Goal: Transaction & Acquisition: Purchase product/service

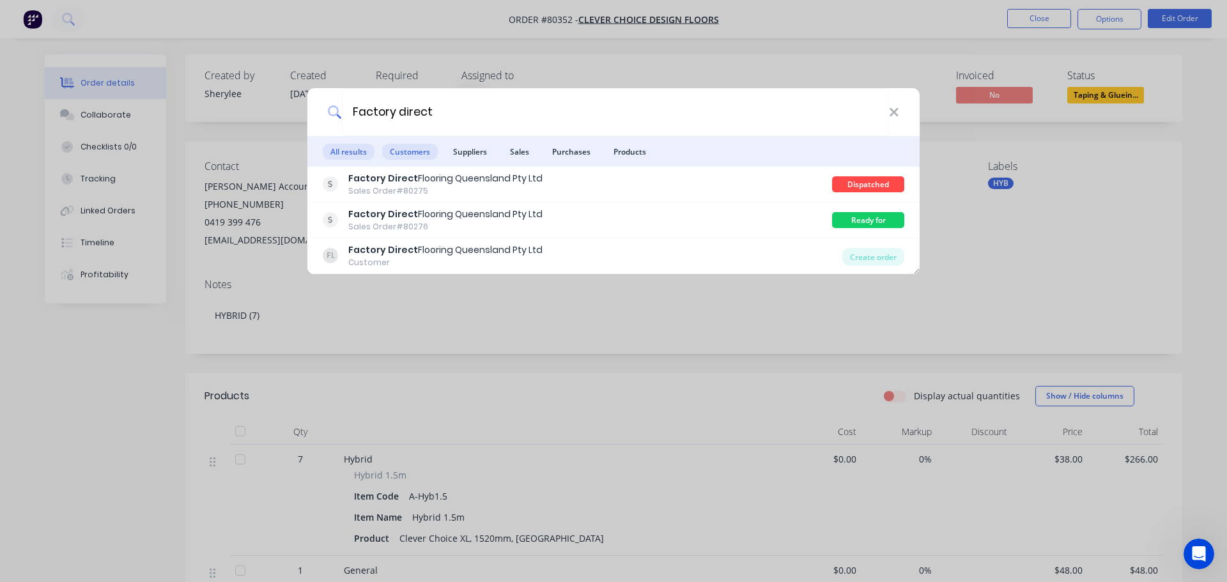
type input "Factory direct"
click at [401, 149] on span "Customers" at bounding box center [410, 152] width 56 height 16
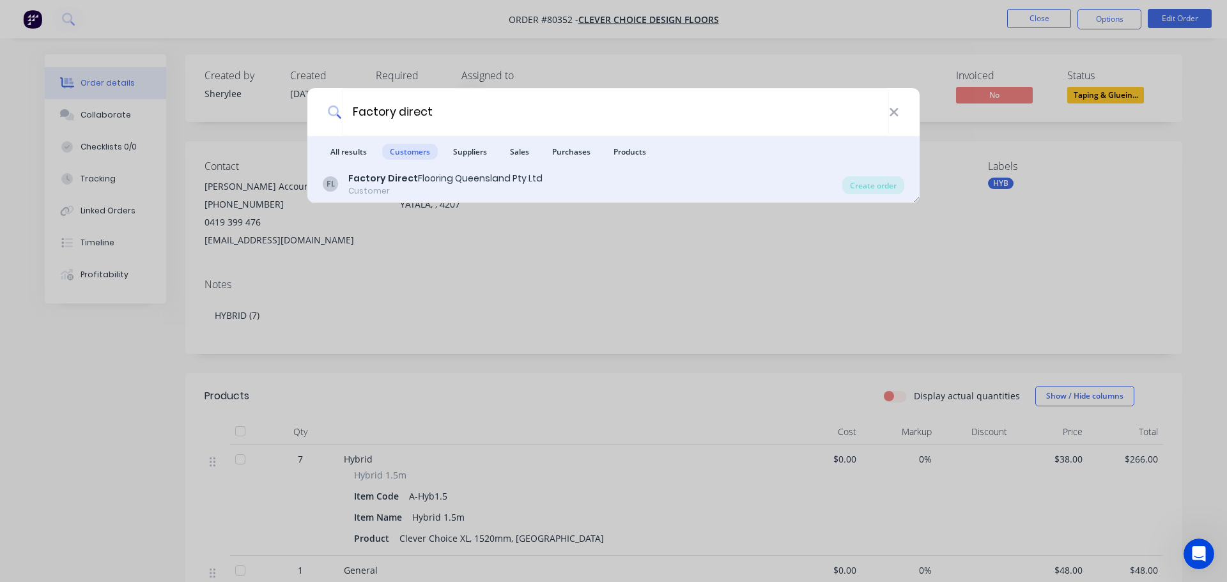
click at [396, 185] on div "Factory Direct Flooring Queensland Pty Ltd" at bounding box center [445, 178] width 194 height 13
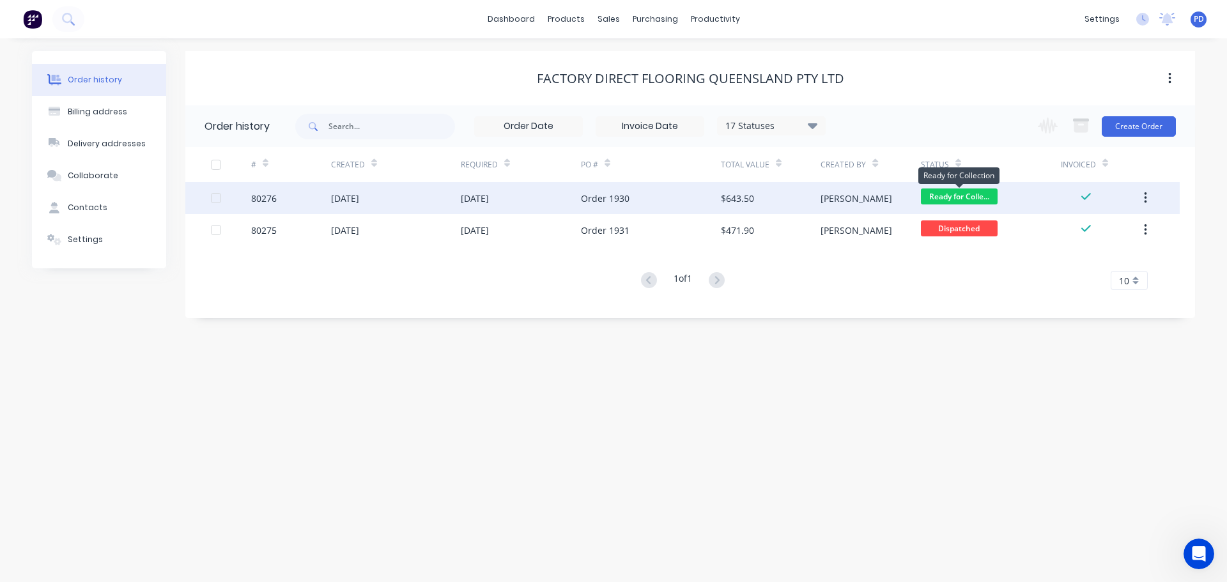
click at [968, 200] on span "Ready for Colle..." at bounding box center [959, 197] width 77 height 16
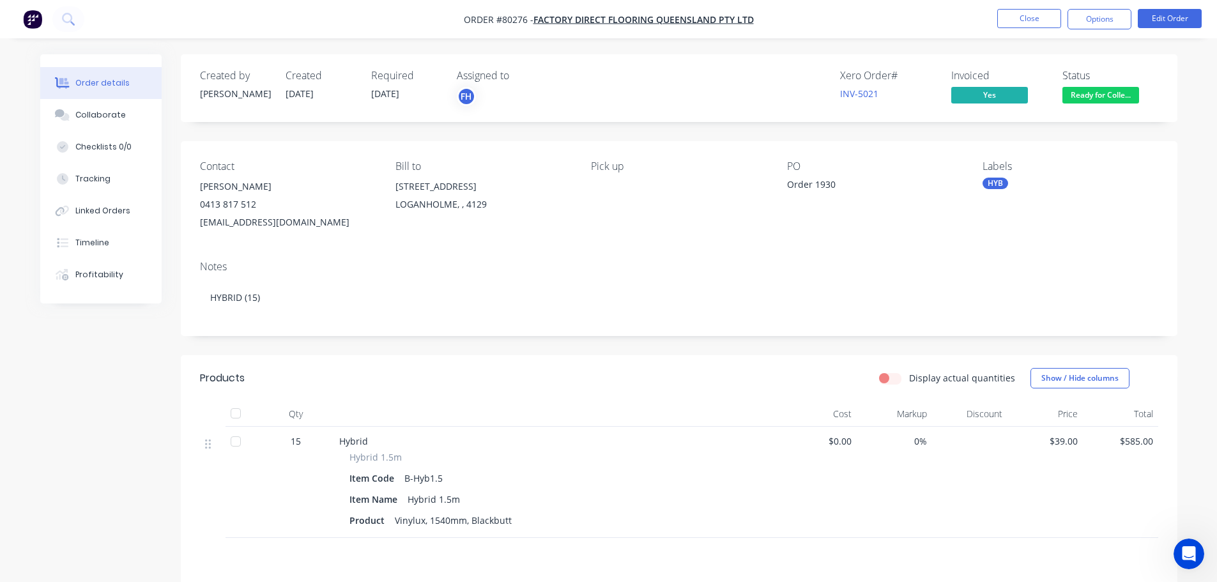
click at [1125, 92] on span "Ready for Colle..." at bounding box center [1101, 95] width 77 height 16
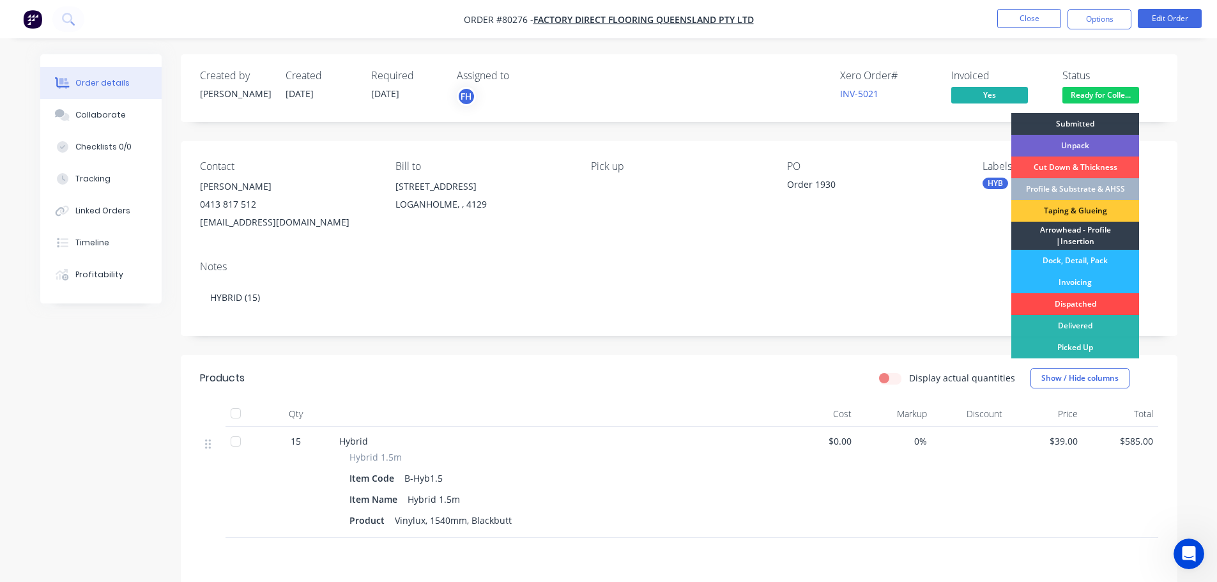
click at [1054, 298] on div "Dispatched" at bounding box center [1076, 304] width 128 height 22
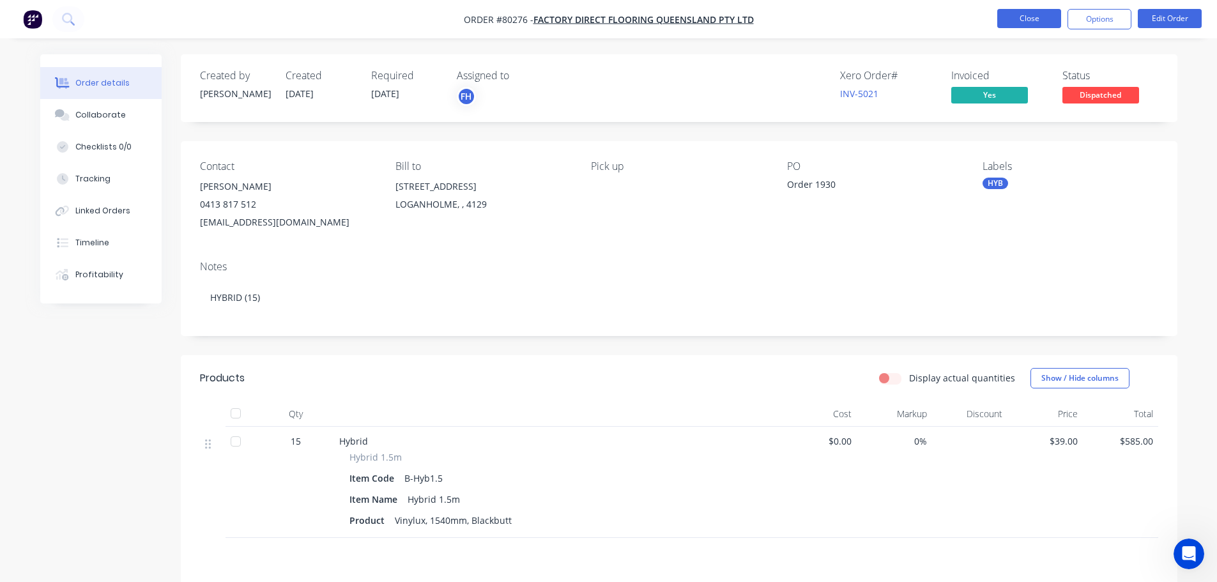
click at [1021, 19] on button "Close" at bounding box center [1030, 18] width 64 height 19
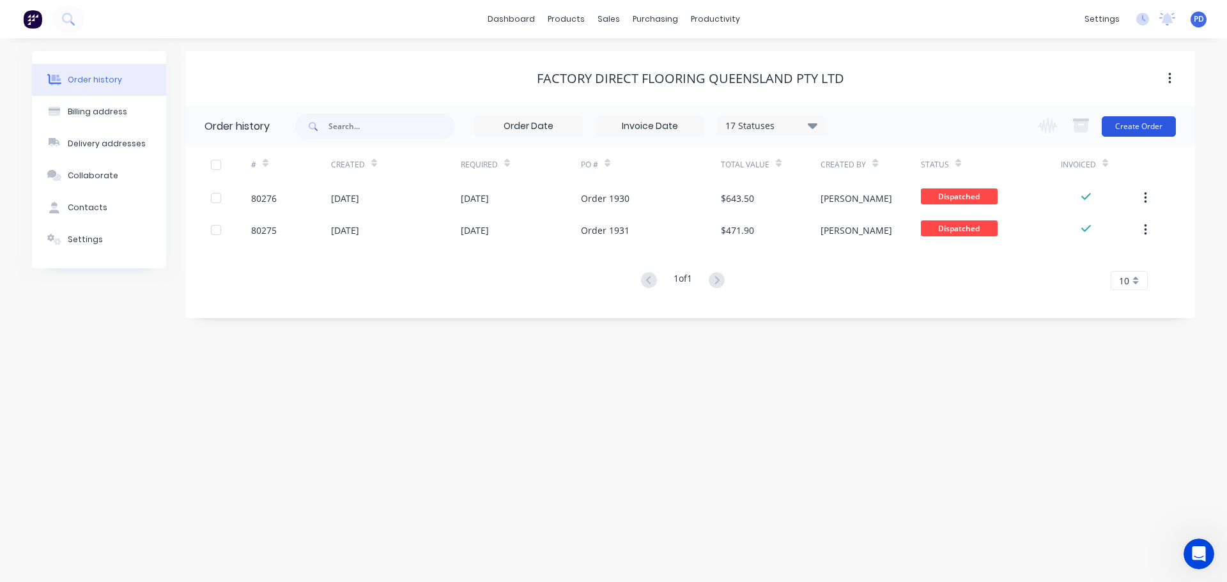
click at [1153, 122] on button "Create Order" at bounding box center [1139, 126] width 74 height 20
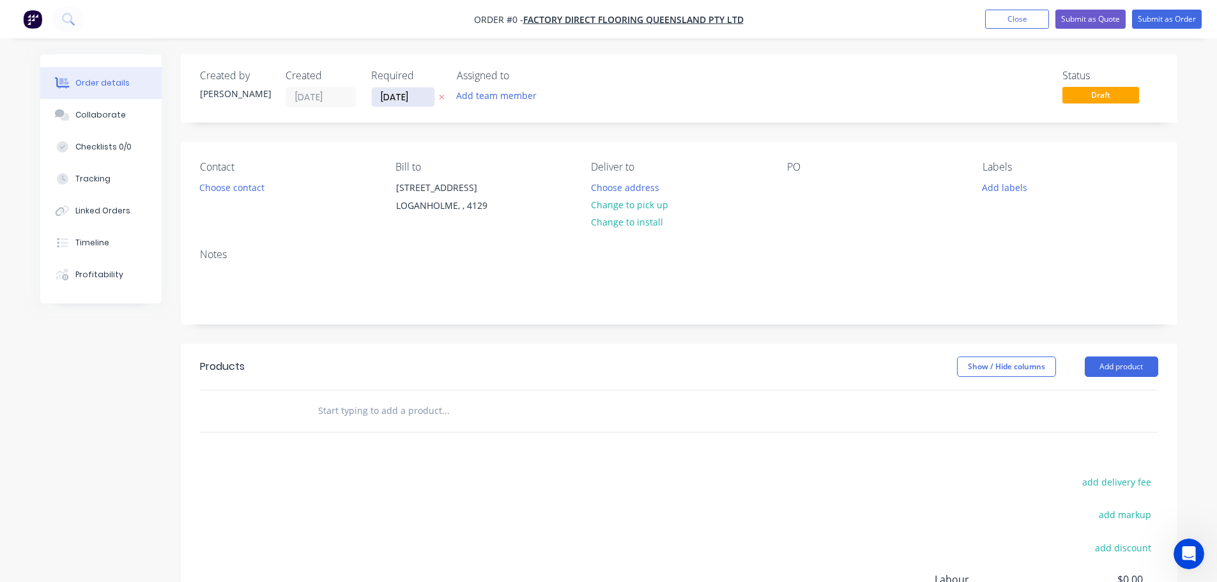
click at [427, 91] on input "[DATE]" at bounding box center [403, 97] width 63 height 19
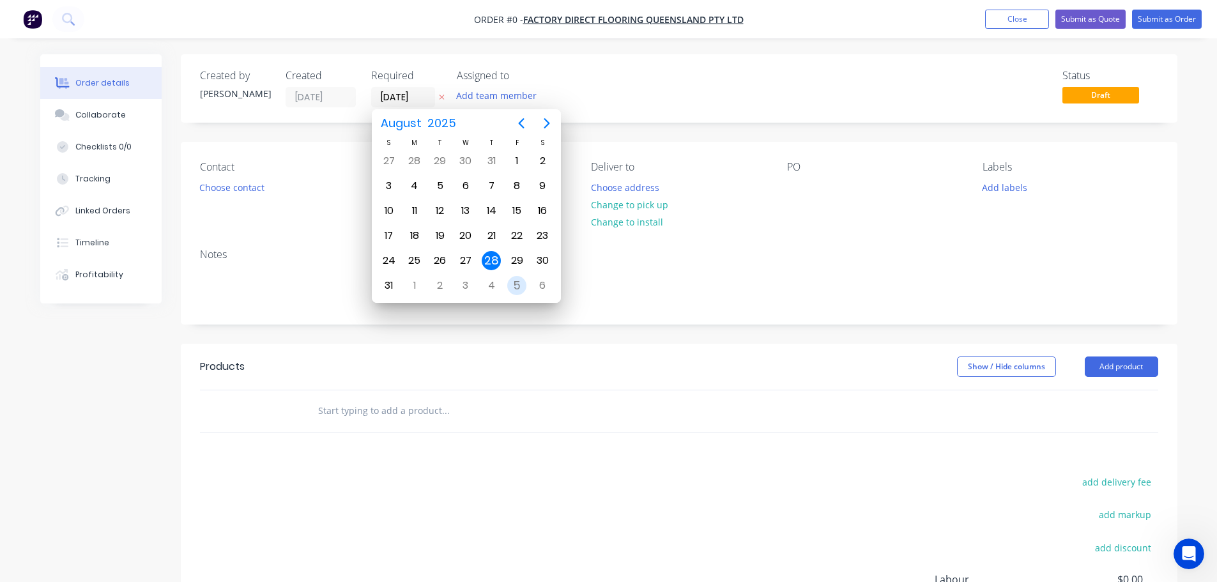
click at [518, 284] on div "5" at bounding box center [516, 285] width 19 height 19
type input "[DATE]"
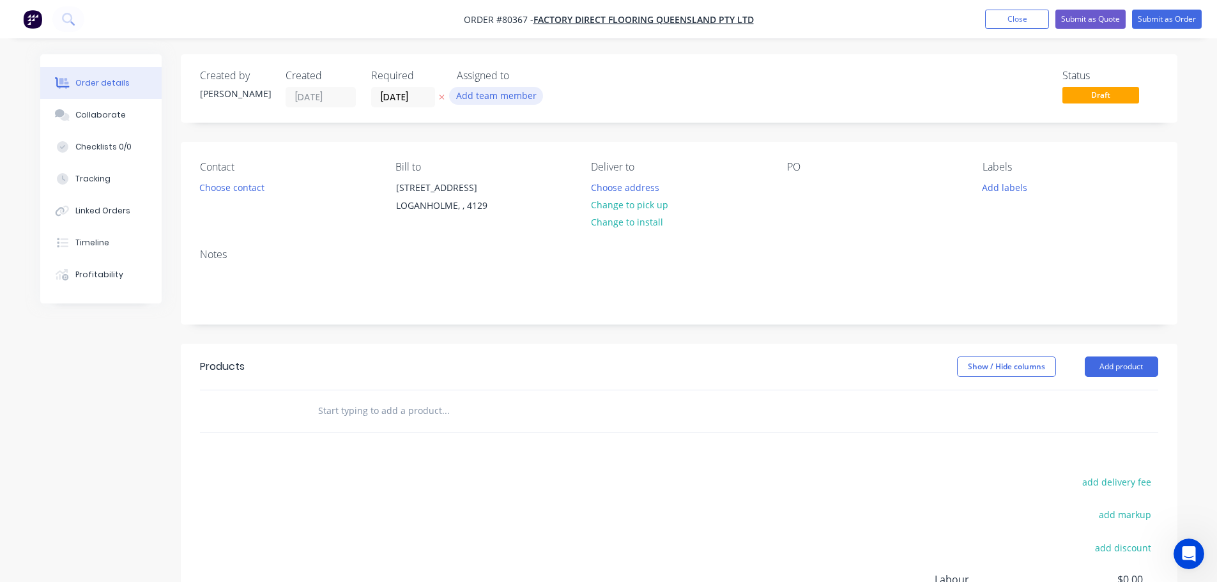
click at [483, 96] on button "Add team member" at bounding box center [496, 95] width 94 height 17
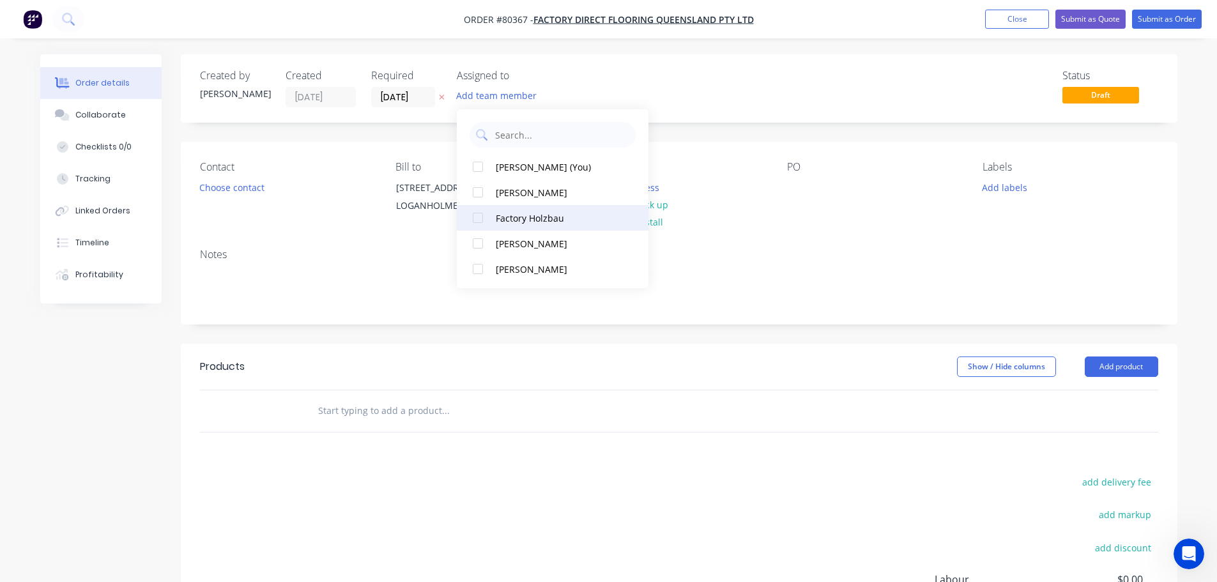
click at [481, 217] on div at bounding box center [478, 218] width 26 height 26
click at [218, 182] on button "Choose contact" at bounding box center [231, 186] width 79 height 17
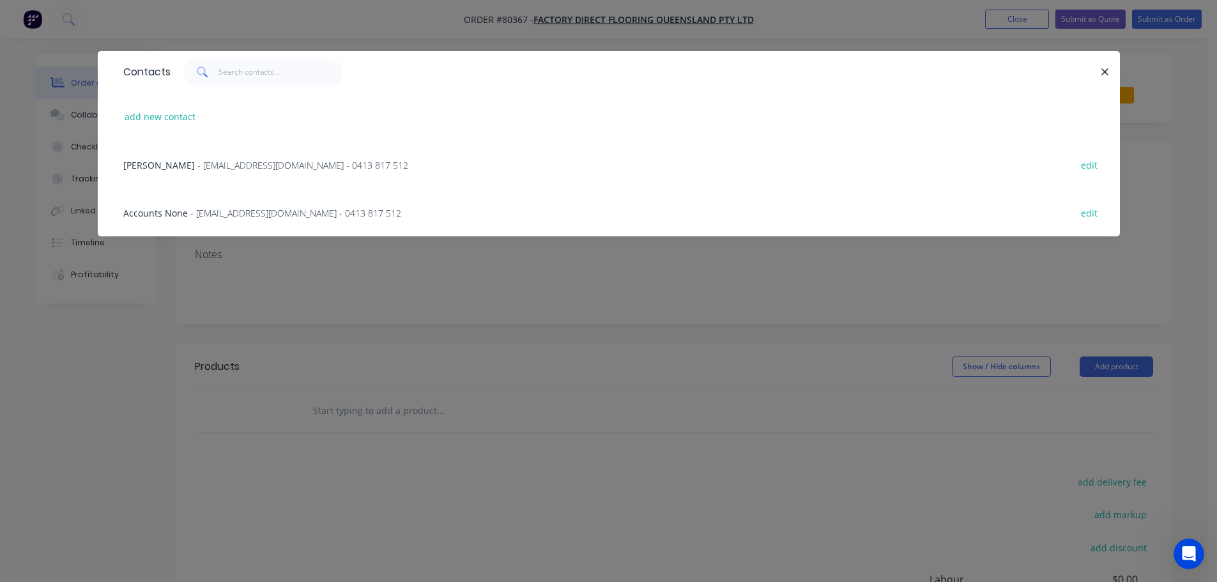
click at [216, 166] on span "- fdflooringqld@hotmail.com - 0413 817 512" at bounding box center [302, 165] width 211 height 12
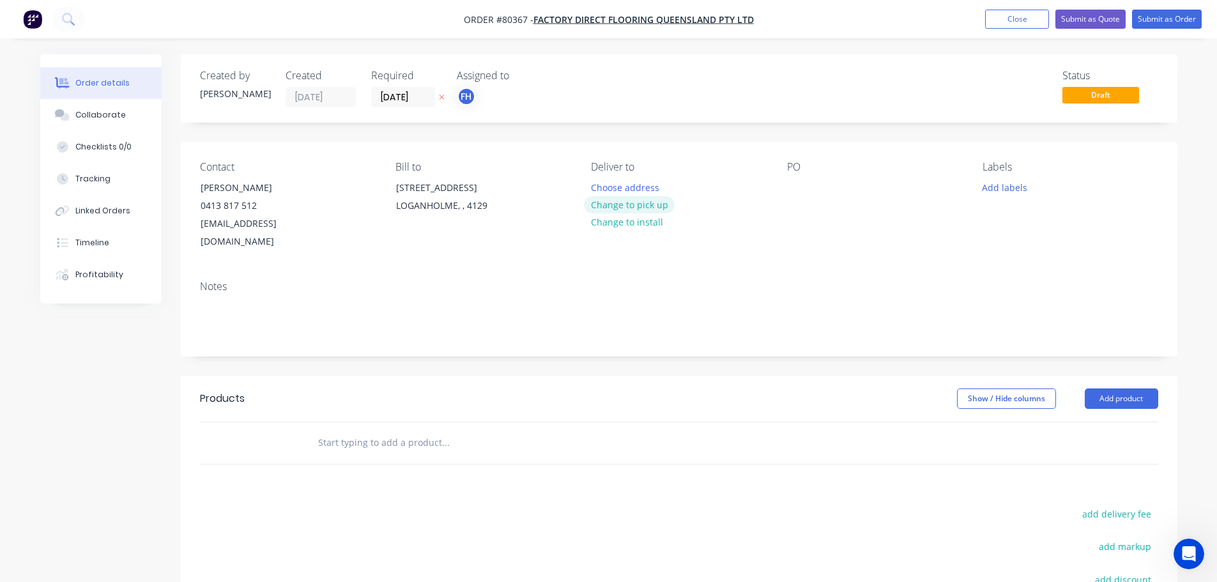
click at [627, 205] on button "Change to pick up" at bounding box center [629, 204] width 91 height 17
click at [626, 182] on div "Pick up Change to delivery Change to install" at bounding box center [678, 206] width 175 height 90
click at [602, 187] on div at bounding box center [601, 187] width 20 height 19
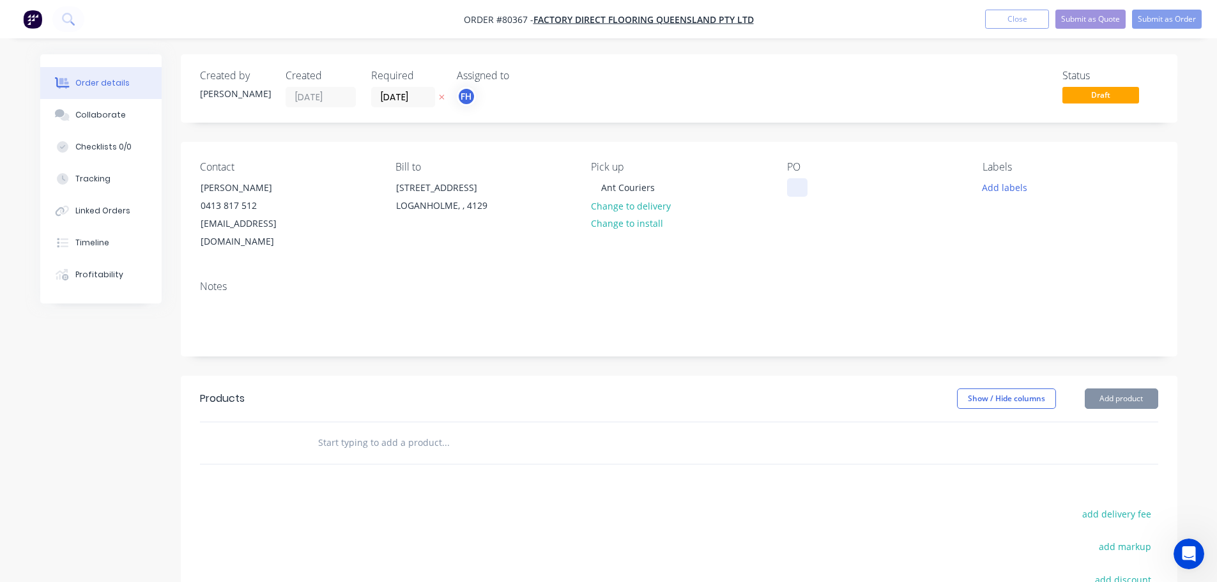
click at [791, 180] on div at bounding box center [797, 187] width 20 height 19
click at [1010, 185] on button "Add labels" at bounding box center [1005, 186] width 59 height 17
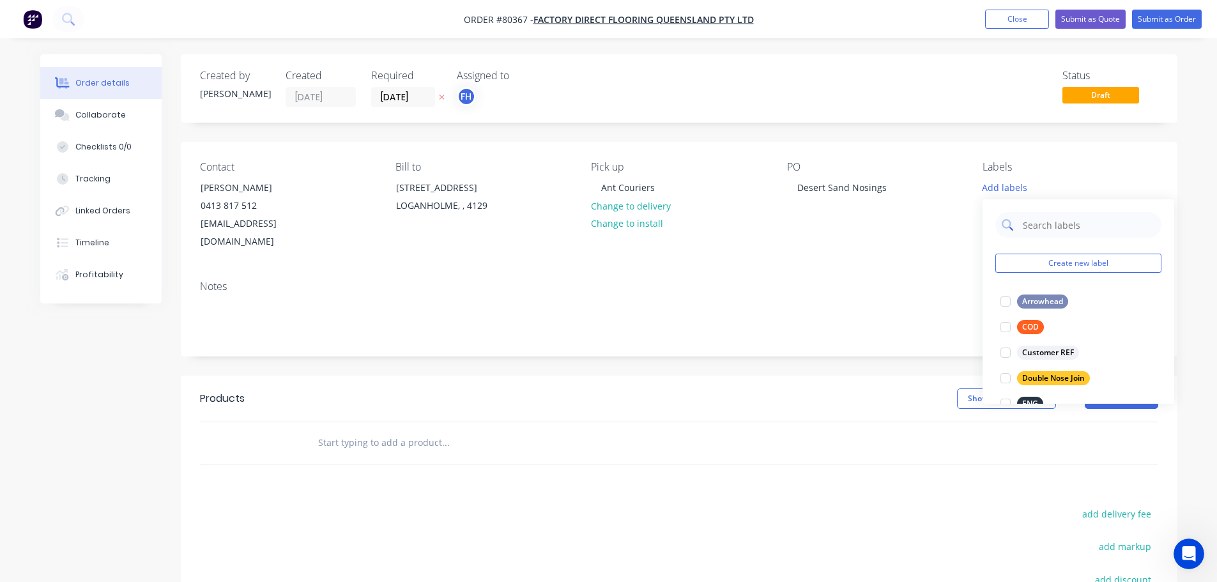
click at [1030, 224] on input "text" at bounding box center [1089, 225] width 134 height 26
type input "hy"
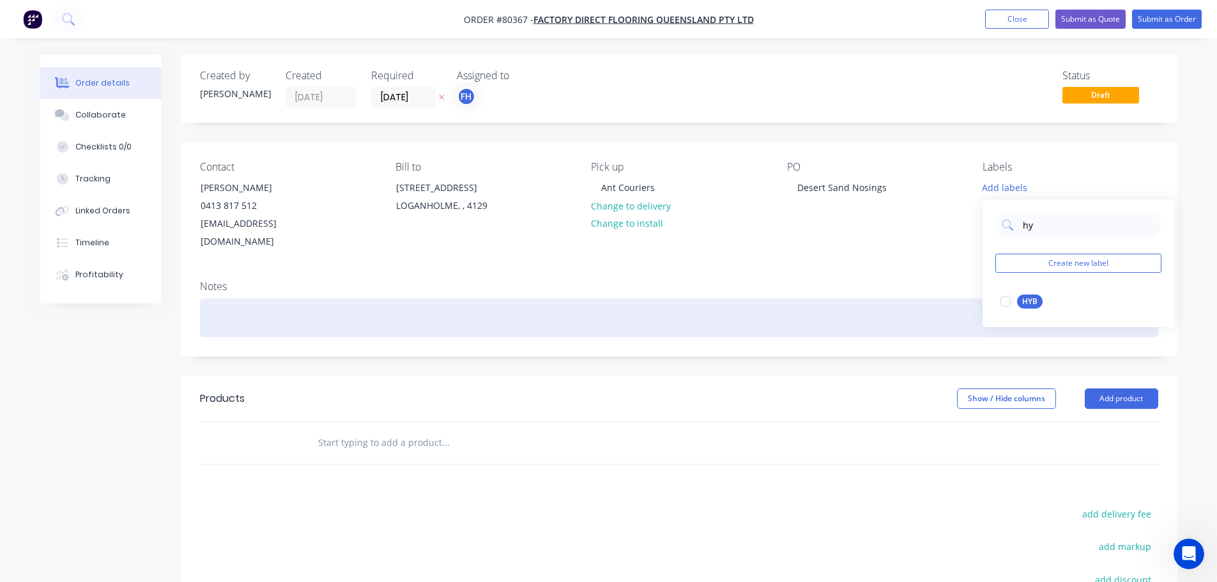
drag, startPoint x: 1007, startPoint y: 298, endPoint x: 951, endPoint y: 288, distance: 56.4
click at [1007, 298] on div at bounding box center [1006, 302] width 26 height 26
click at [215, 299] on div at bounding box center [679, 317] width 959 height 39
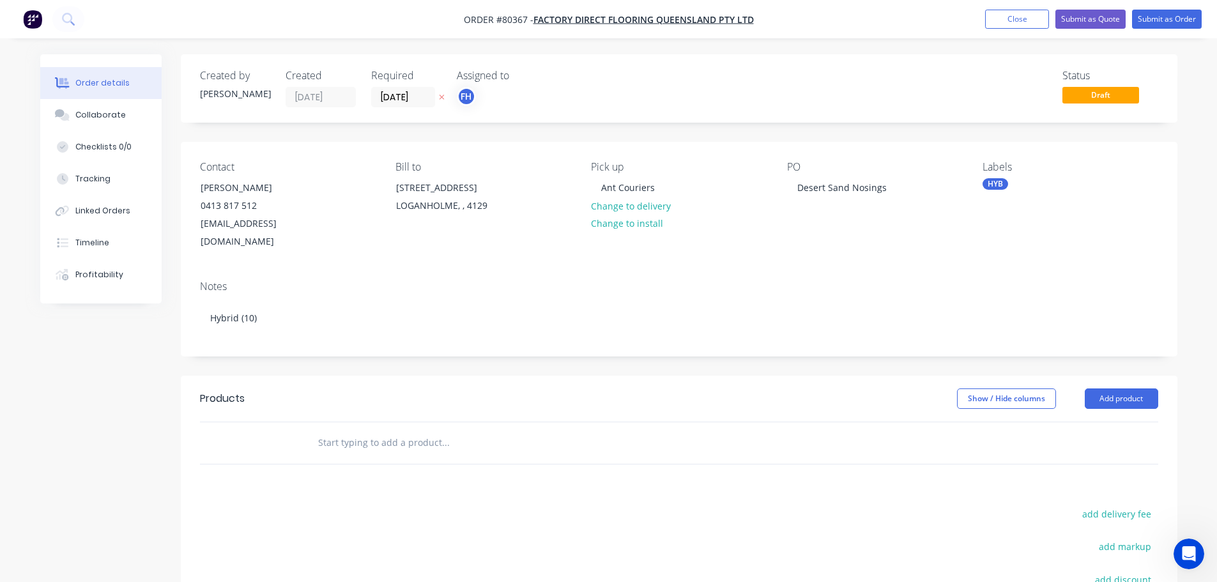
click at [378, 430] on input "text" at bounding box center [446, 443] width 256 height 26
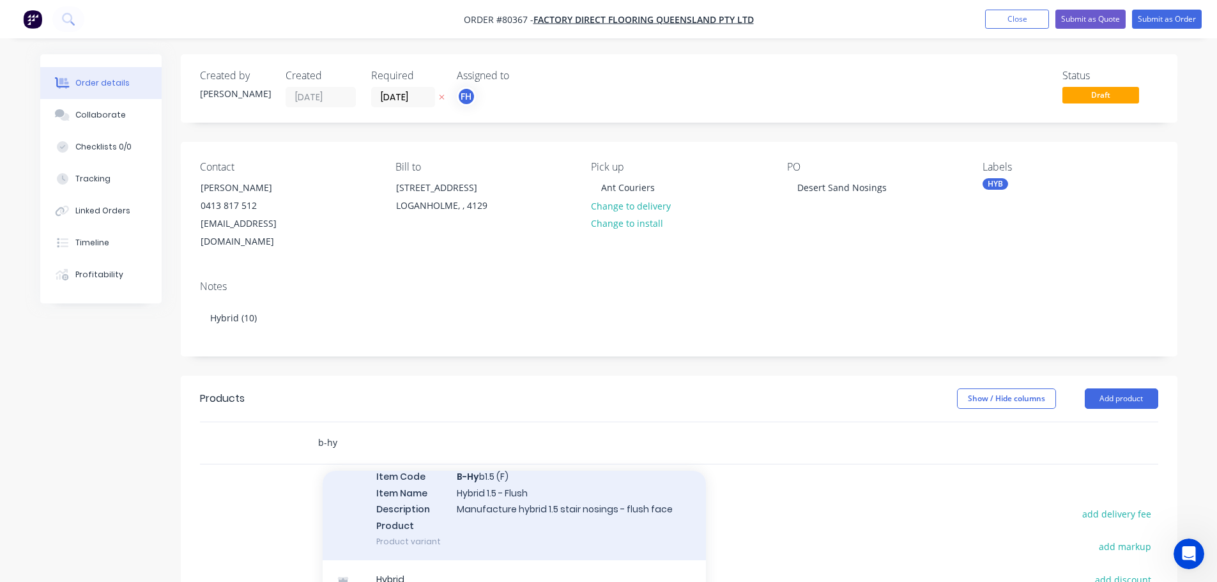
scroll to position [447, 0]
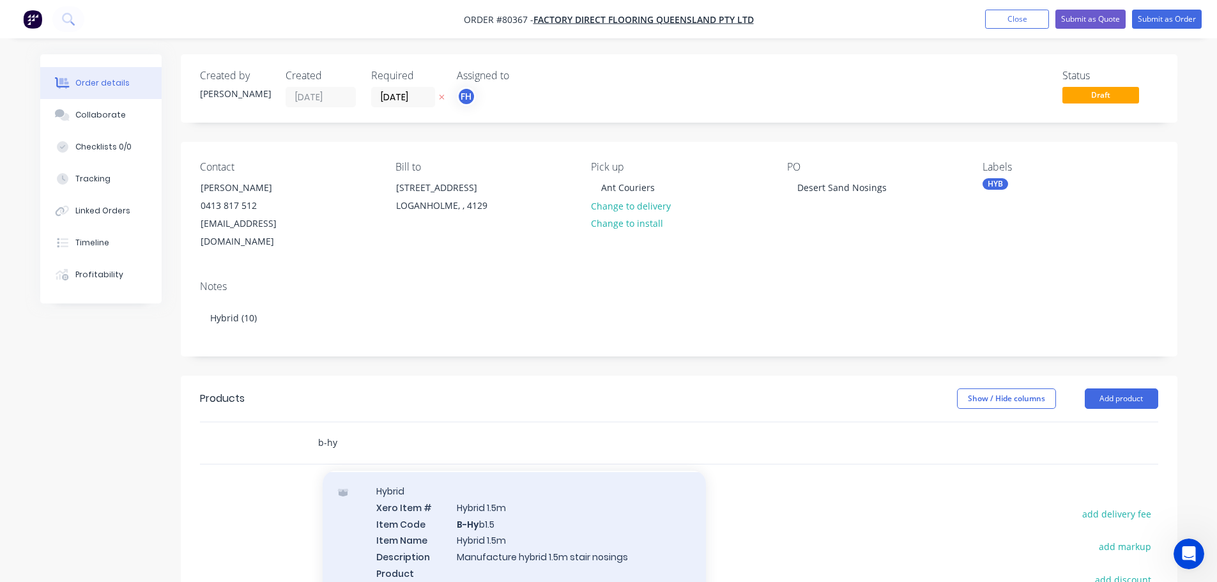
type input "b-hy"
click at [422, 506] on div "Hybrid Xero Item # Hybrid 1.5m Item Code B-Hy b1.5 Item Name Hybrid 1.5m Descri…" at bounding box center [514, 540] width 383 height 136
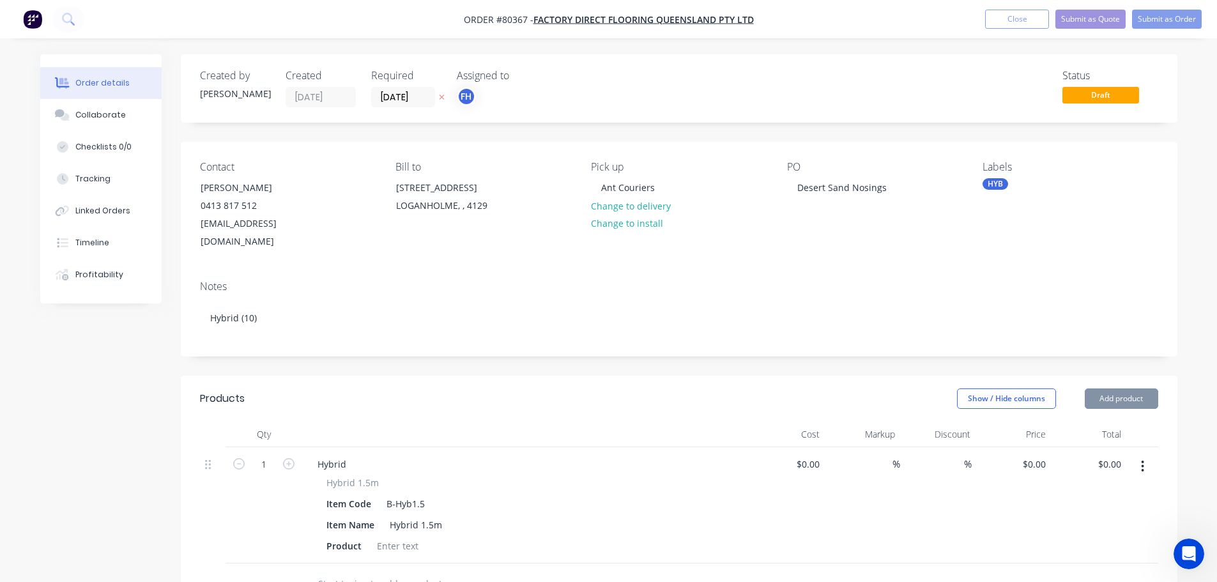
type input "$39.00"
click at [401, 537] on div at bounding box center [398, 546] width 52 height 19
drag, startPoint x: 405, startPoint y: 533, endPoint x: 368, endPoint y: 527, distance: 37.6
click at [368, 537] on div "Product Sand" at bounding box center [523, 546] width 404 height 19
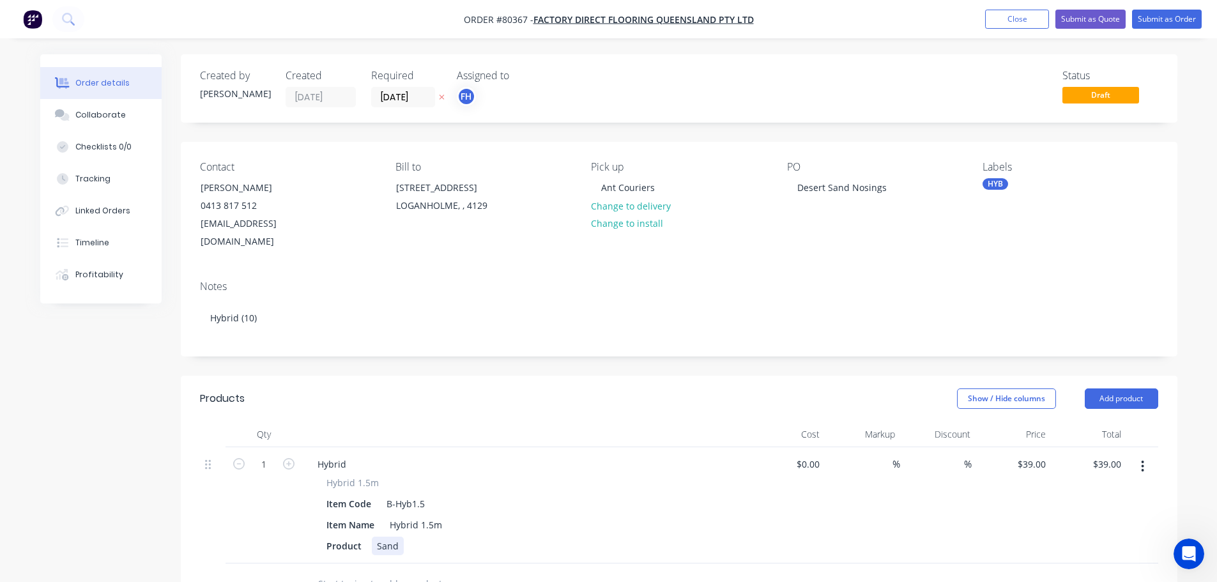
click at [383, 537] on div "Sand" at bounding box center [388, 546] width 32 height 19
drag, startPoint x: 454, startPoint y: 531, endPoint x: 367, endPoint y: 532, distance: 86.9
click at [367, 537] on div "Product SandDesert Sand" at bounding box center [523, 546] width 404 height 19
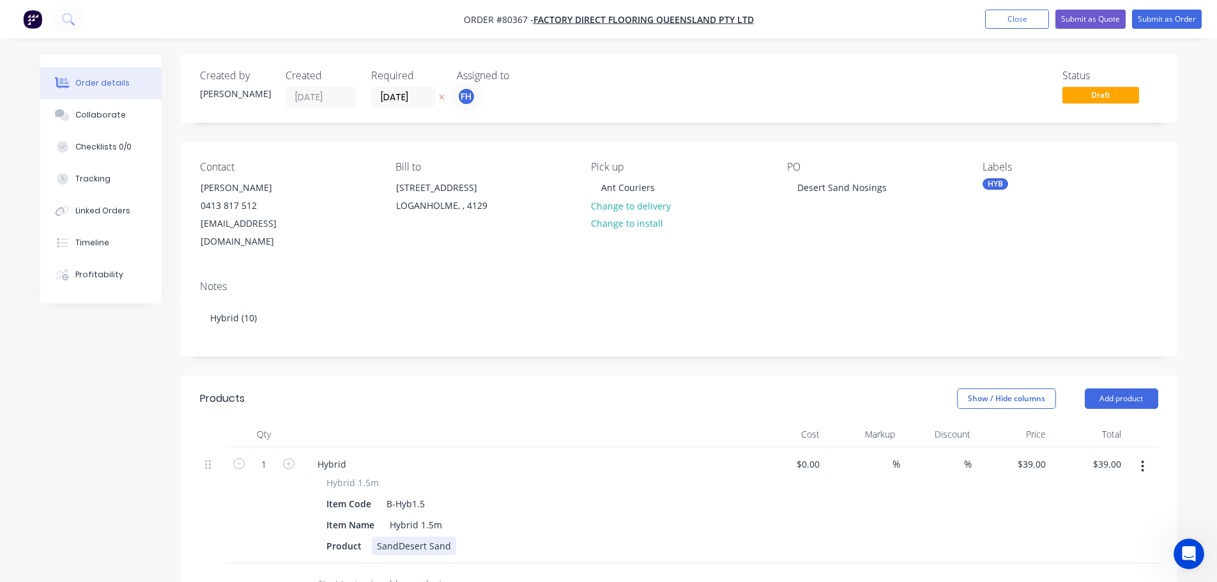
click at [441, 537] on div "SandDesert Sand" at bounding box center [414, 546] width 84 height 19
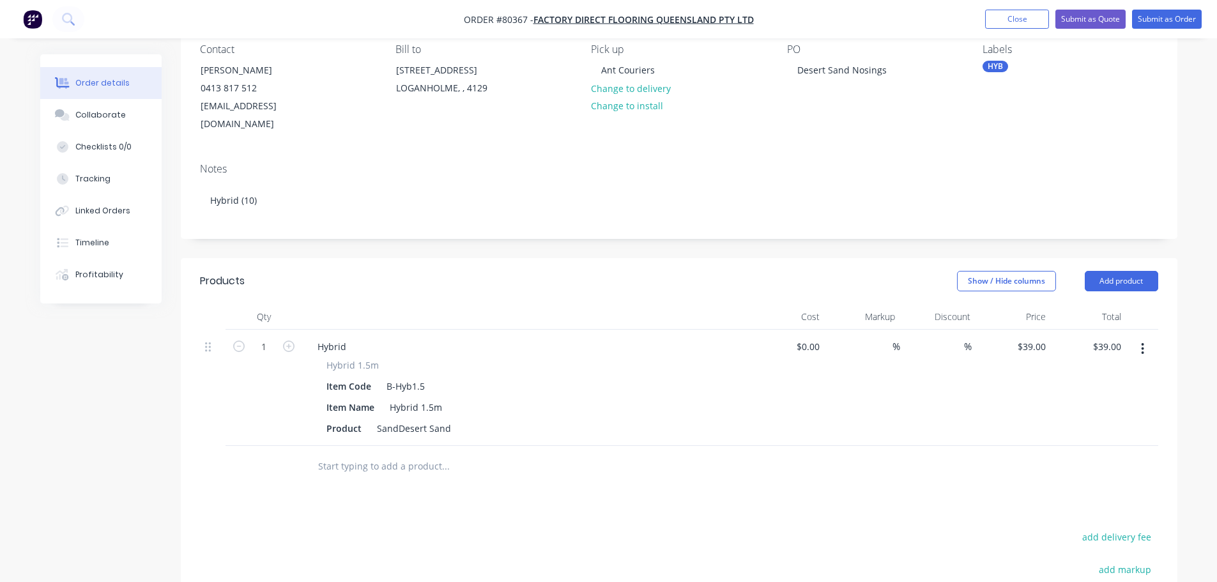
scroll to position [128, 0]
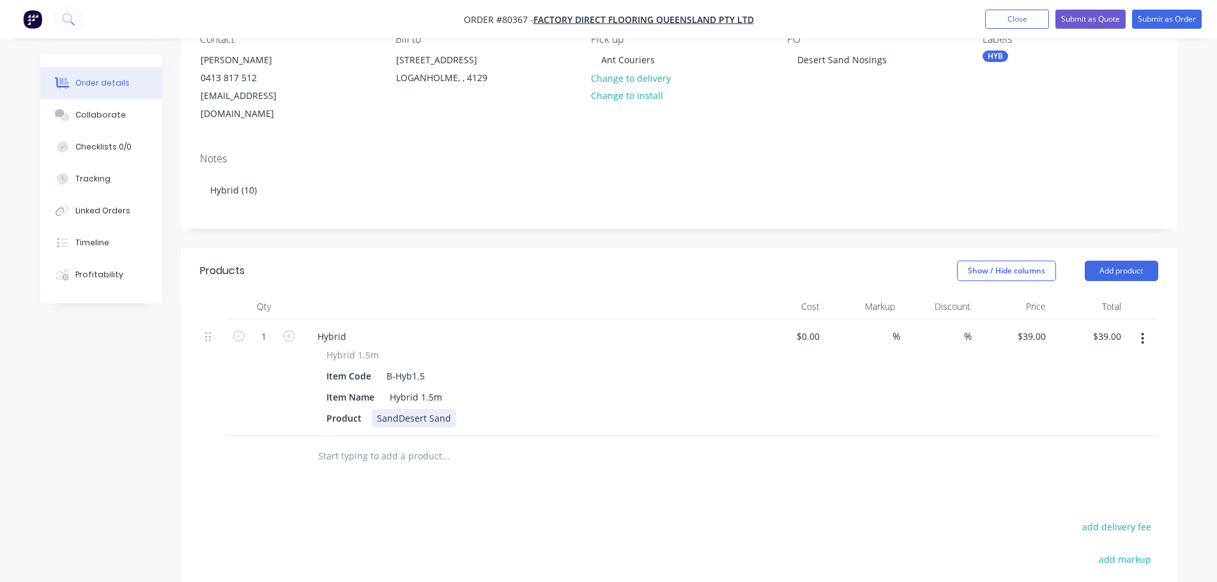
click at [384, 409] on div "SandDesert Sand" at bounding box center [414, 418] width 84 height 19
click at [285, 330] on icon "button" at bounding box center [289, 336] width 12 height 12
type input "2"
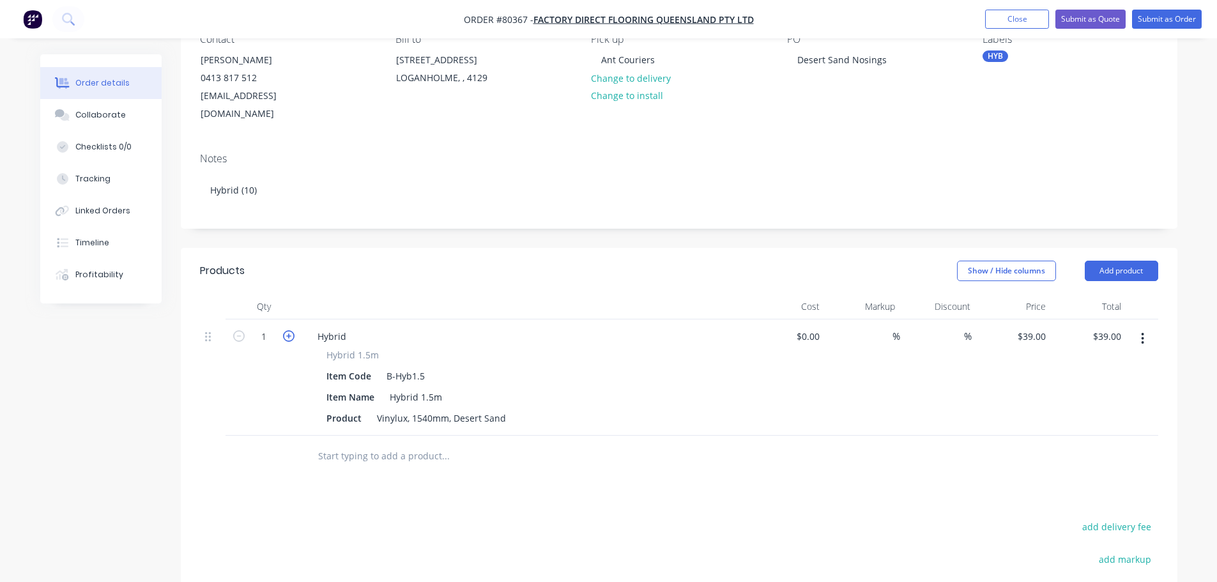
type input "$78.00"
click at [285, 330] on icon "button" at bounding box center [289, 336] width 12 height 12
type input "4"
type input "$117.00"
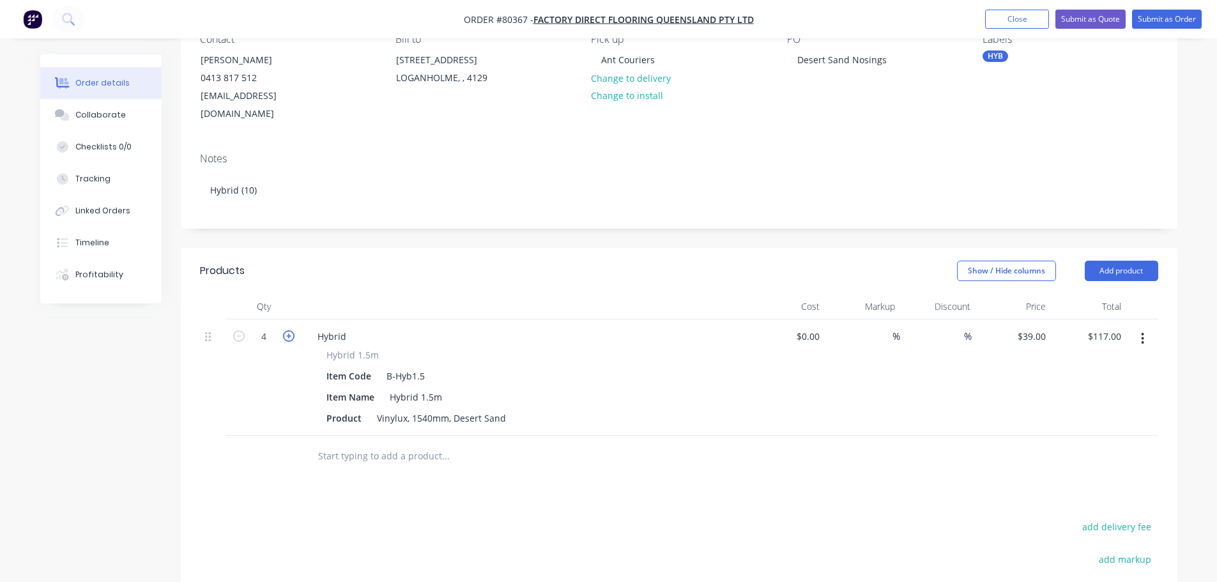
click at [285, 330] on icon "button" at bounding box center [289, 336] width 12 height 12
type input "6"
type input "$234.00"
click at [285, 330] on icon "button" at bounding box center [289, 336] width 12 height 12
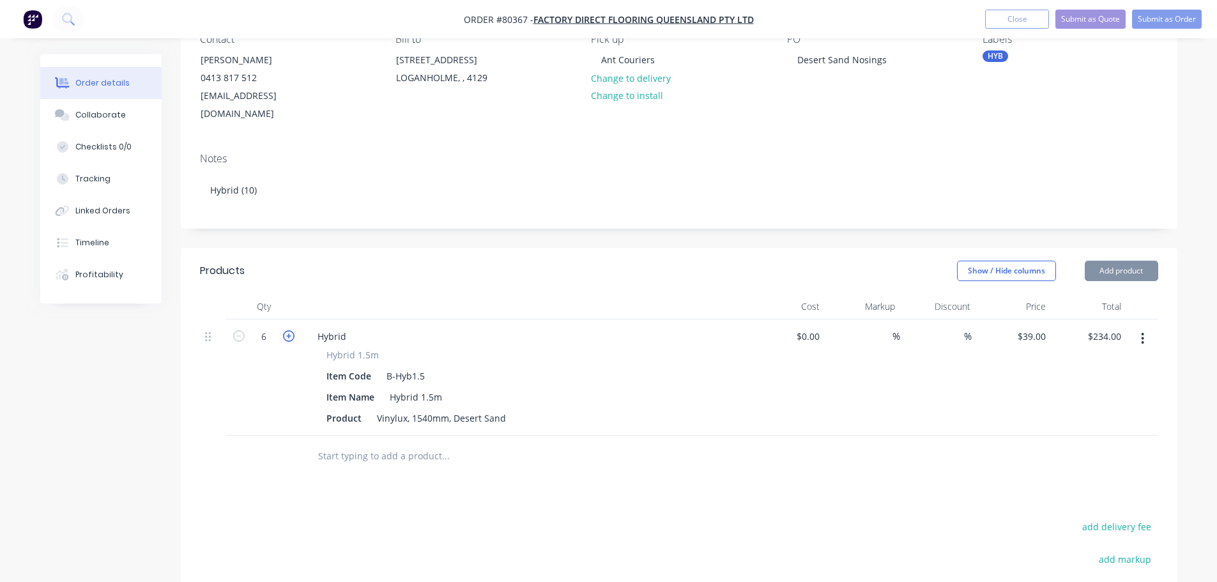
click at [285, 330] on icon "button" at bounding box center [289, 336] width 12 height 12
type input "8"
type input "$273.00"
click at [285, 330] on icon "button" at bounding box center [289, 336] width 12 height 12
type input "9"
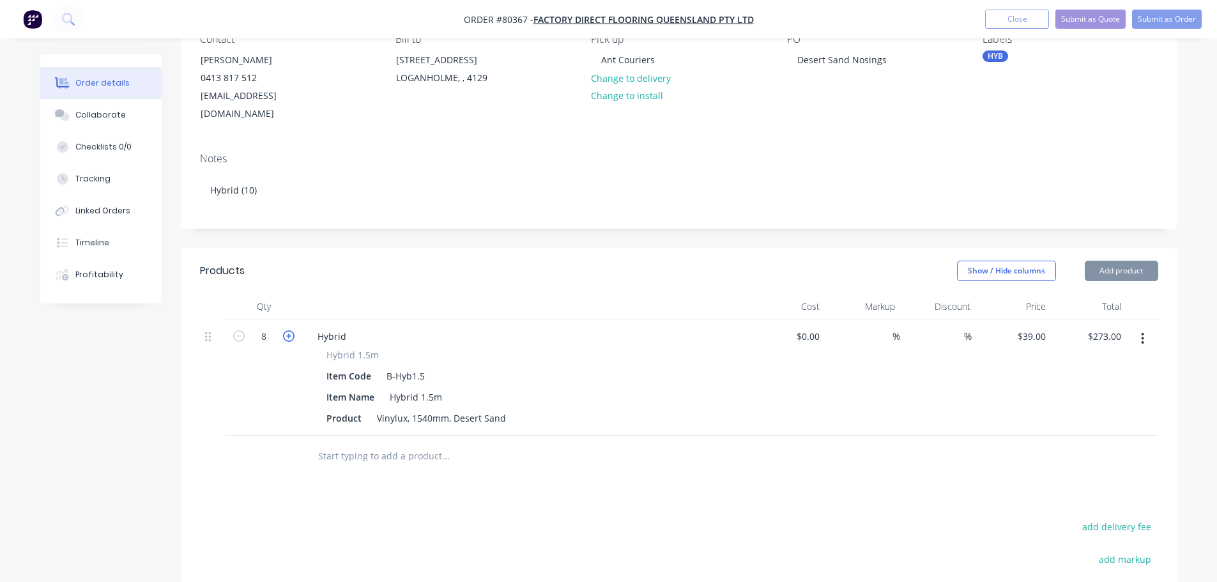
type input "$312.00"
click at [285, 330] on icon "button" at bounding box center [289, 336] width 12 height 12
type input "11"
type input "$390.00"
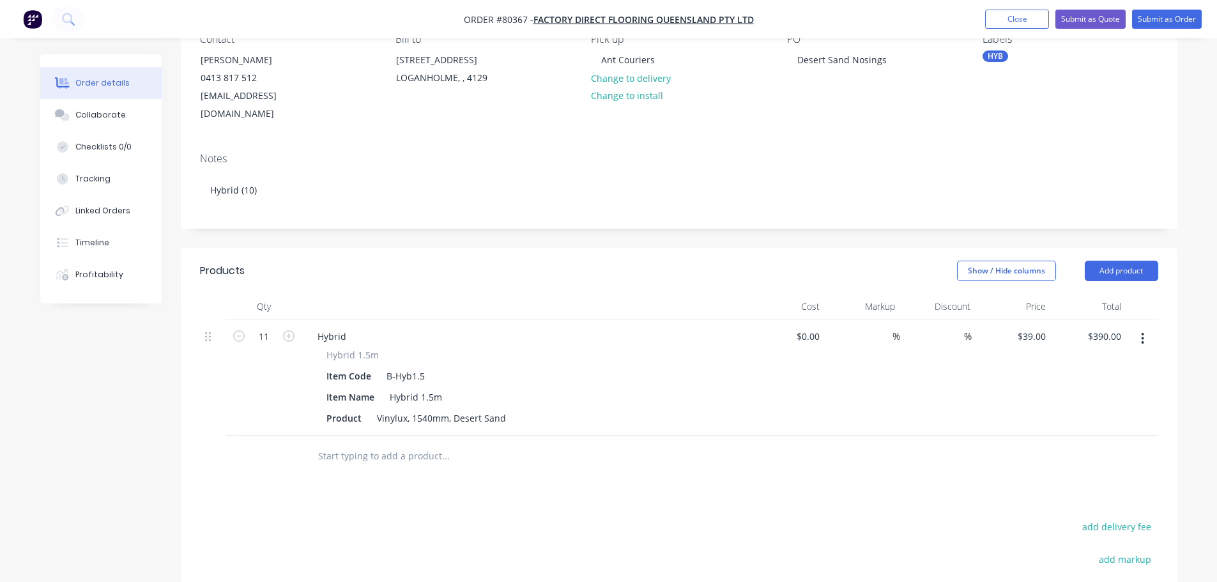
click at [236, 330] on icon "button" at bounding box center [239, 336] width 12 height 12
type input "10"
type input "$390.00"
click at [374, 444] on input "text" at bounding box center [446, 457] width 256 height 26
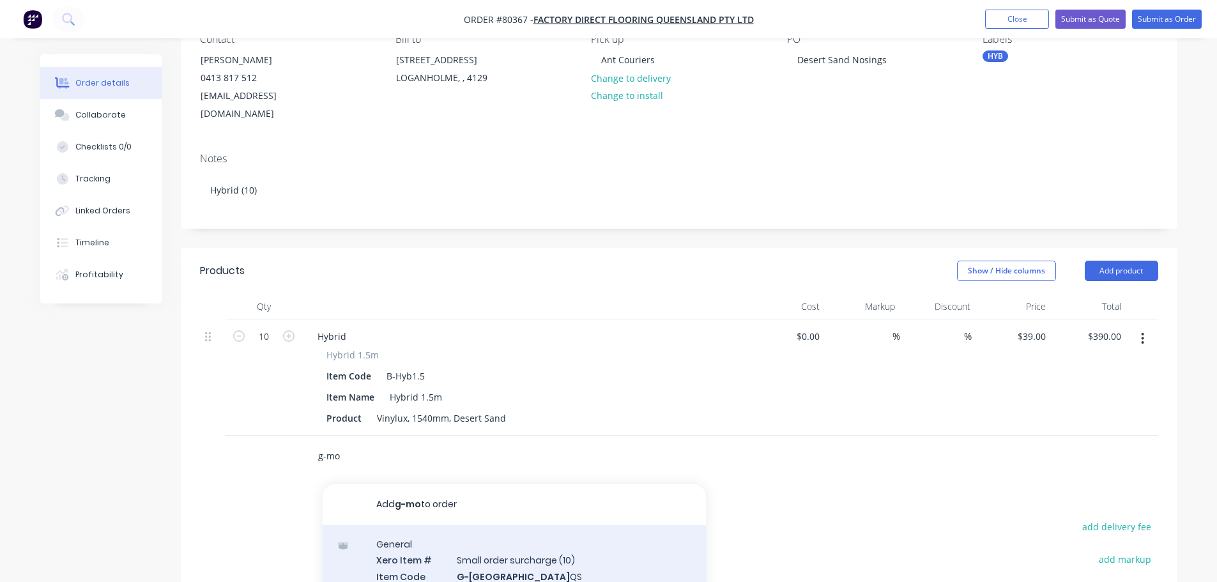
type input "g-mo"
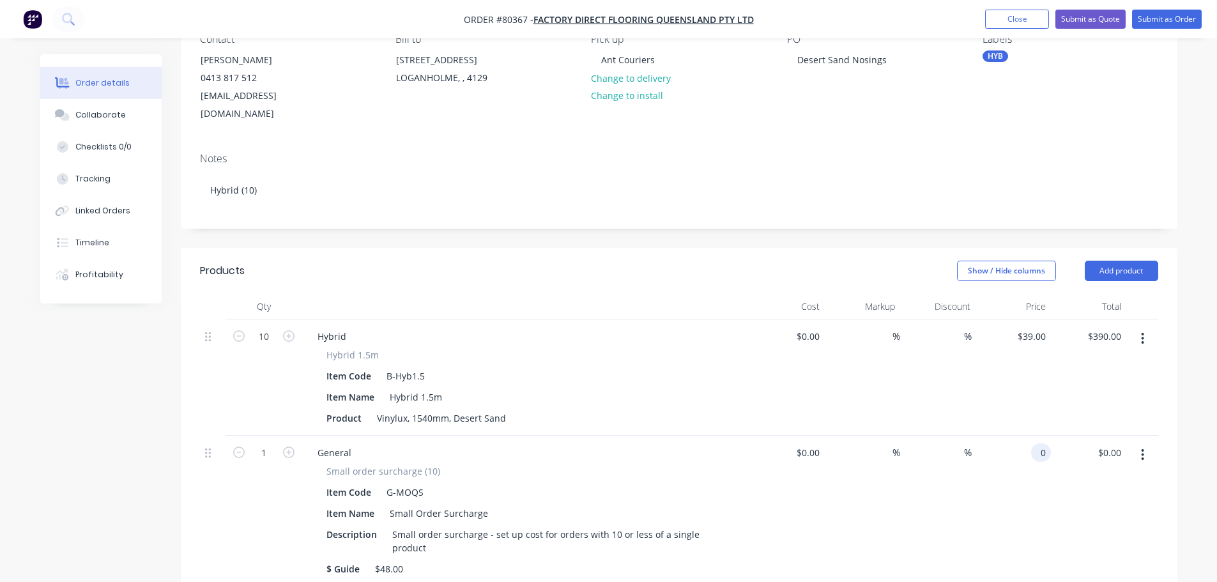
click at [1030, 436] on div "0 0" at bounding box center [1013, 511] width 75 height 151
type input "$48.00"
click at [901, 534] on div "%" at bounding box center [937, 511] width 75 height 151
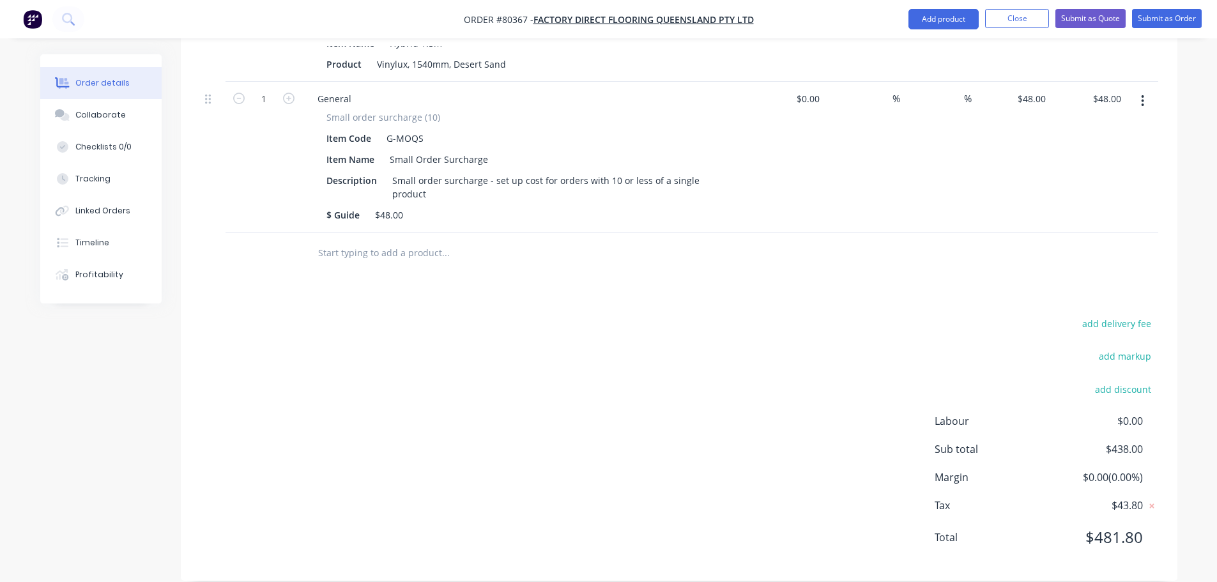
scroll to position [0, 0]
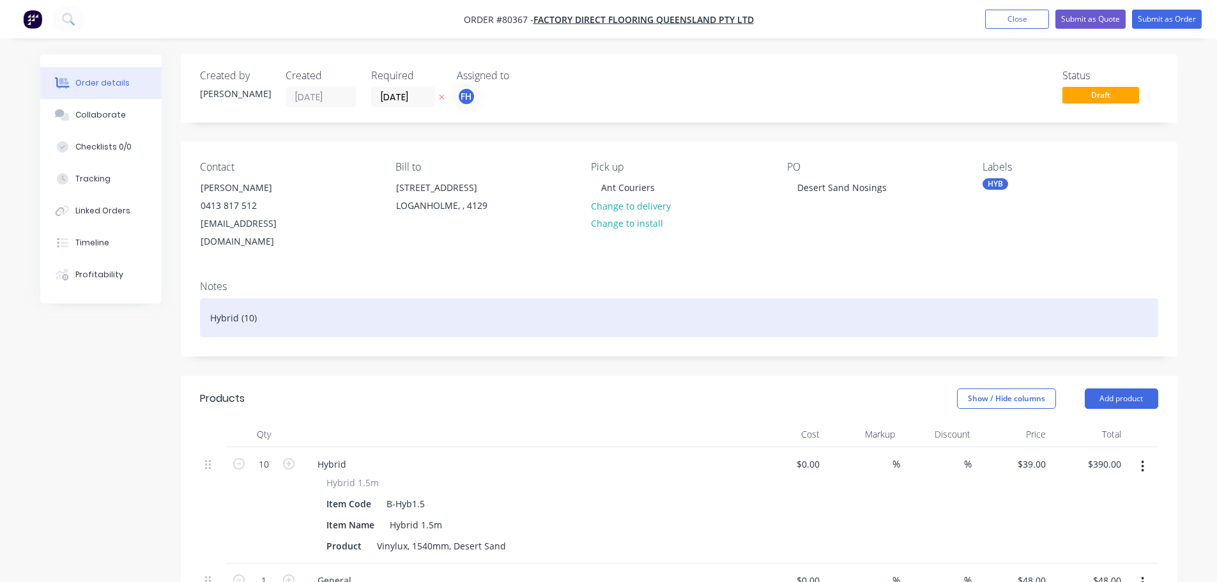
click at [337, 298] on div "Hybrid (10)" at bounding box center [679, 317] width 959 height 39
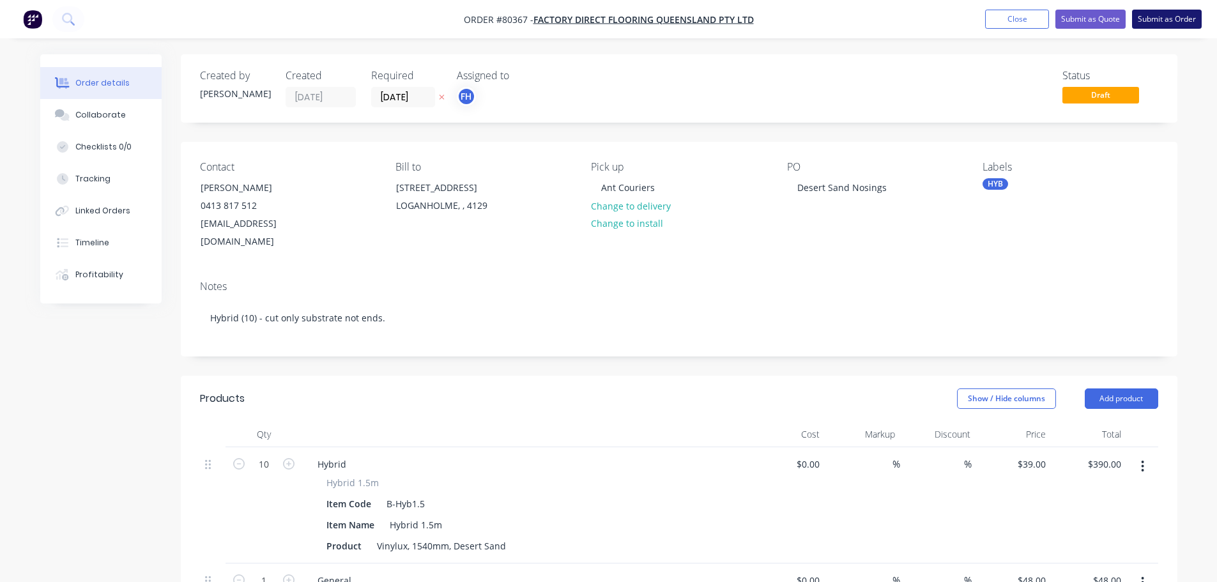
click at [1154, 19] on button "Submit as Order" at bounding box center [1167, 19] width 70 height 19
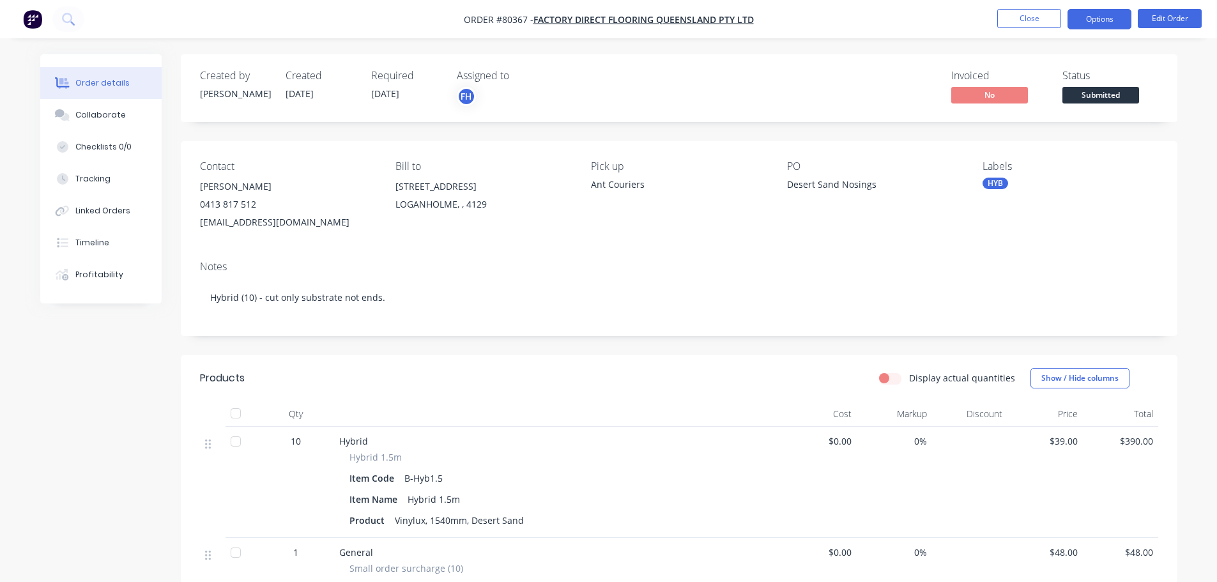
click at [1102, 26] on button "Options" at bounding box center [1100, 19] width 64 height 20
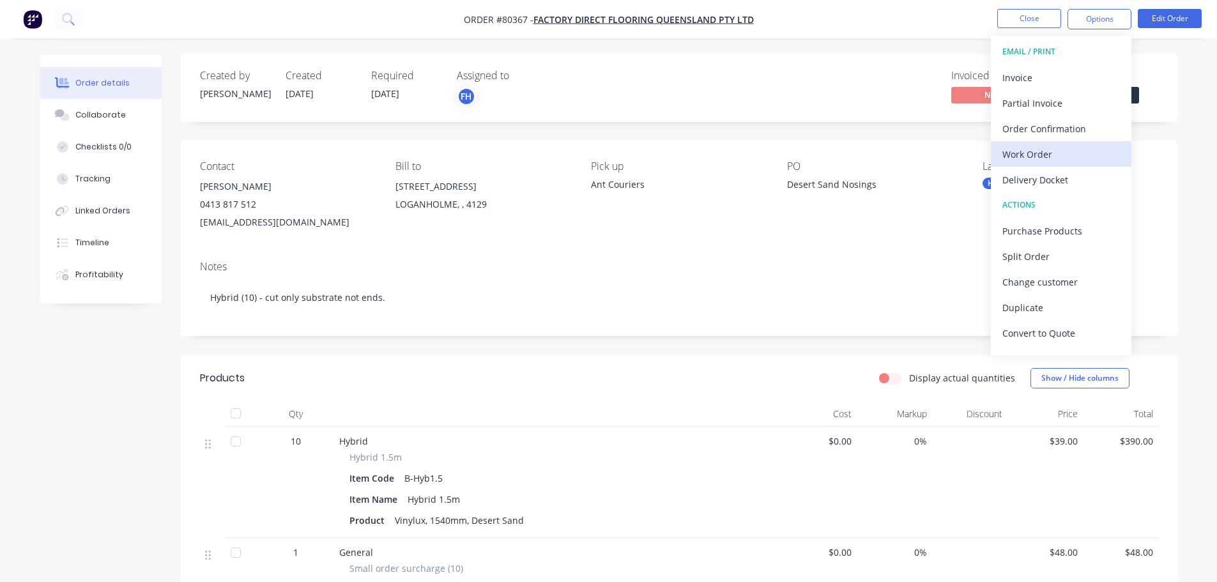
click at [1042, 158] on div "Work Order" at bounding box center [1062, 154] width 118 height 19
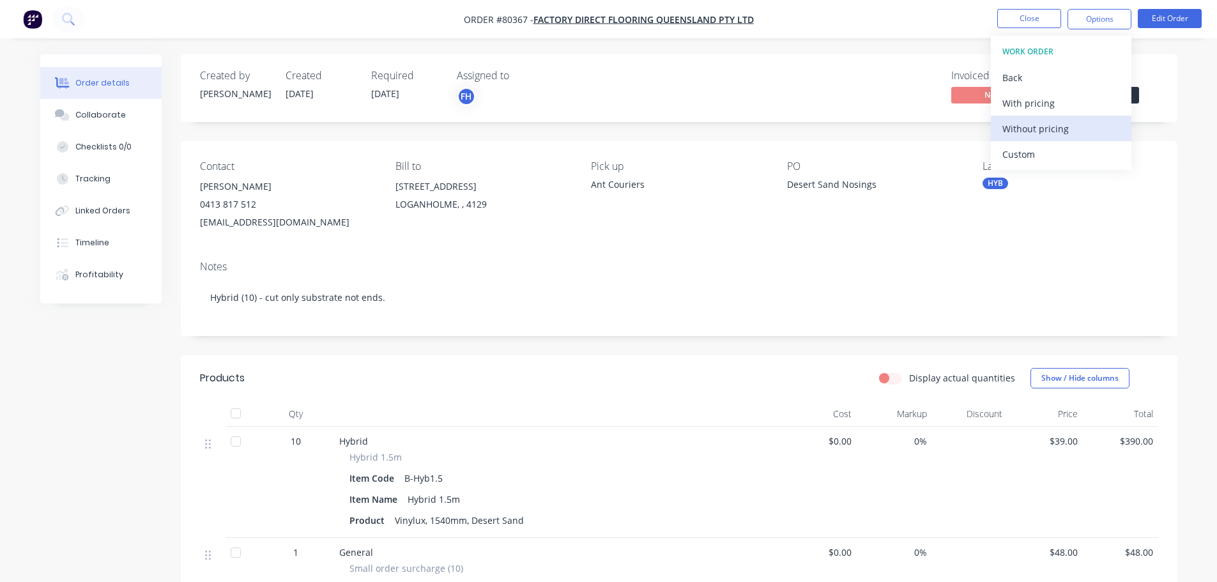
click at [1033, 134] on div "Without pricing" at bounding box center [1062, 129] width 118 height 19
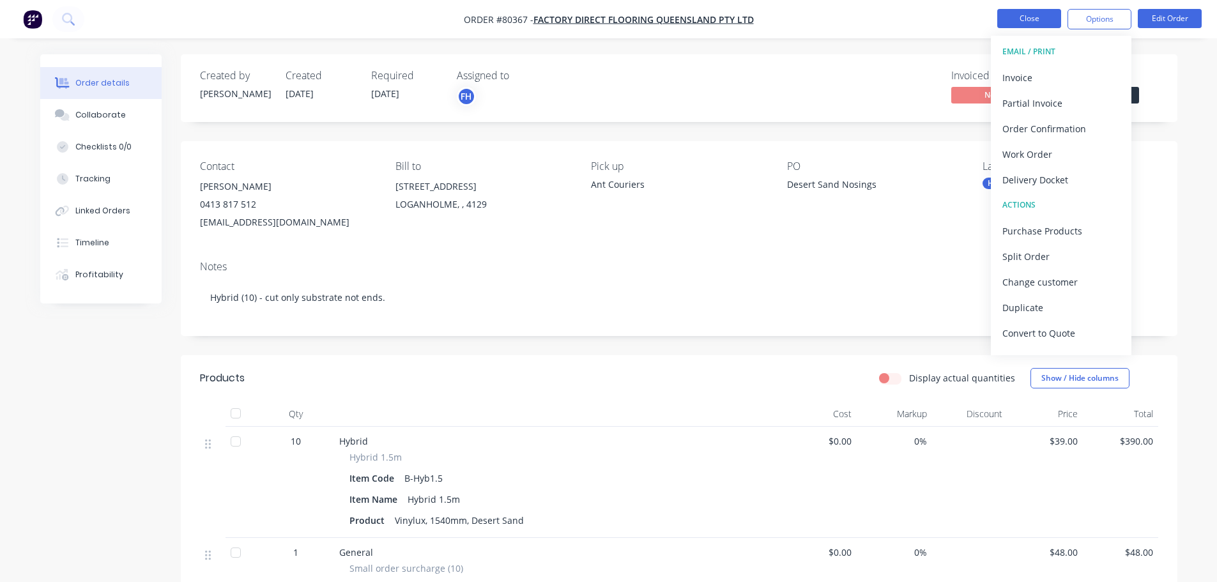
click at [1028, 19] on button "Close" at bounding box center [1030, 18] width 64 height 19
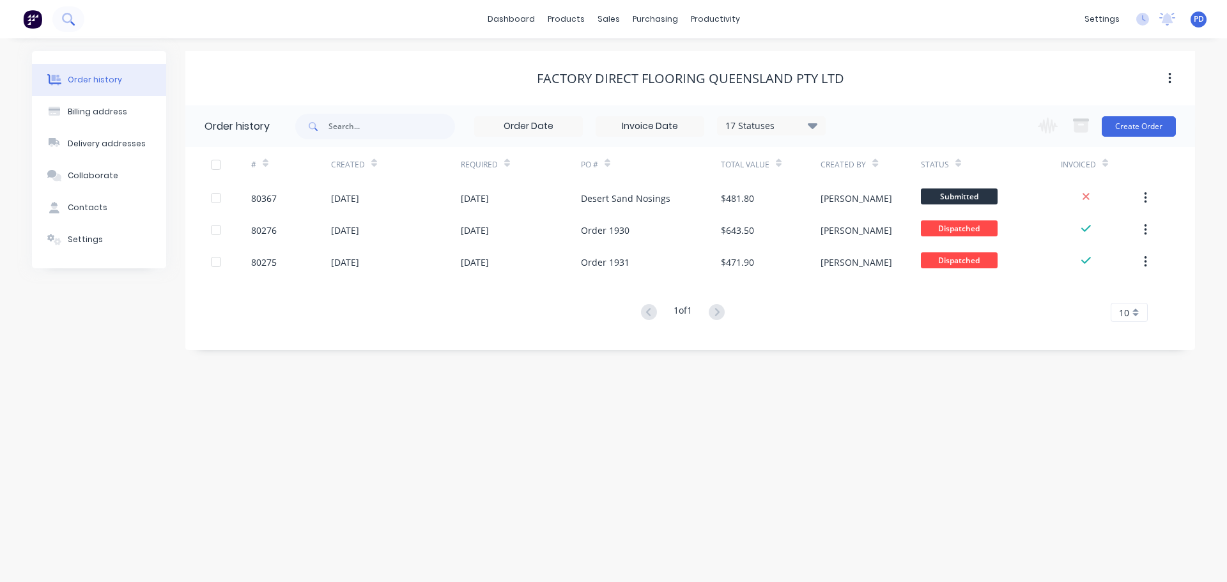
click at [73, 19] on icon at bounding box center [68, 19] width 12 height 12
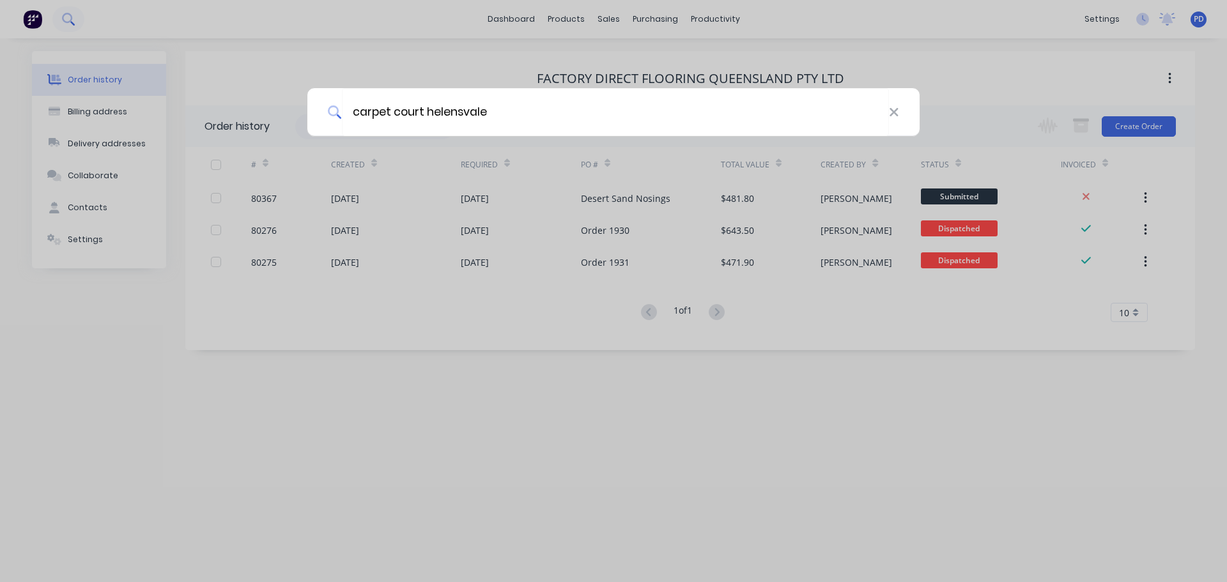
type input "carpet court helensvale"
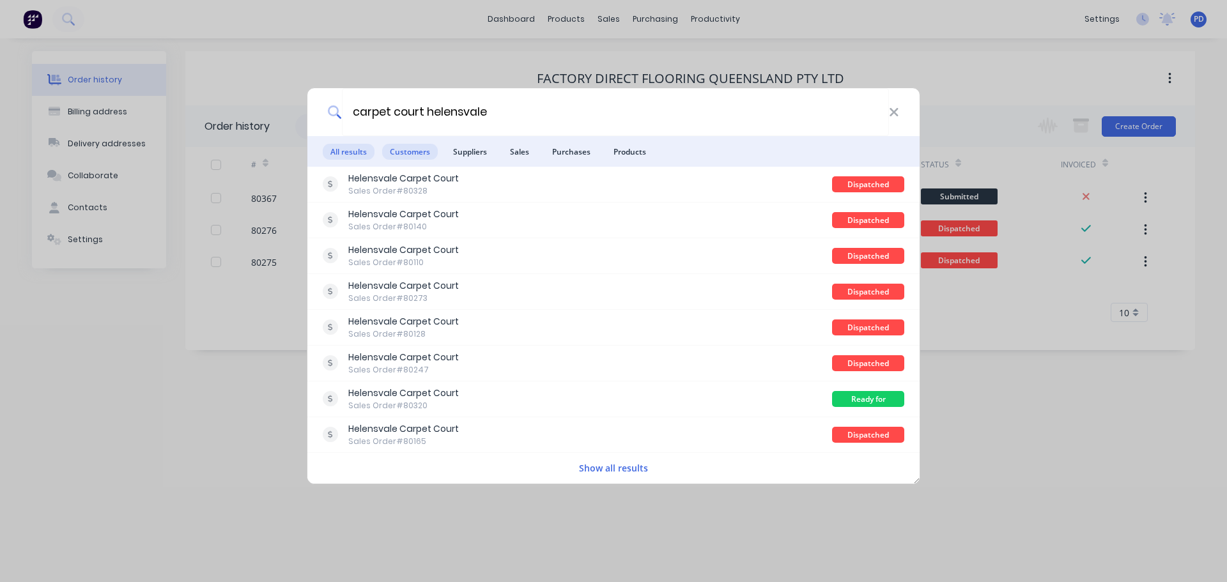
click at [399, 155] on span "Customers" at bounding box center [410, 152] width 56 height 16
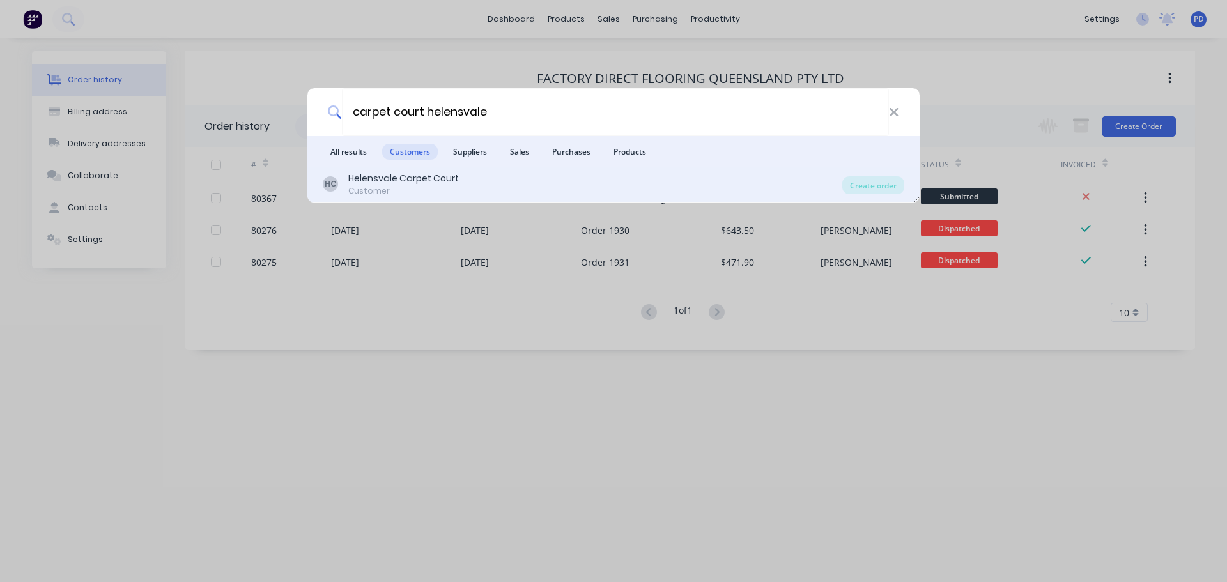
click at [393, 183] on div "Helensvale Carpet Court" at bounding box center [403, 178] width 111 height 13
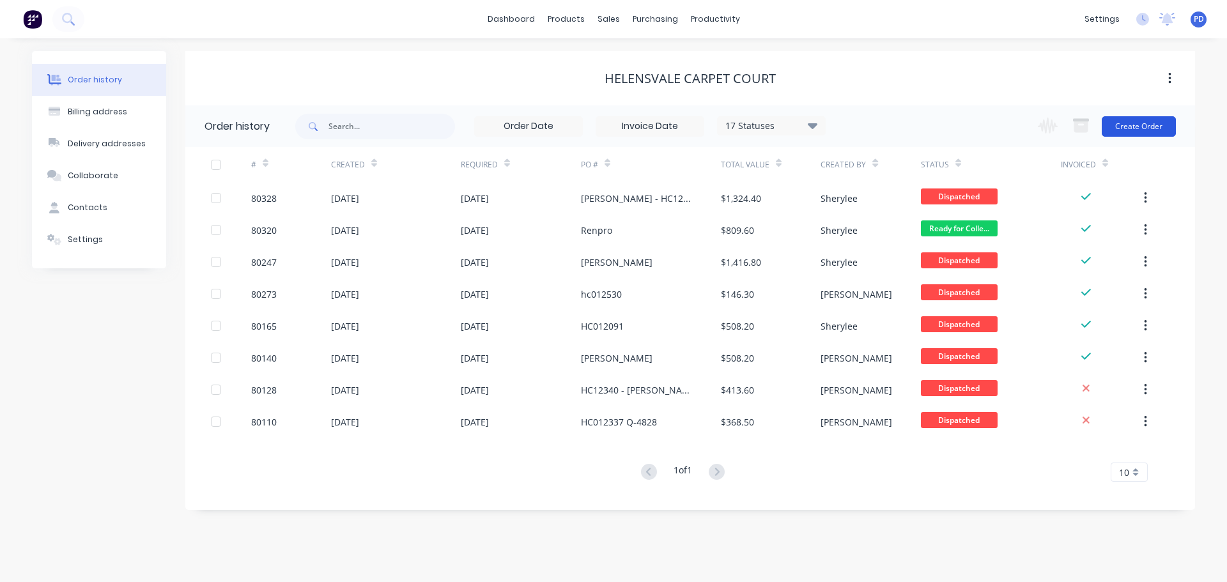
click at [1134, 128] on button "Create Order" at bounding box center [1139, 126] width 74 height 20
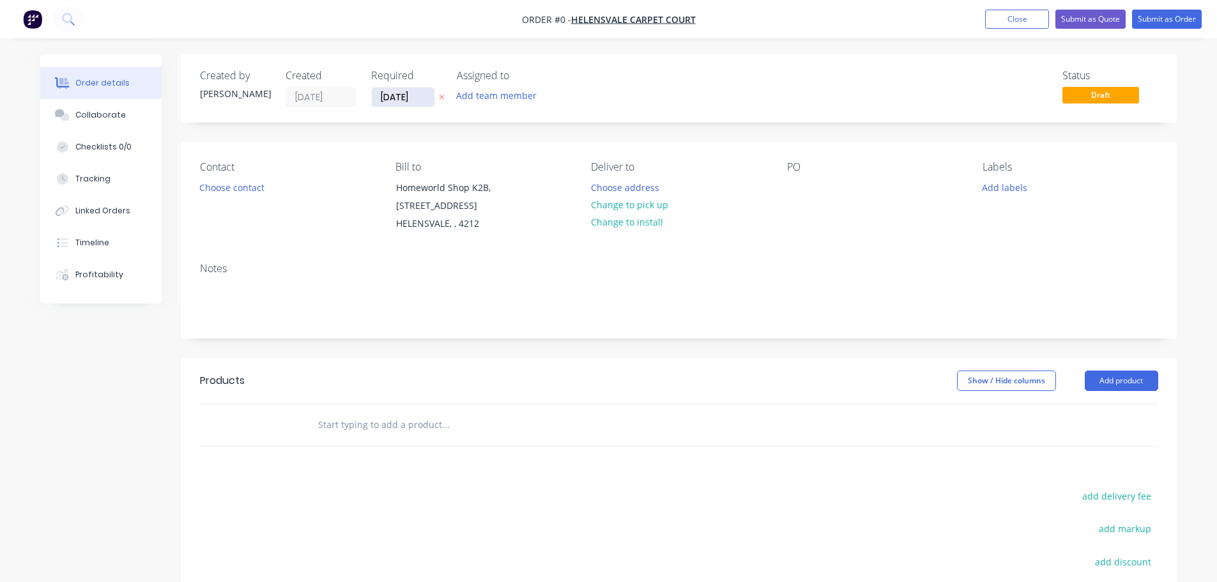
click at [421, 104] on input "[DATE]" at bounding box center [403, 97] width 63 height 19
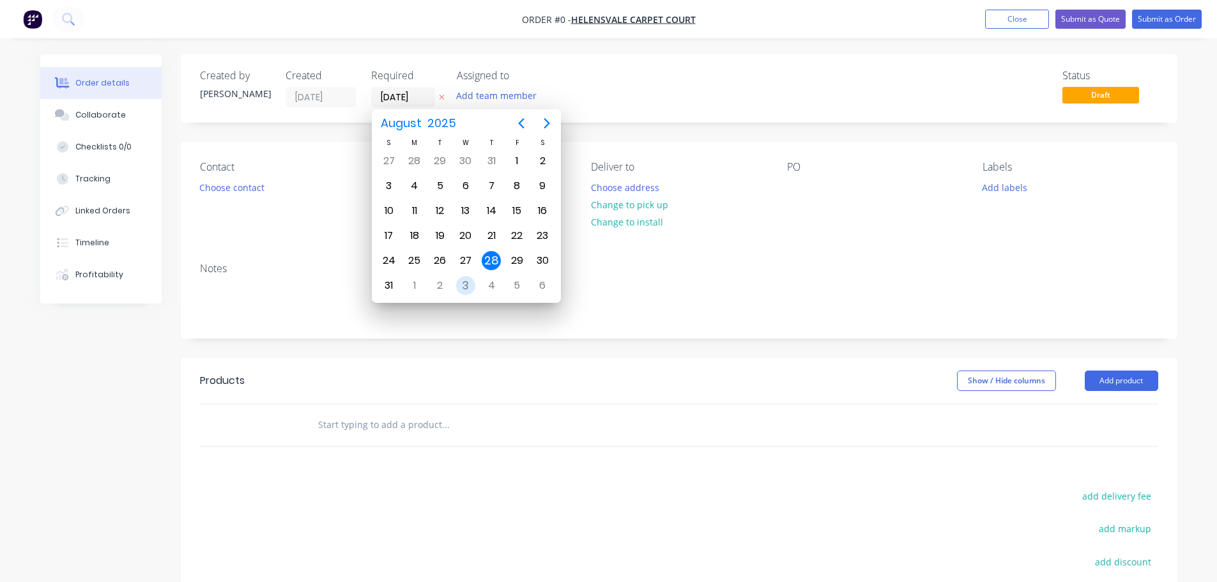
click at [461, 284] on div "3" at bounding box center [465, 285] width 19 height 19
type input "[DATE]"
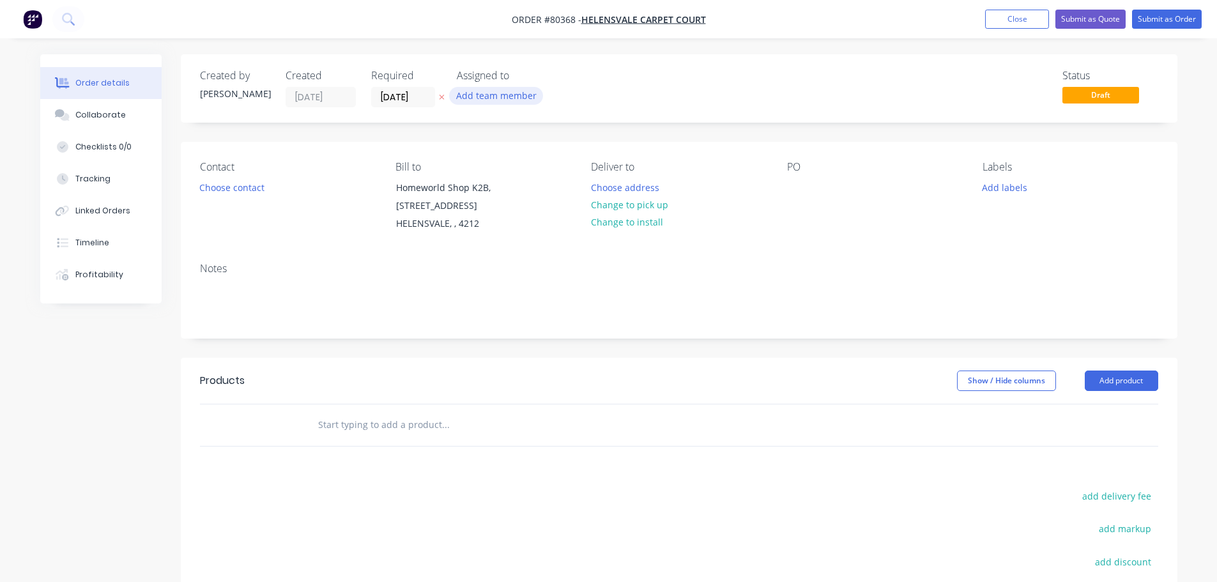
click at [497, 98] on button "Add team member" at bounding box center [496, 95] width 94 height 17
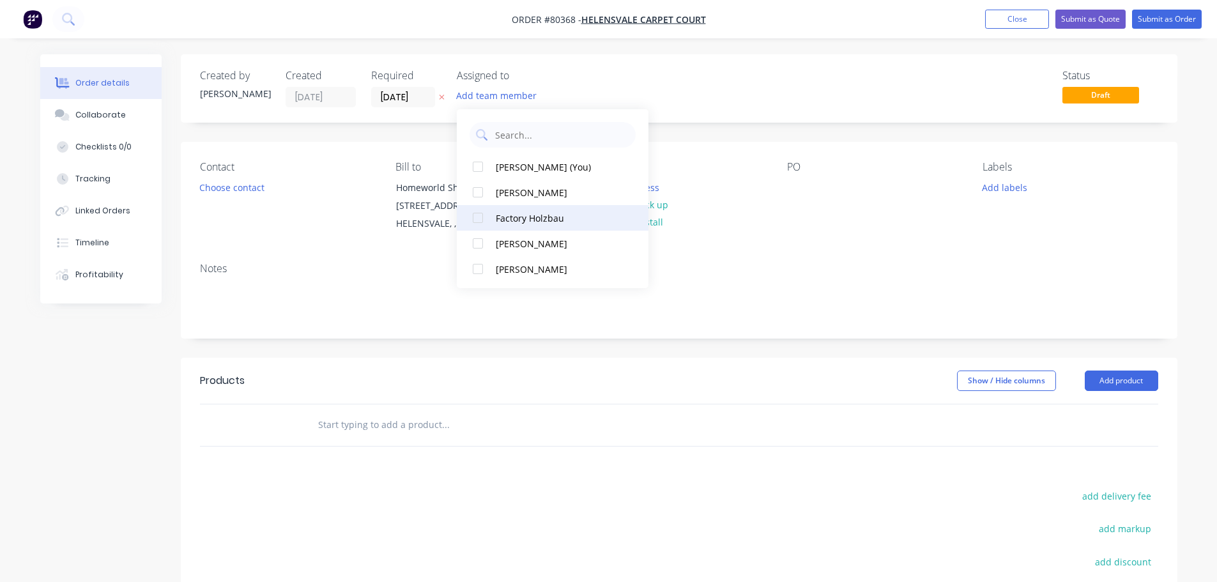
click at [479, 219] on div at bounding box center [478, 218] width 26 height 26
click at [258, 185] on button "Choose contact" at bounding box center [231, 186] width 79 height 17
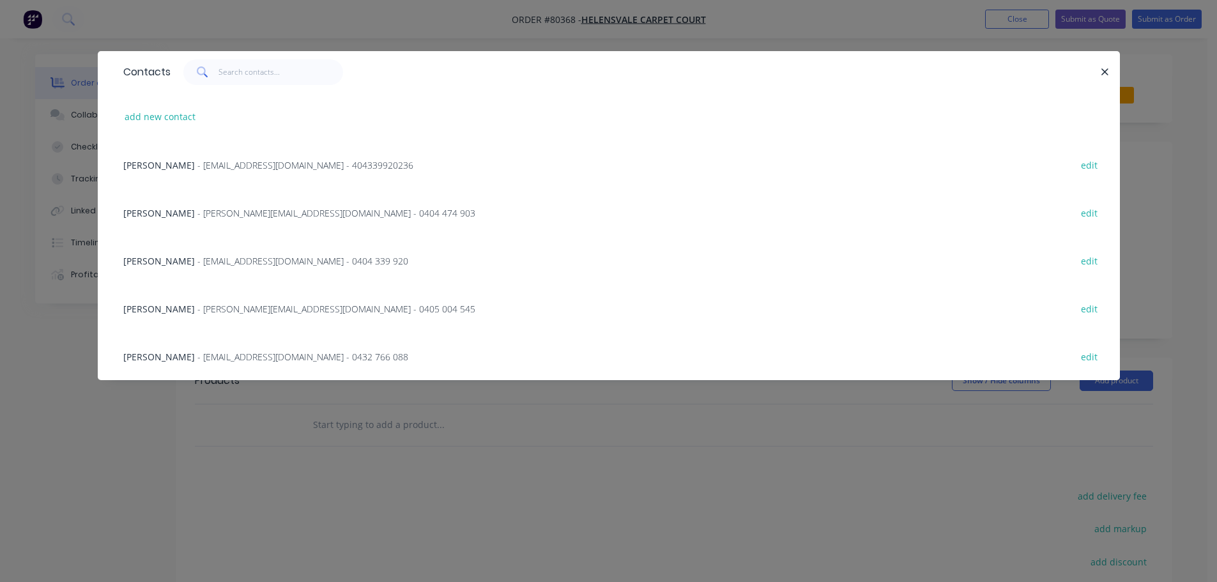
click at [170, 261] on span "[PERSON_NAME]" at bounding box center [159, 261] width 72 height 12
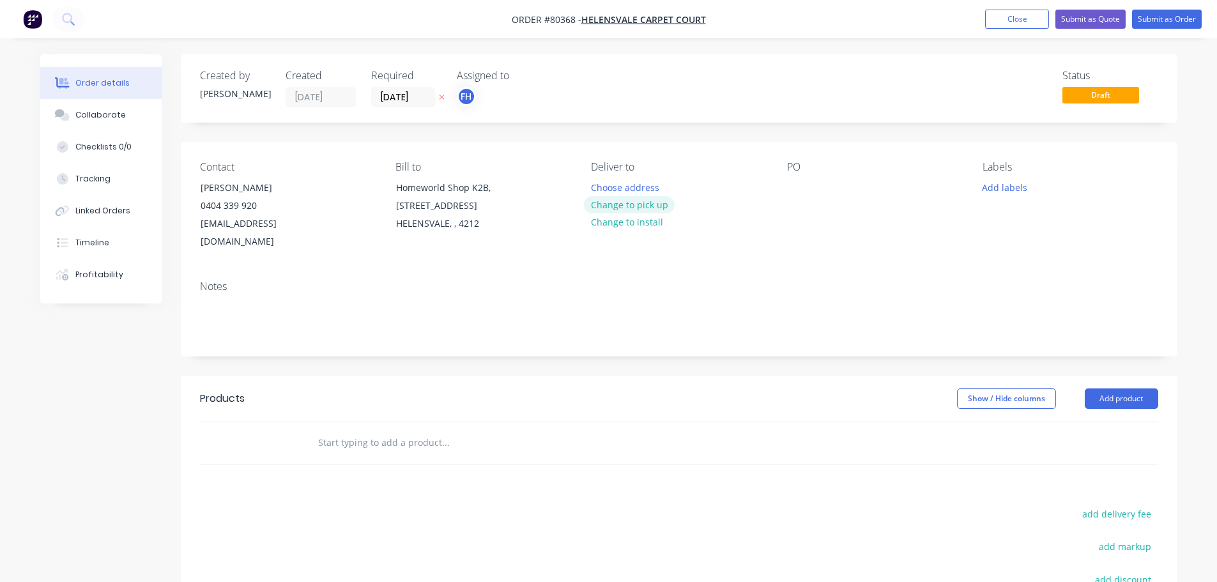
click at [603, 198] on button "Change to pick up" at bounding box center [629, 204] width 91 height 17
click at [800, 188] on div at bounding box center [797, 187] width 20 height 19
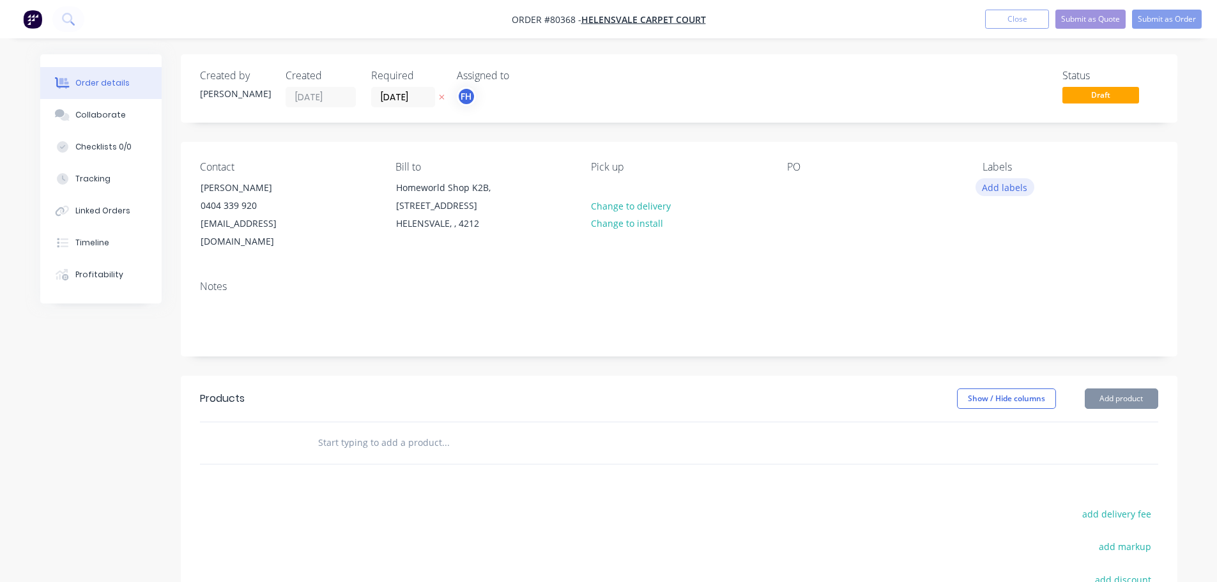
click at [1008, 189] on button "Add labels" at bounding box center [1005, 186] width 59 height 17
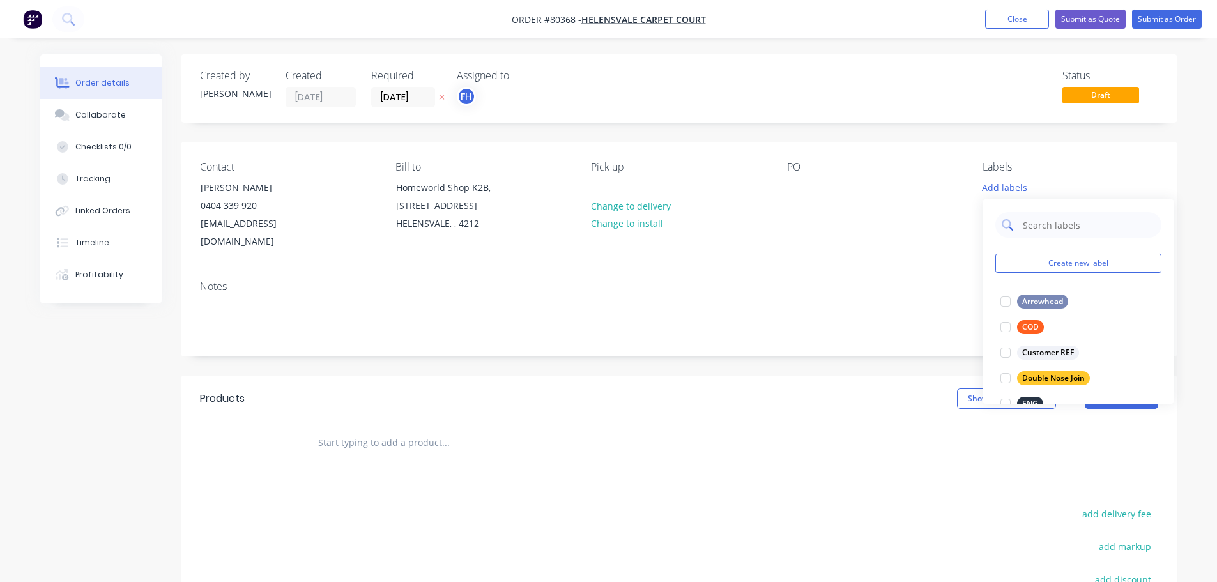
click at [1041, 235] on input "text" at bounding box center [1089, 225] width 134 height 26
click at [1007, 379] on div at bounding box center [1006, 379] width 26 height 26
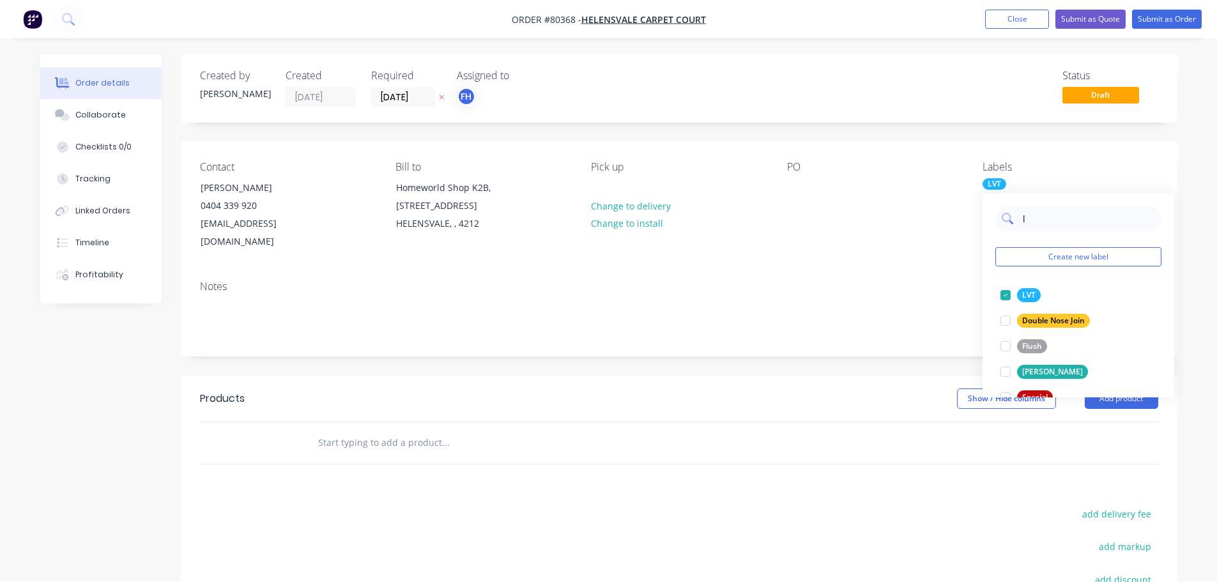
drag, startPoint x: 1034, startPoint y: 221, endPoint x: 1011, endPoint y: 220, distance: 23.0
click at [1011, 220] on div "l" at bounding box center [1079, 219] width 166 height 26
type input "dou"
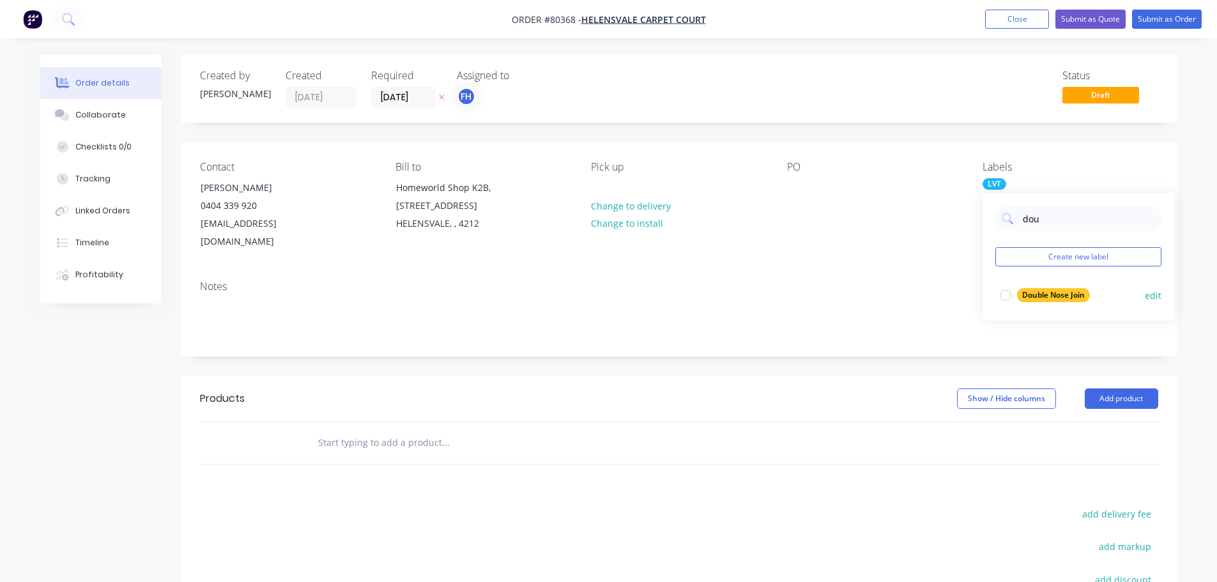
click at [1007, 293] on div at bounding box center [1006, 295] width 26 height 26
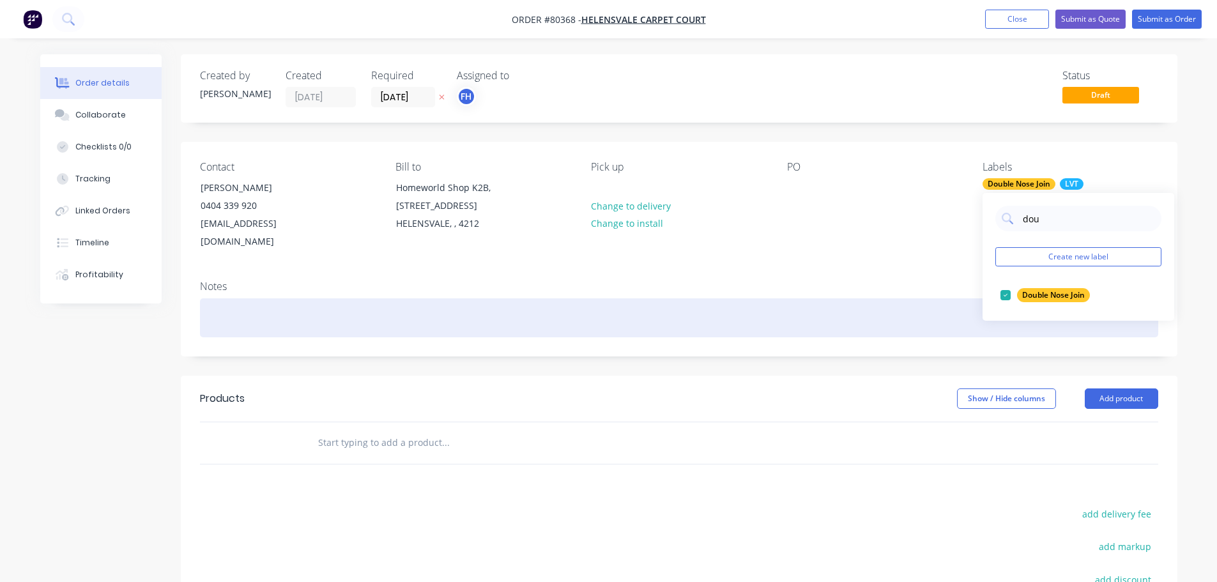
click at [251, 307] on div at bounding box center [679, 317] width 959 height 39
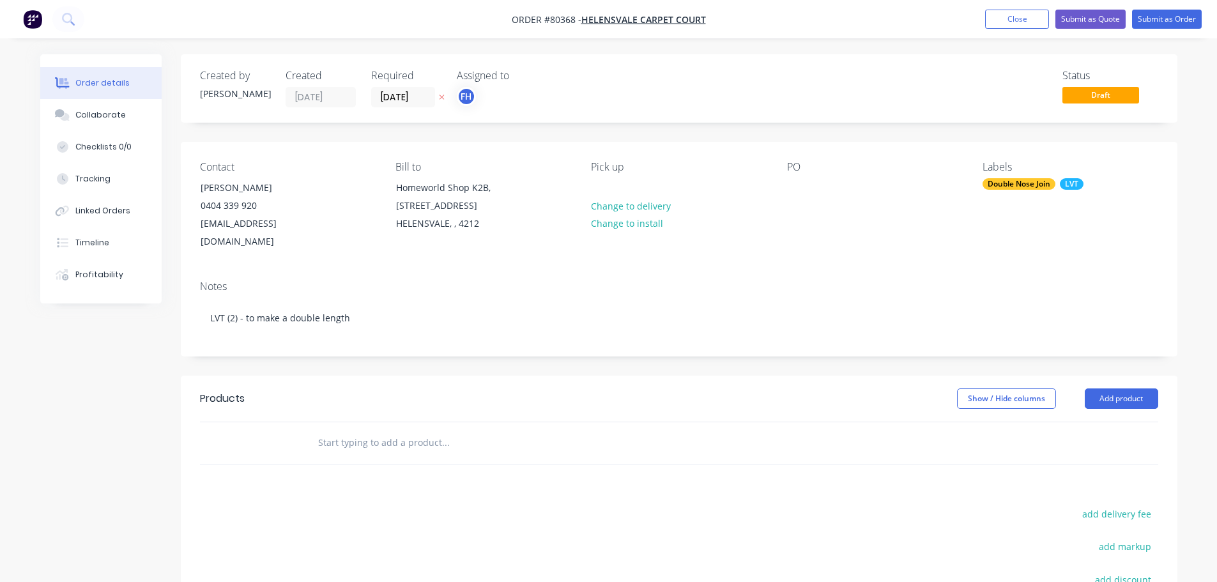
click at [330, 430] on input "text" at bounding box center [446, 443] width 256 height 26
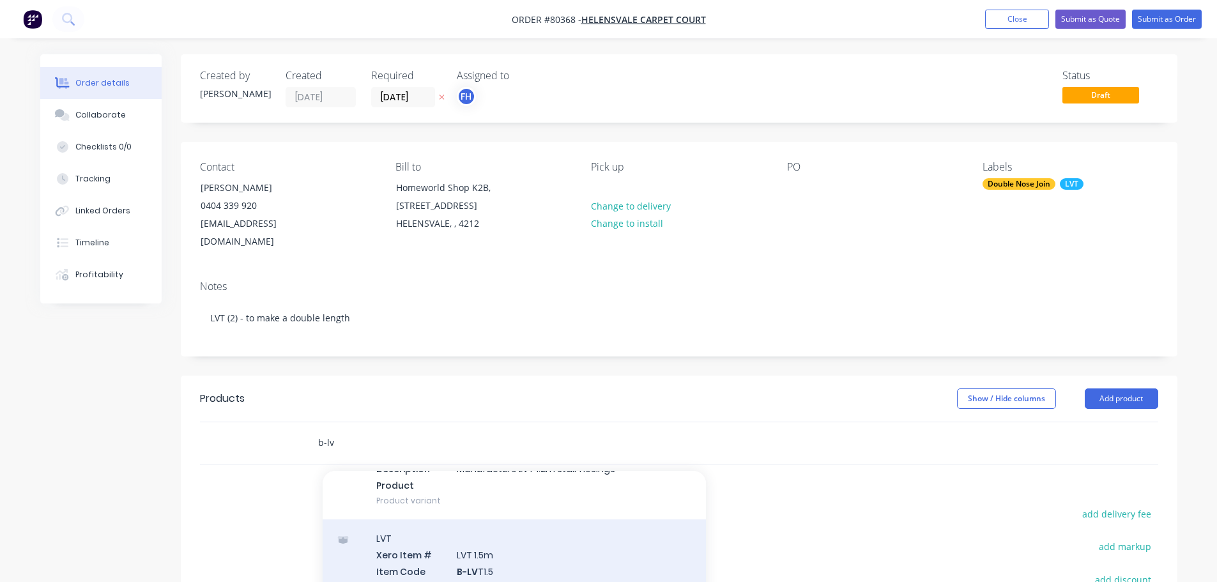
type input "b-lv"
click at [463, 567] on div "LVT Xero Item # LVT 1.5m Item Code B-LV T1.5 Item Name LVT 1.5m Description Man…" at bounding box center [514, 588] width 383 height 136
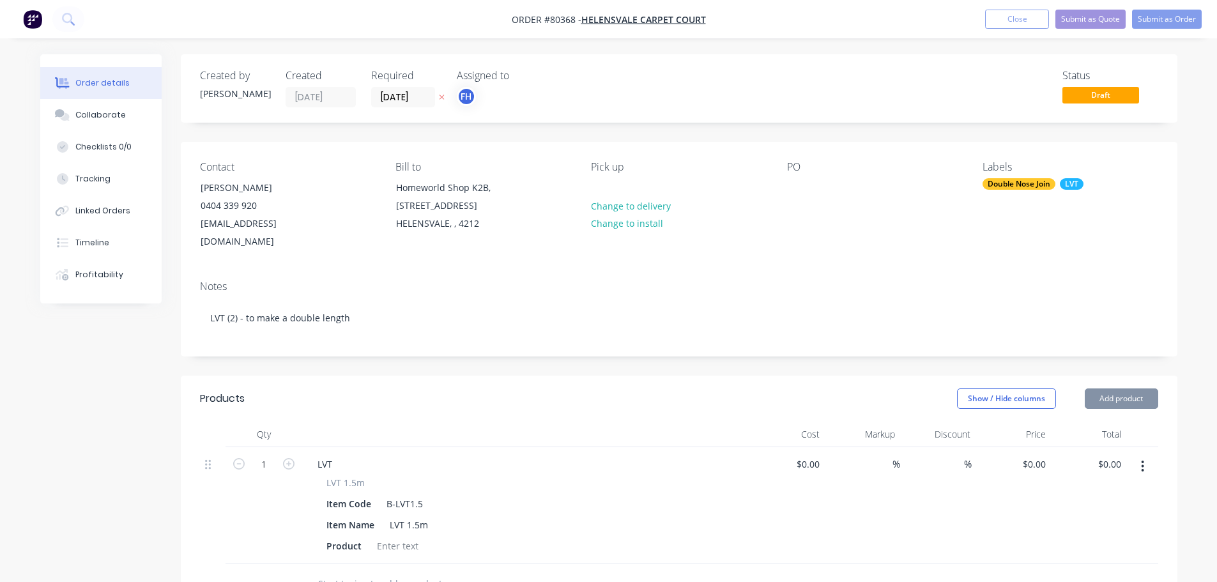
type input "$46.00"
click at [395, 537] on div at bounding box center [398, 546] width 52 height 19
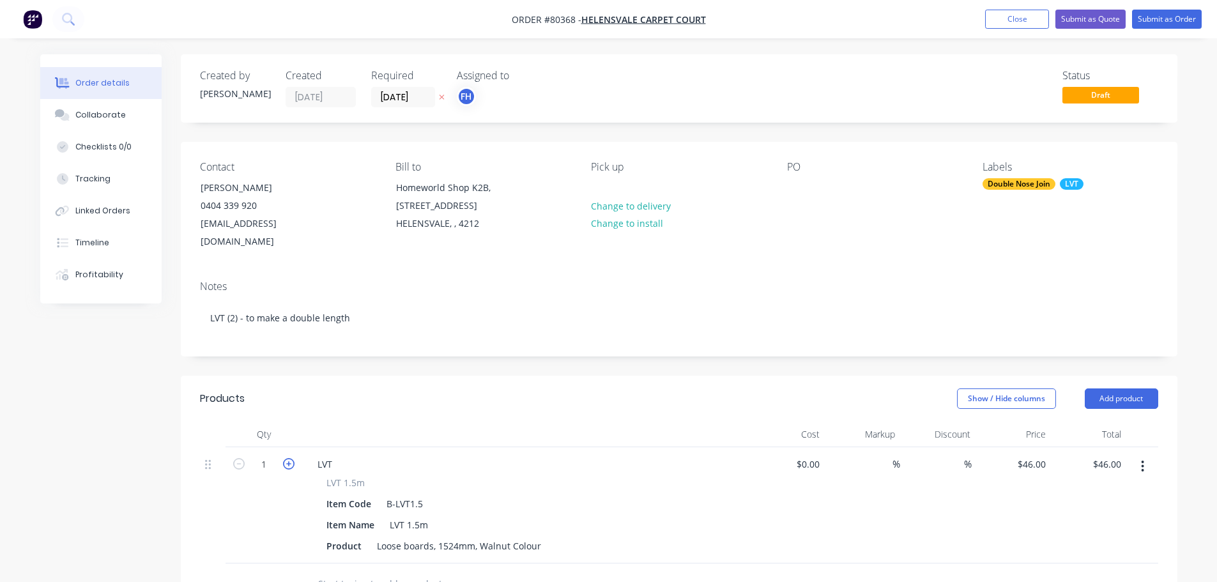
click at [287, 458] on icon "button" at bounding box center [289, 464] width 12 height 12
type input "2"
type input "$92.00"
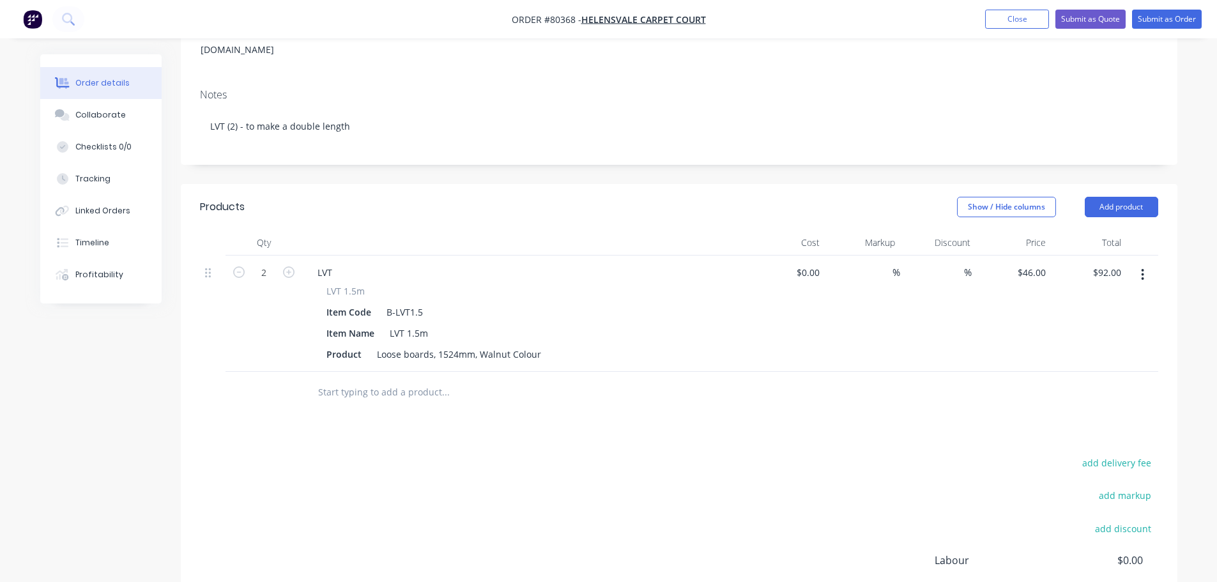
click at [372, 380] on input "text" at bounding box center [446, 393] width 256 height 26
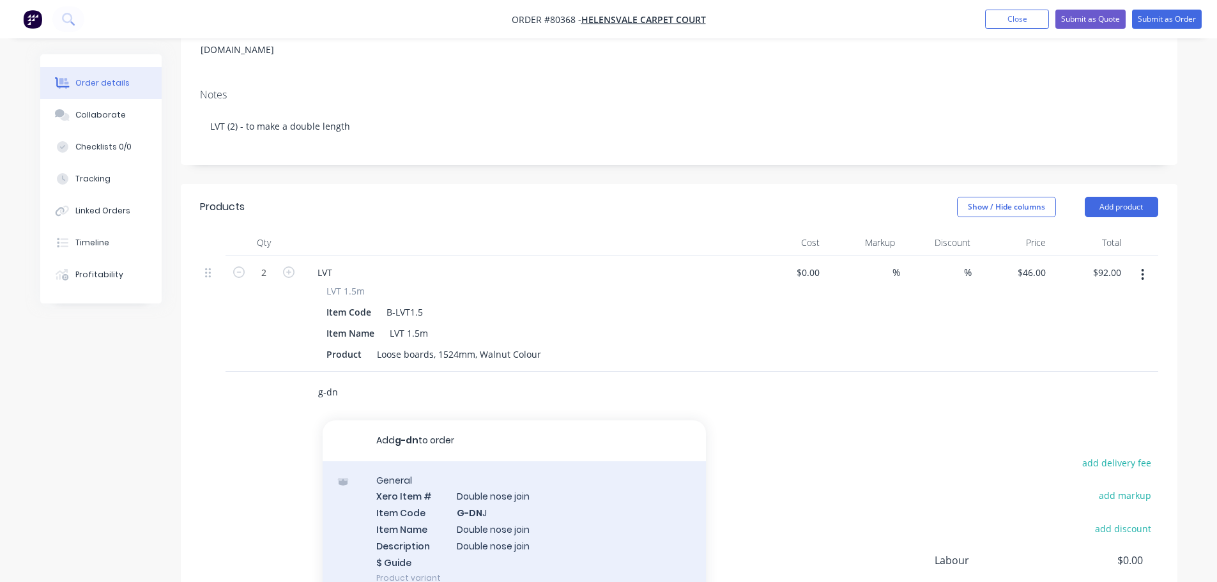
type input "g-dn"
click at [509, 516] on div "General Xero Item # Double nose join Item Code G-DN J Item Name Double nose joi…" at bounding box center [514, 529] width 383 height 136
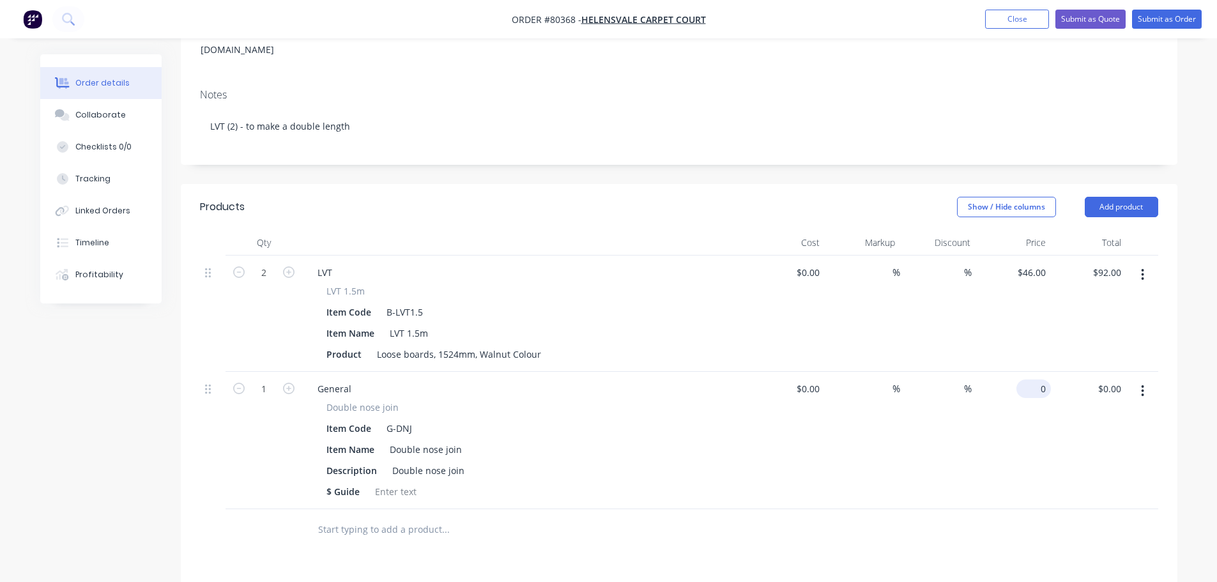
click at [1029, 375] on div "0 $0.00" at bounding box center [1013, 440] width 75 height 137
type input "$28.00"
click at [1028, 378] on div "$28.00 $28.00" at bounding box center [1013, 440] width 75 height 137
click at [680, 461] on div "Description Double nose join" at bounding box center [523, 470] width 404 height 19
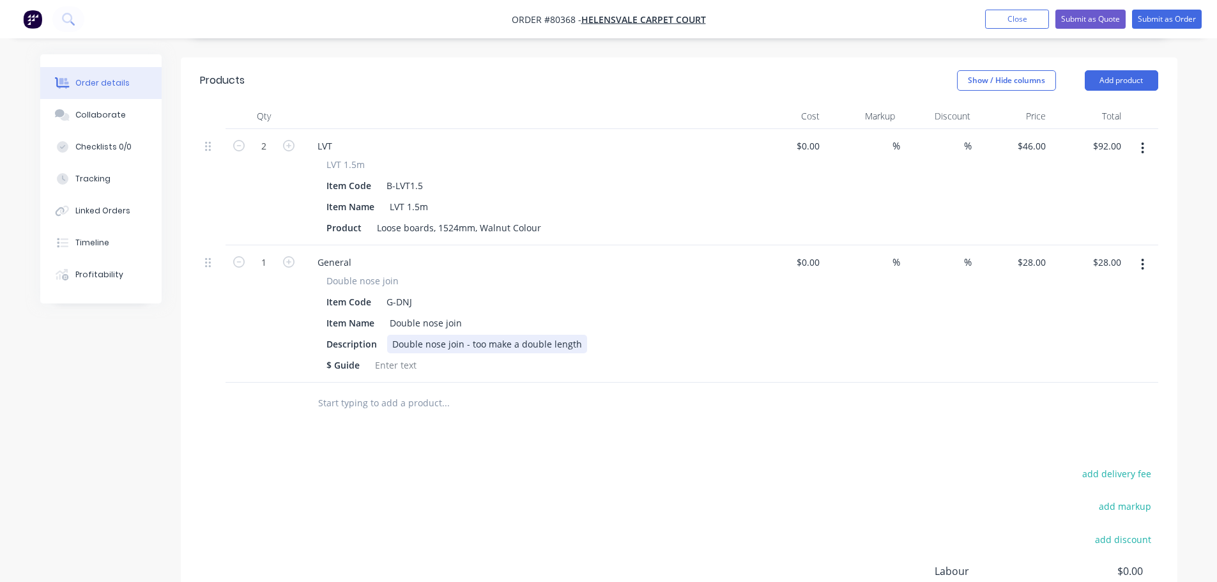
scroll to position [320, 0]
click at [364, 389] on input "text" at bounding box center [446, 402] width 256 height 26
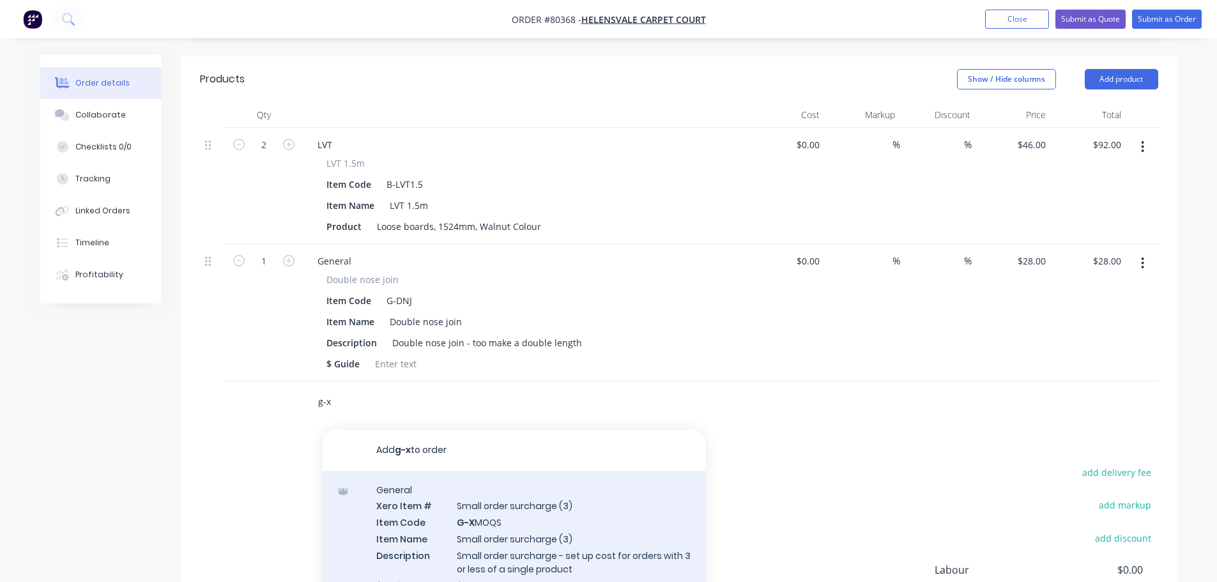
type input "g-x"
click at [492, 509] on div "General Xero Item # Small order surcharge (3) Item Code G-X MOQS Item Name Smal…" at bounding box center [514, 546] width 383 height 150
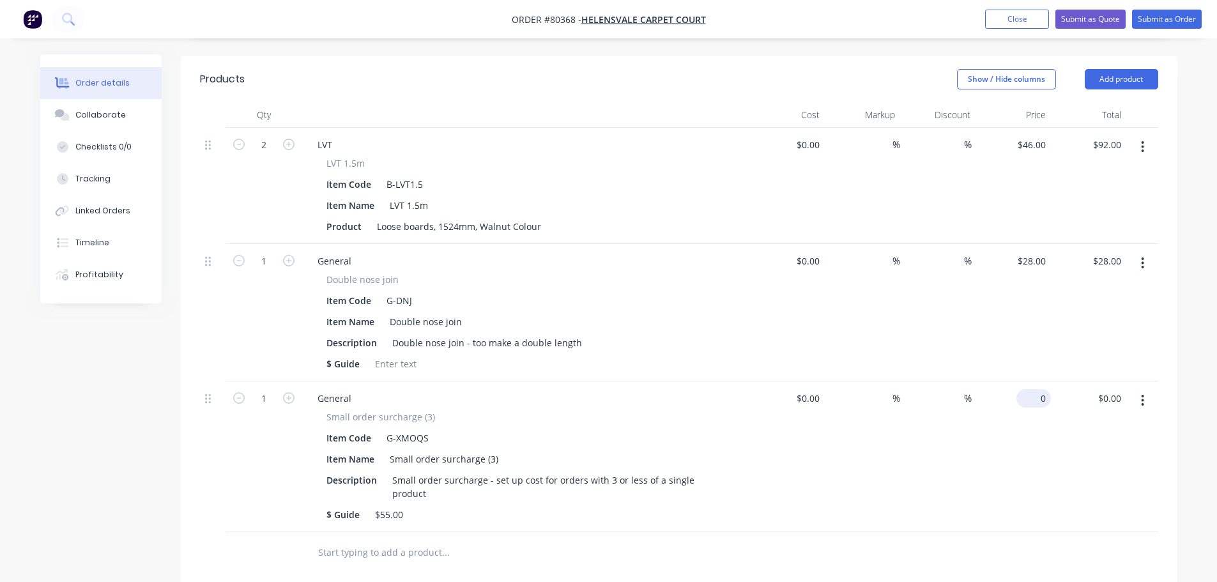
click at [1031, 389] on div "0 $0.00" at bounding box center [1034, 398] width 35 height 19
type input "$55.00"
click at [962, 429] on div "%" at bounding box center [937, 457] width 75 height 151
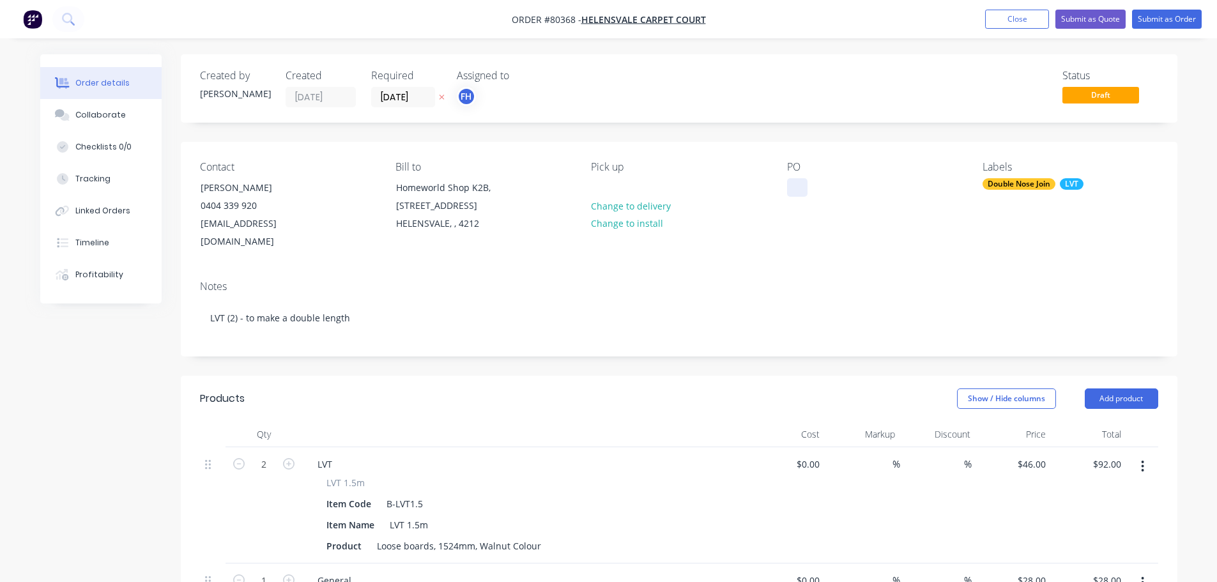
click at [803, 192] on div at bounding box center [797, 187] width 20 height 19
click at [794, 194] on div at bounding box center [797, 187] width 20 height 19
click at [835, 187] on div "HC1260+- [PERSON_NAME]" at bounding box center [854, 187] width 135 height 19
click at [1077, 13] on button "Submit as Quote" at bounding box center [1091, 19] width 70 height 19
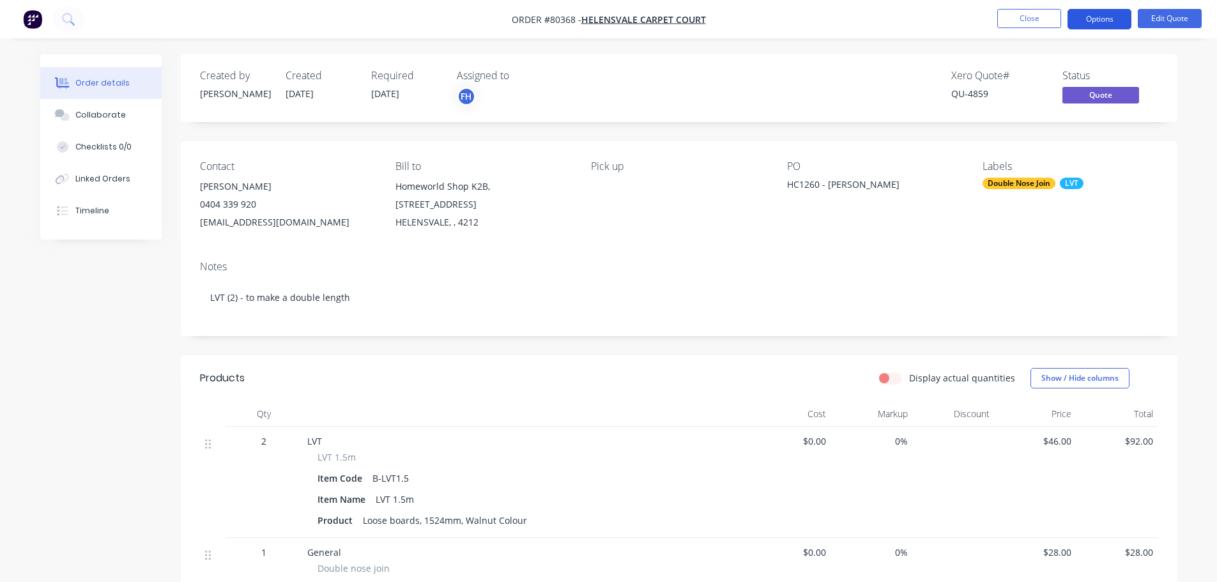
click at [1099, 14] on button "Options" at bounding box center [1100, 19] width 64 height 20
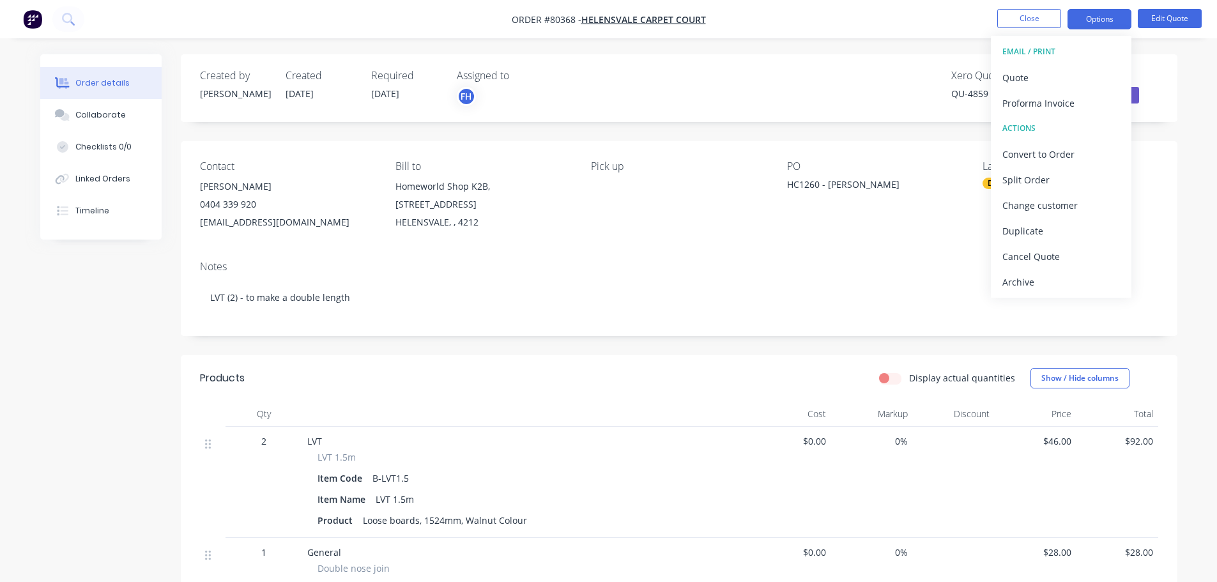
click at [856, 266] on div "Notes" at bounding box center [679, 267] width 959 height 12
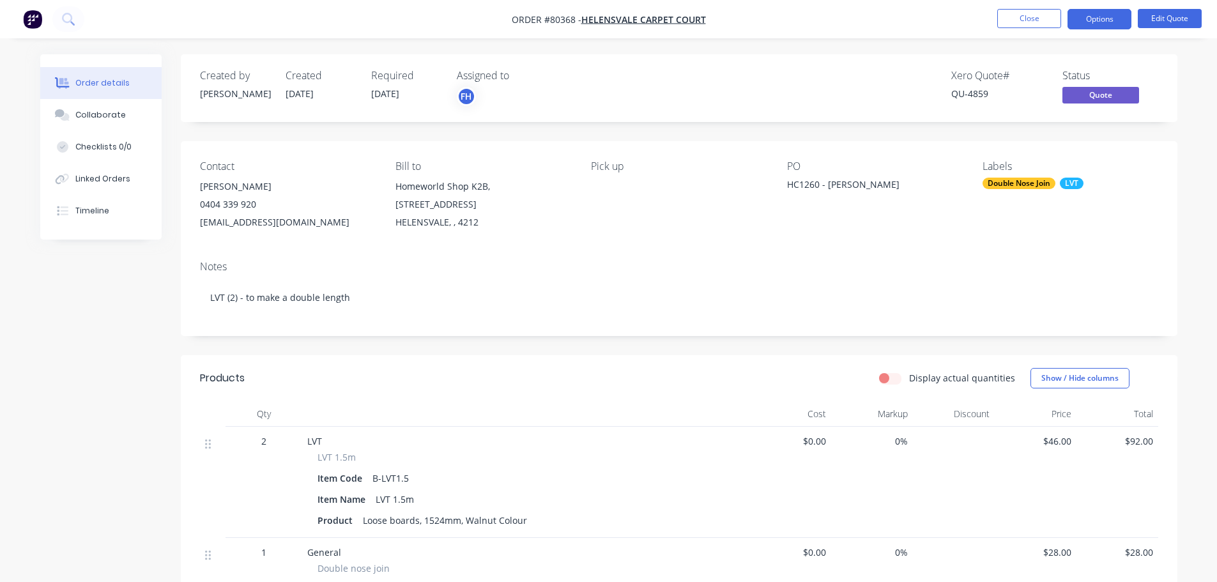
click at [1101, 88] on span "Quote" at bounding box center [1101, 95] width 77 height 16
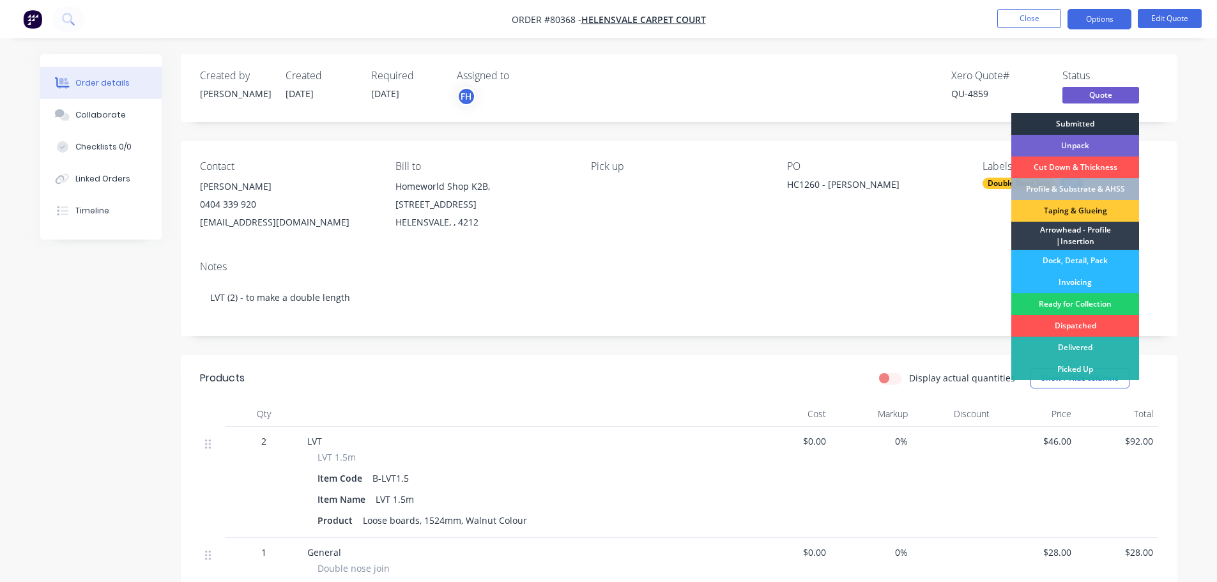
click at [1085, 126] on div "Submitted" at bounding box center [1076, 124] width 128 height 22
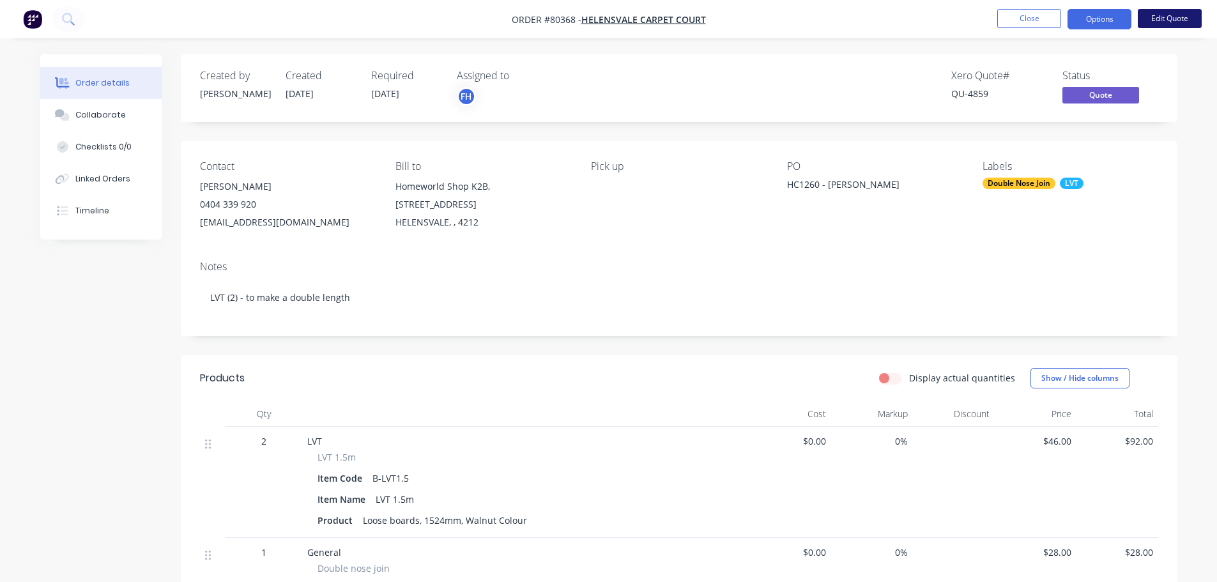
click at [1162, 19] on button "Edit Quote" at bounding box center [1170, 18] width 64 height 19
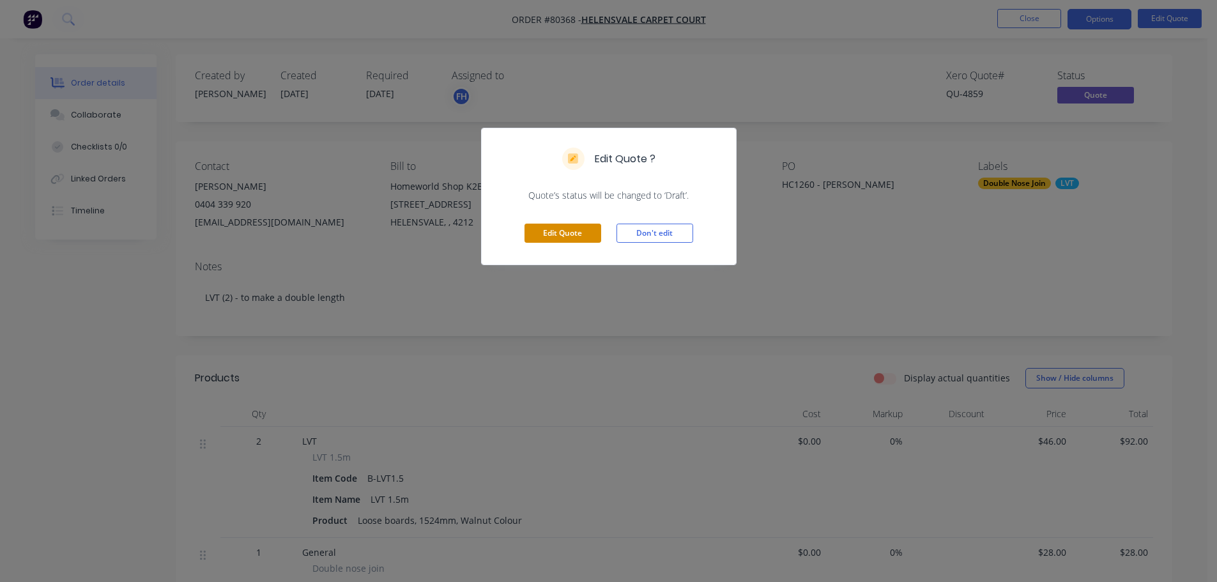
click at [587, 229] on button "Edit Quote" at bounding box center [563, 233] width 77 height 19
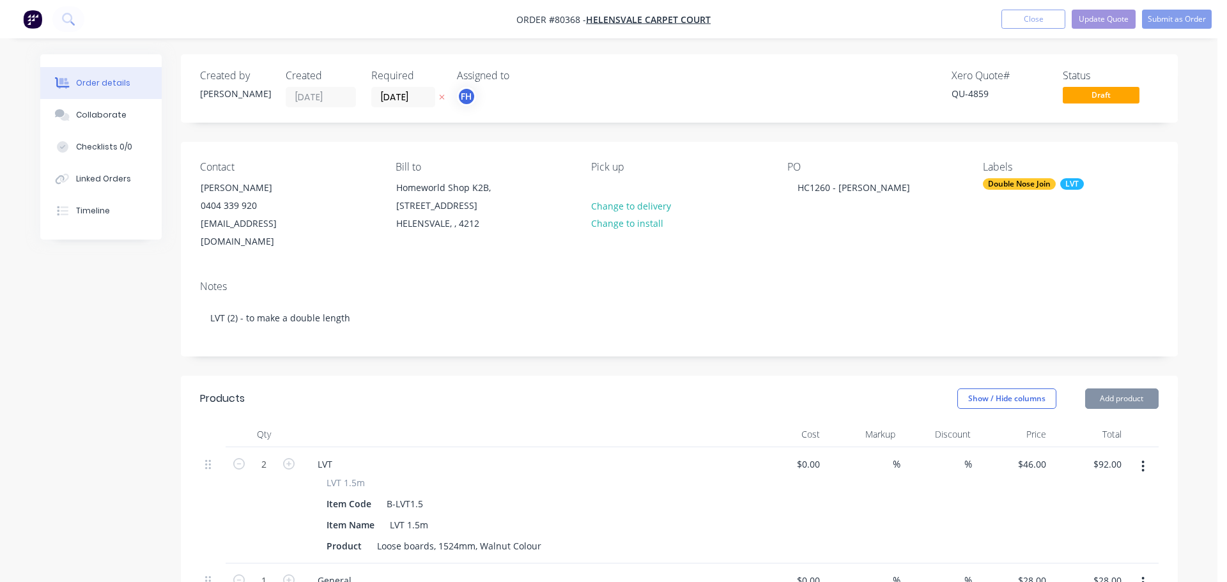
type input "$46.00"
type input "$92.00"
type input "$28.00"
type input "$55.00"
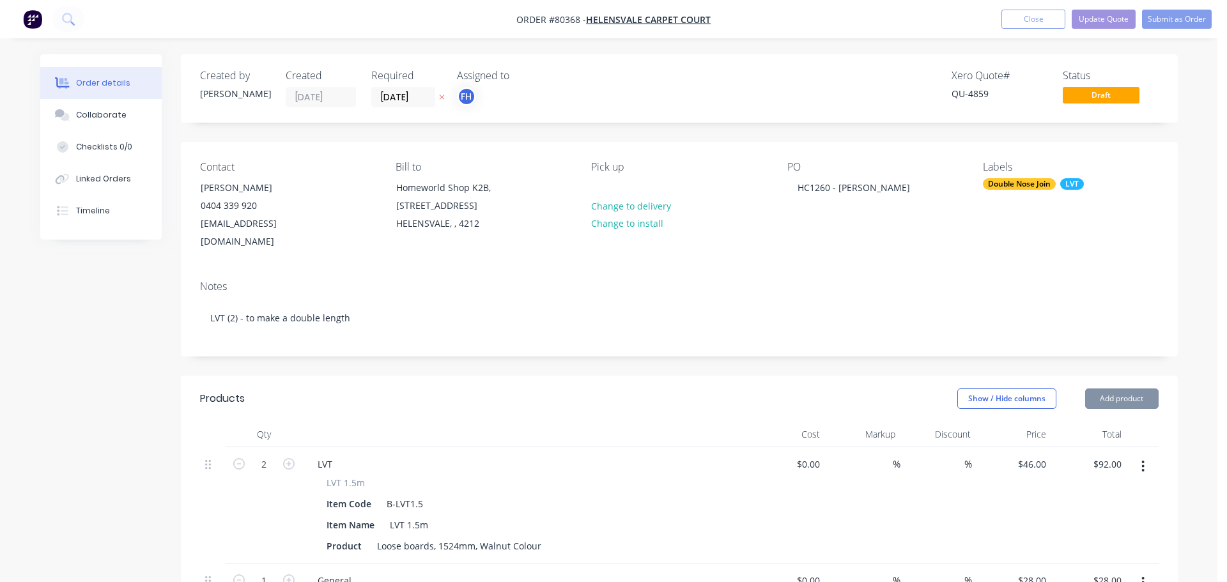
type input "$55.00"
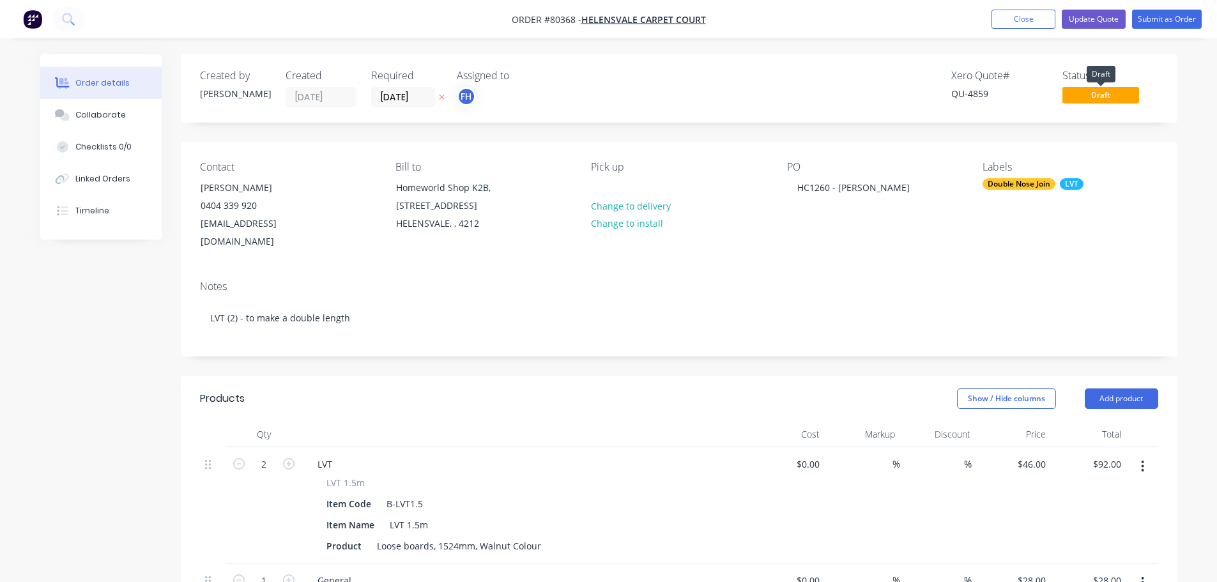
click at [1109, 97] on span "Draft" at bounding box center [1101, 95] width 77 height 16
click at [1093, 24] on button "Update Quote" at bounding box center [1094, 19] width 64 height 19
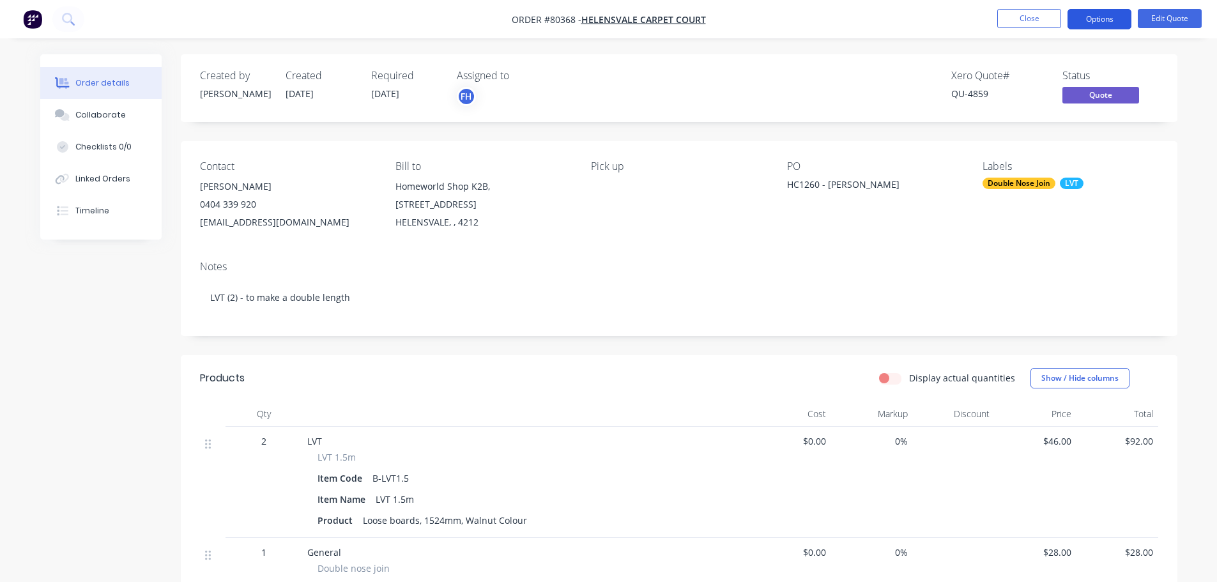
click at [1104, 15] on button "Options" at bounding box center [1100, 19] width 64 height 20
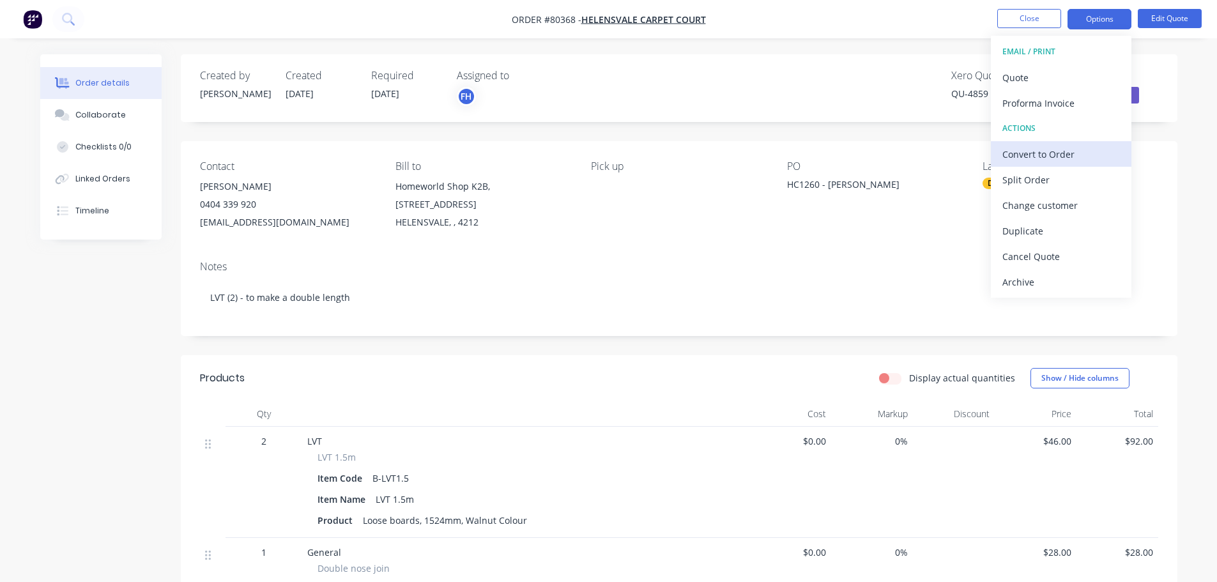
click at [1045, 158] on div "Convert to Order" at bounding box center [1062, 154] width 118 height 19
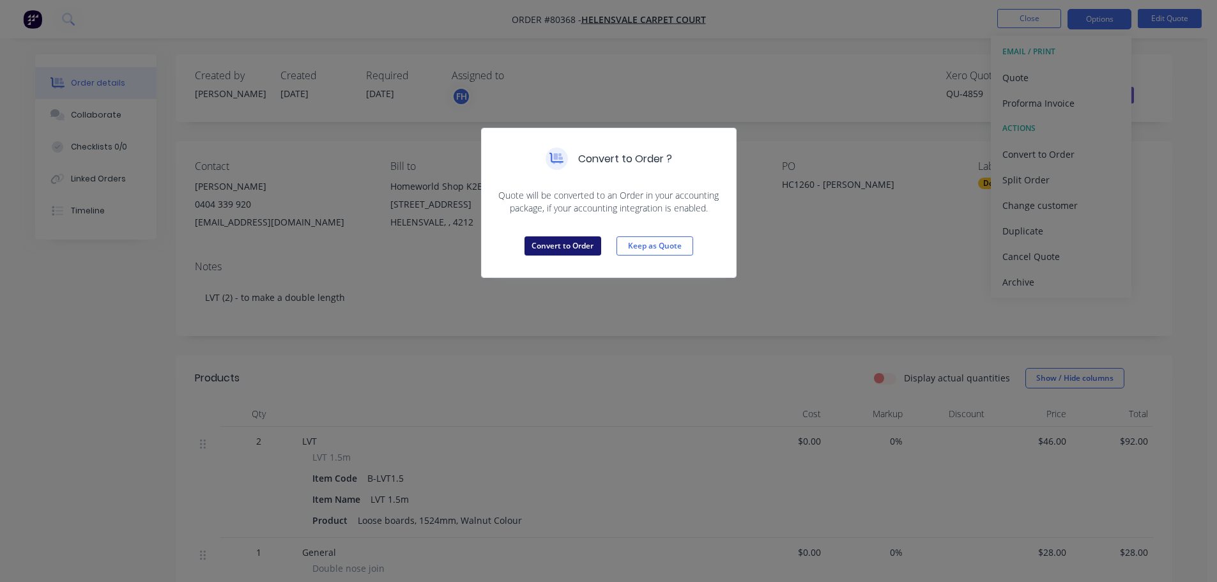
click at [555, 242] on button "Convert to Order" at bounding box center [563, 245] width 77 height 19
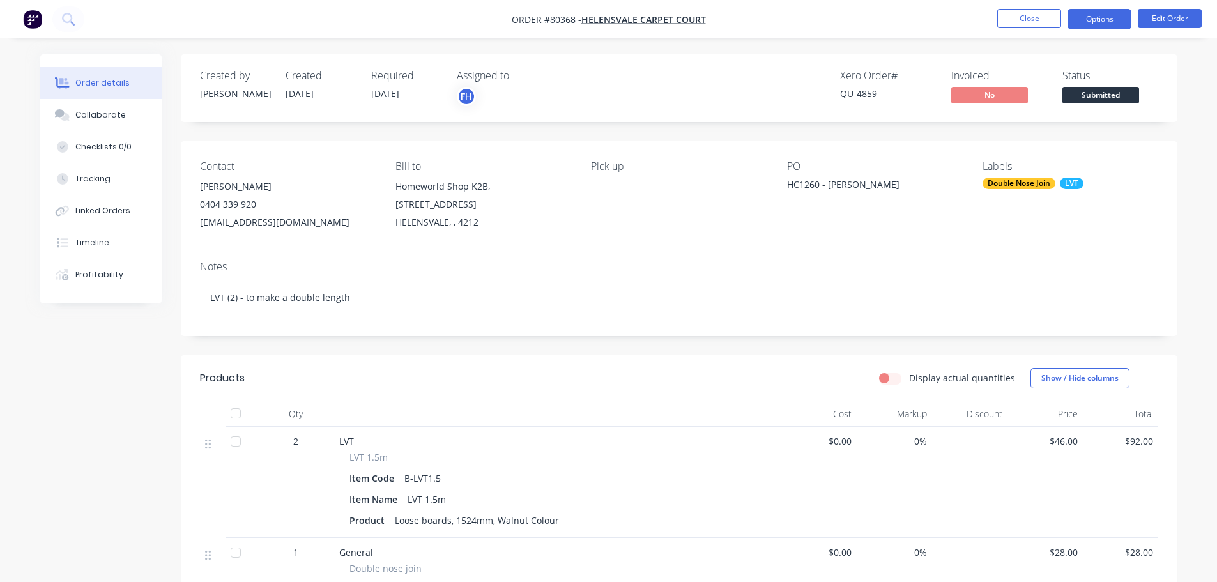
click at [1092, 20] on button "Options" at bounding box center [1100, 19] width 64 height 20
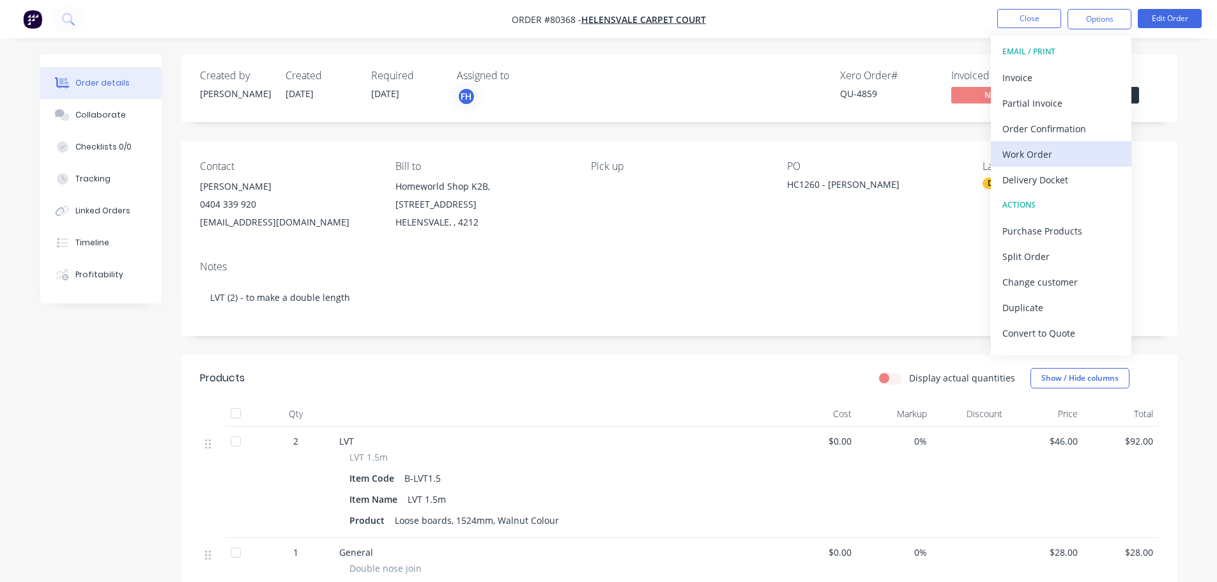
click at [1044, 153] on div "Work Order" at bounding box center [1062, 154] width 118 height 19
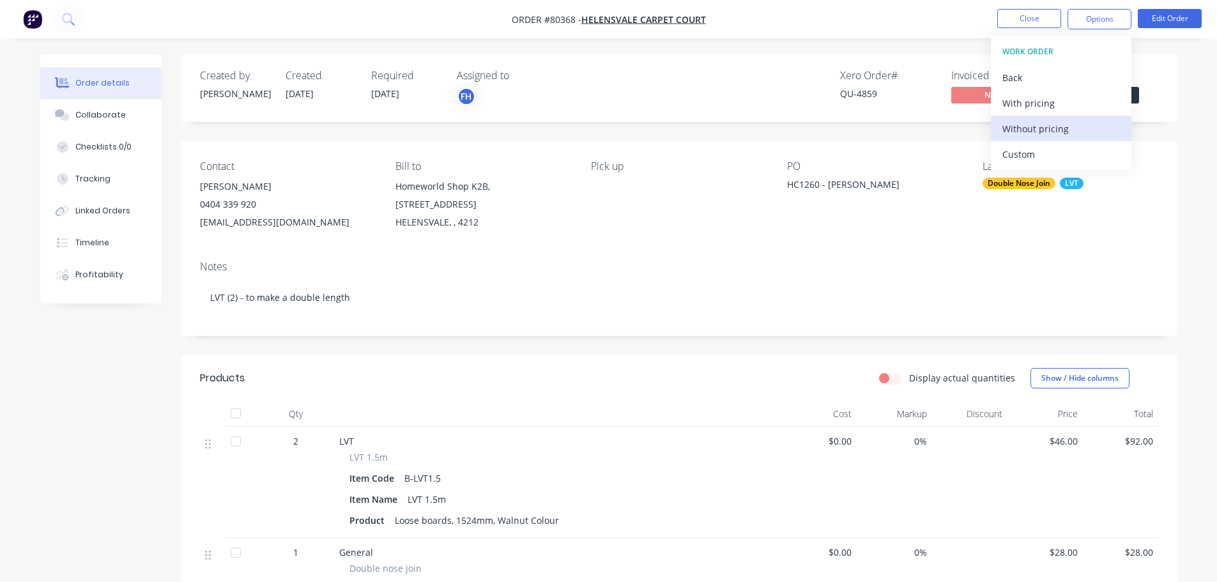
click at [1031, 123] on div "Without pricing" at bounding box center [1062, 129] width 118 height 19
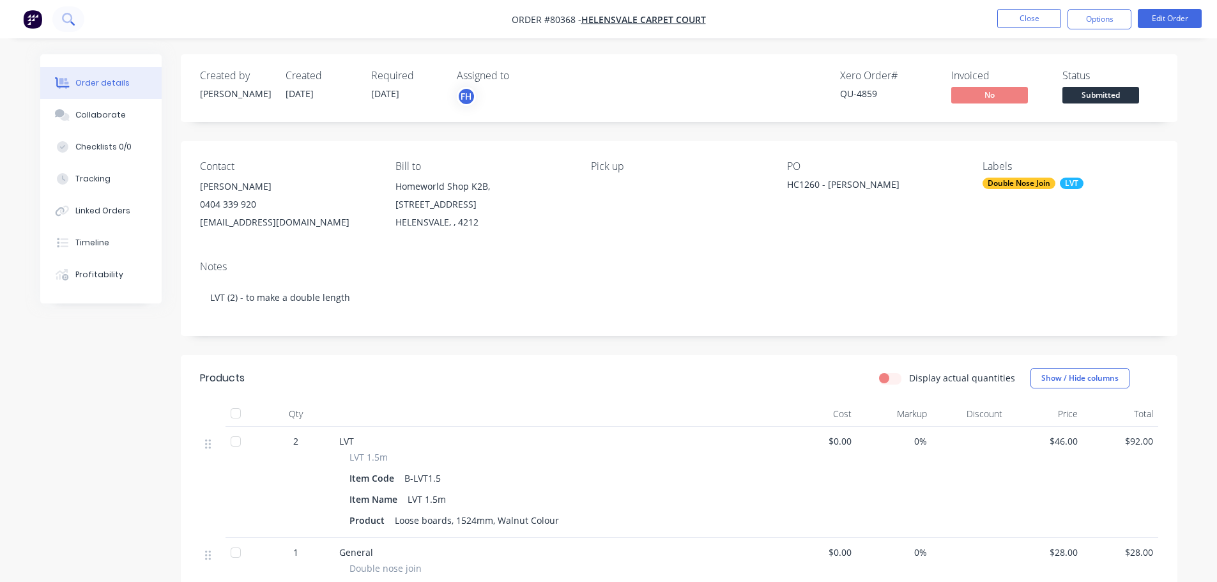
click at [61, 17] on button at bounding box center [68, 19] width 32 height 26
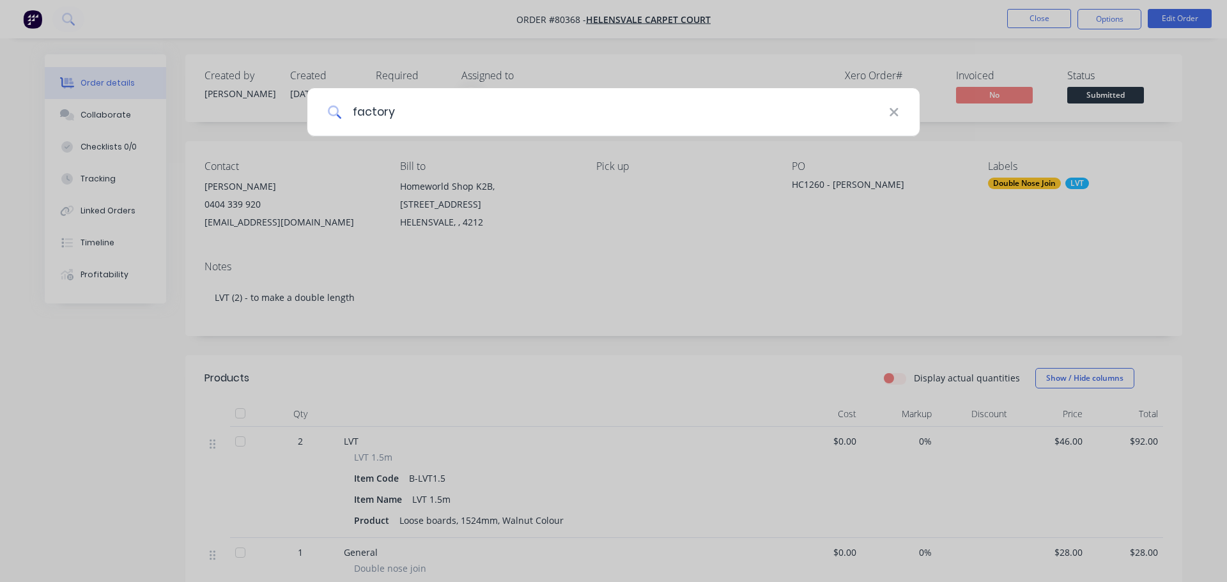
type input "factory"
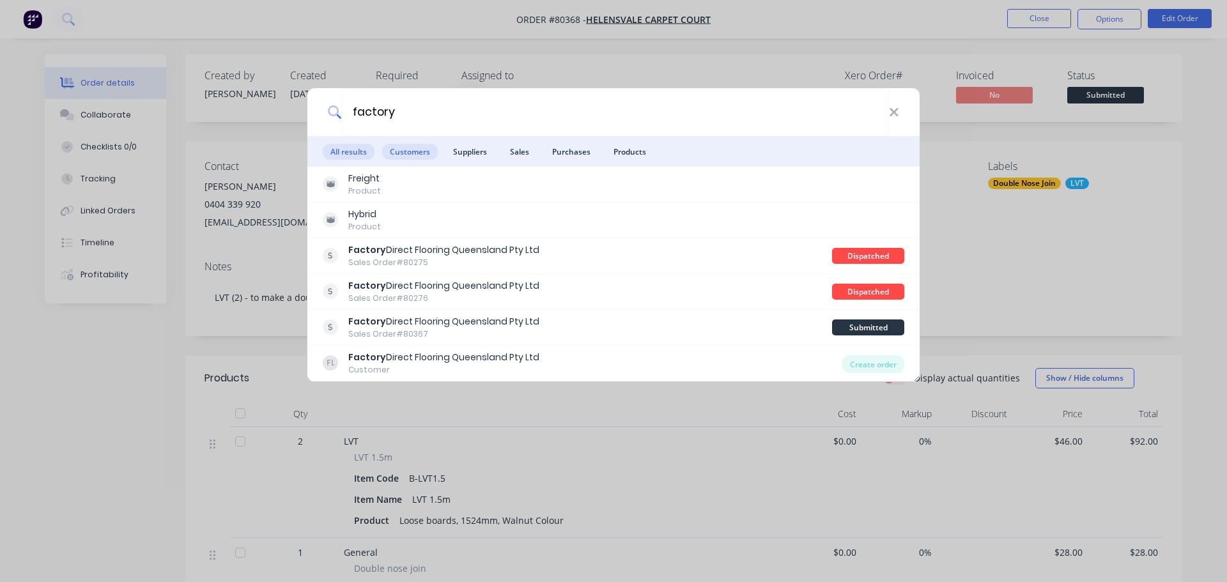
click at [410, 155] on span "Customers" at bounding box center [410, 152] width 56 height 16
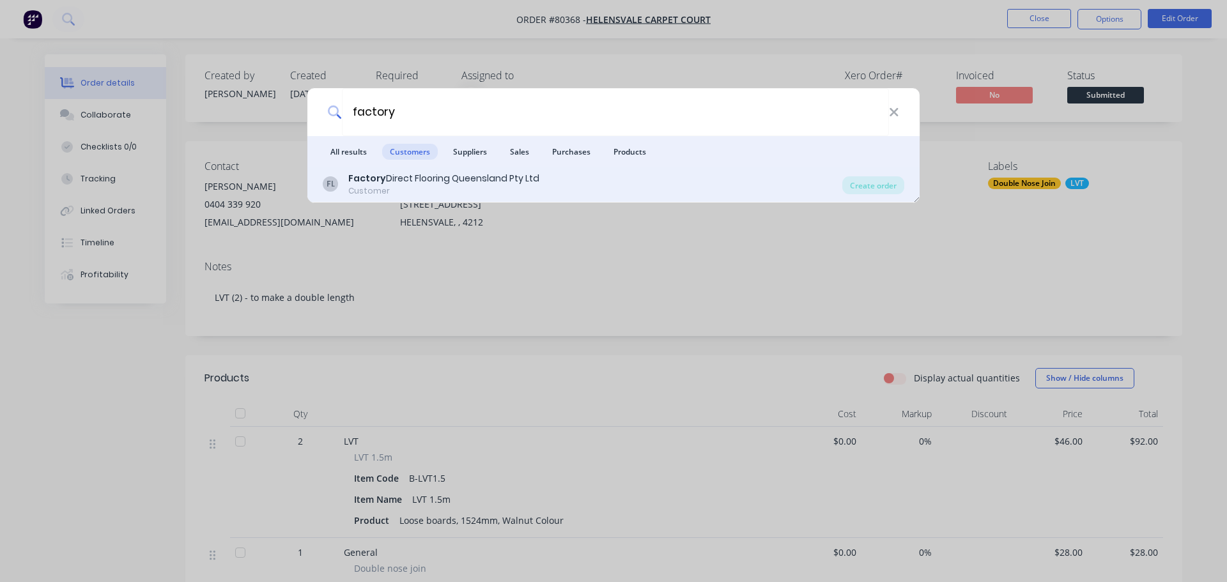
click at [410, 172] on div "Factory Direct Flooring Queensland Pty Ltd" at bounding box center [443, 178] width 191 height 13
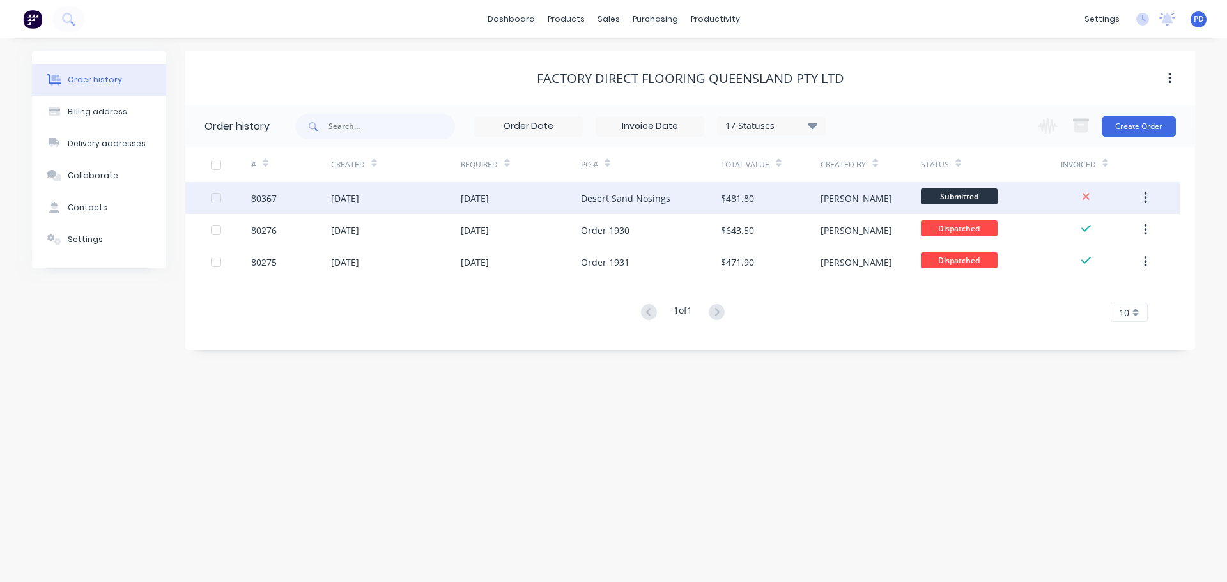
click at [935, 192] on span "Submitted" at bounding box center [959, 197] width 77 height 16
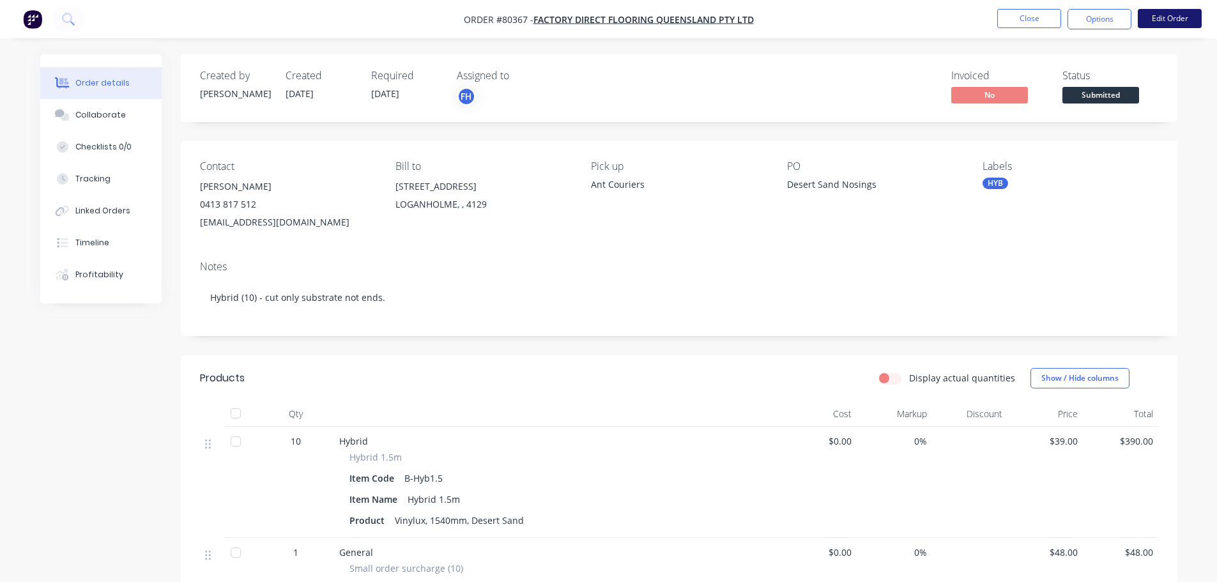
click at [1184, 20] on button "Edit Order" at bounding box center [1170, 18] width 64 height 19
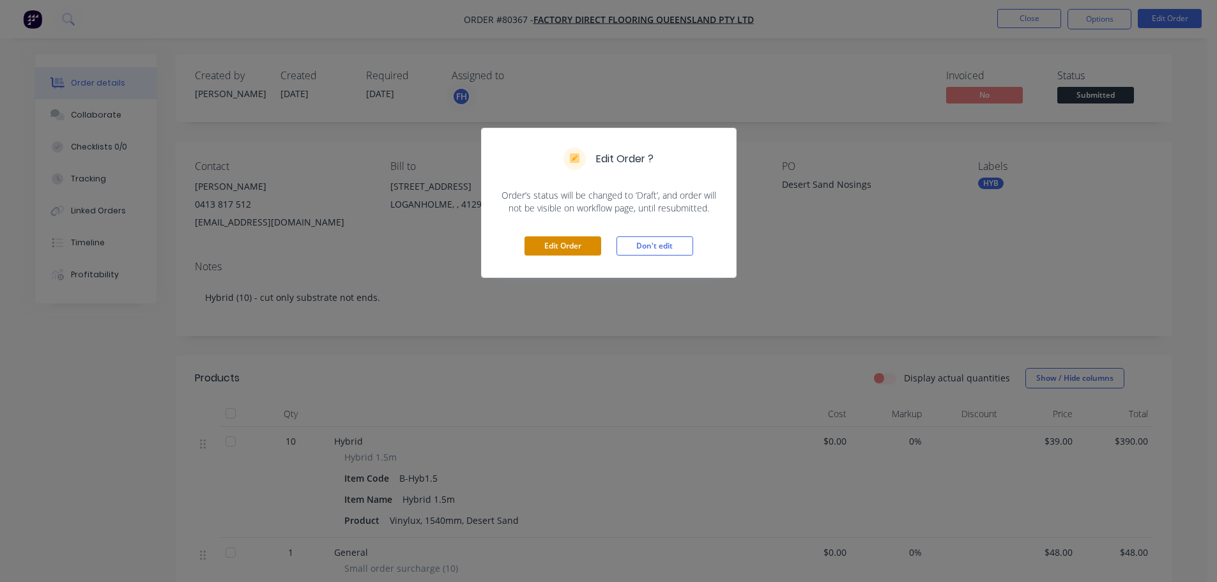
click at [585, 251] on button "Edit Order" at bounding box center [563, 245] width 77 height 19
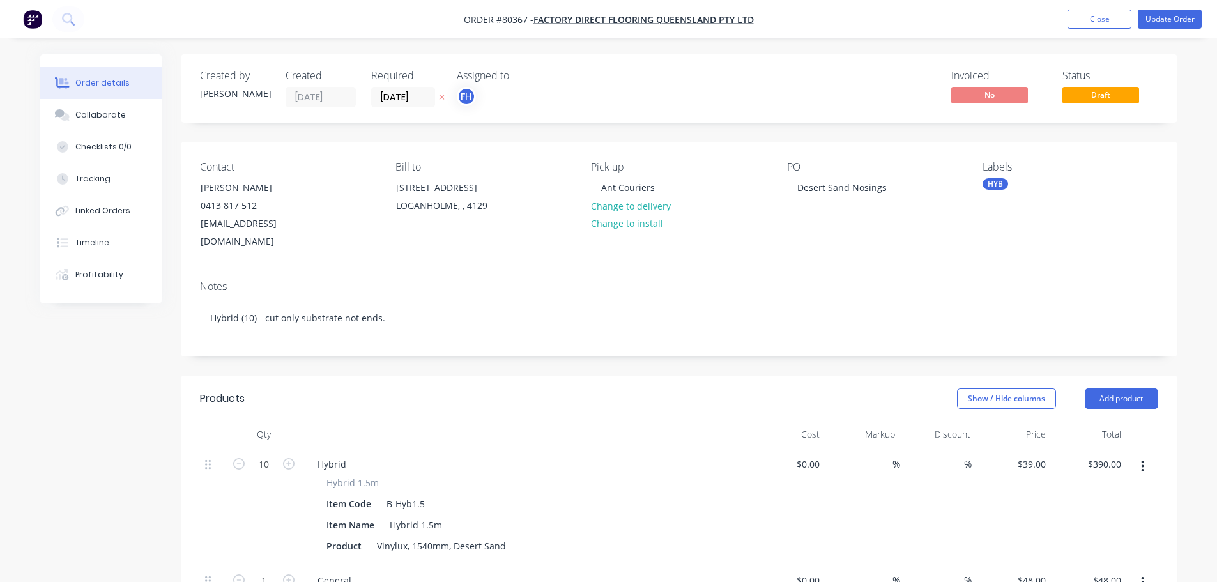
click at [993, 183] on div "HYB" at bounding box center [996, 184] width 26 height 12
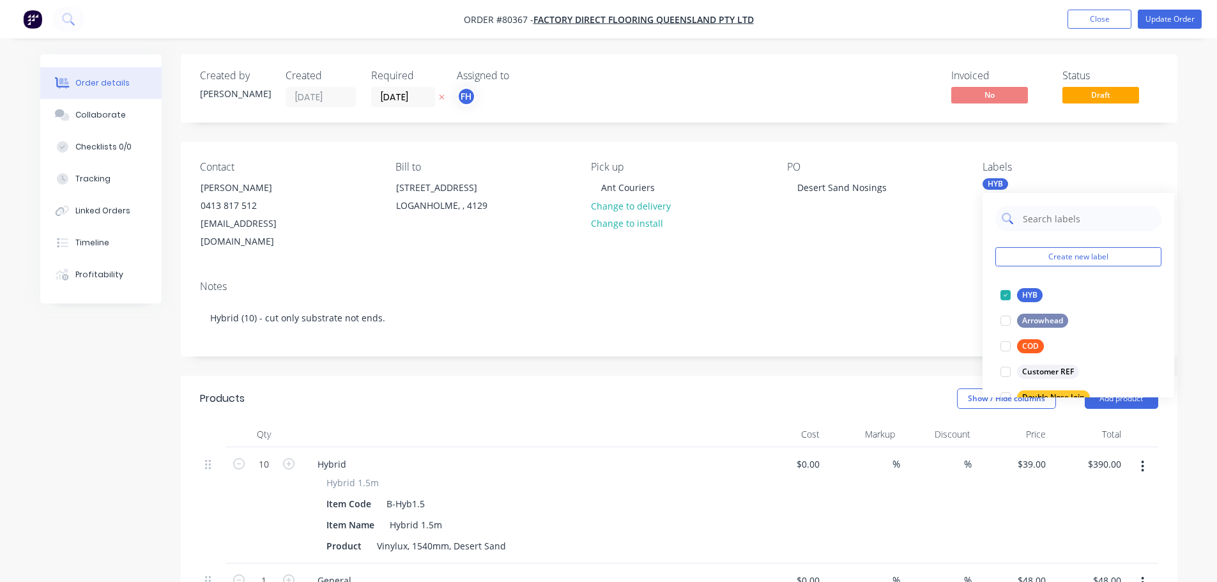
click at [1045, 217] on input "text" at bounding box center [1089, 219] width 134 height 26
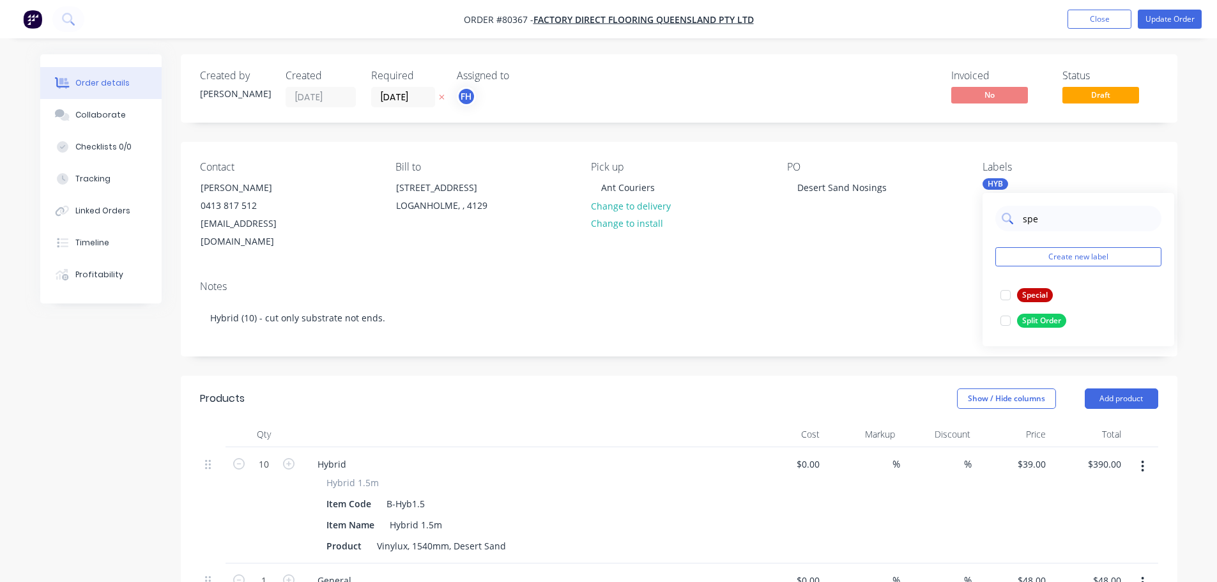
type input "spec"
click at [1004, 295] on div at bounding box center [1006, 295] width 26 height 26
drag, startPoint x: 449, startPoint y: 387, endPoint x: 564, endPoint y: 320, distance: 132.6
click at [449, 389] on div "Show / Hide columns Add product" at bounding box center [780, 399] width 755 height 20
click at [1170, 18] on button "Update Order" at bounding box center [1170, 19] width 64 height 19
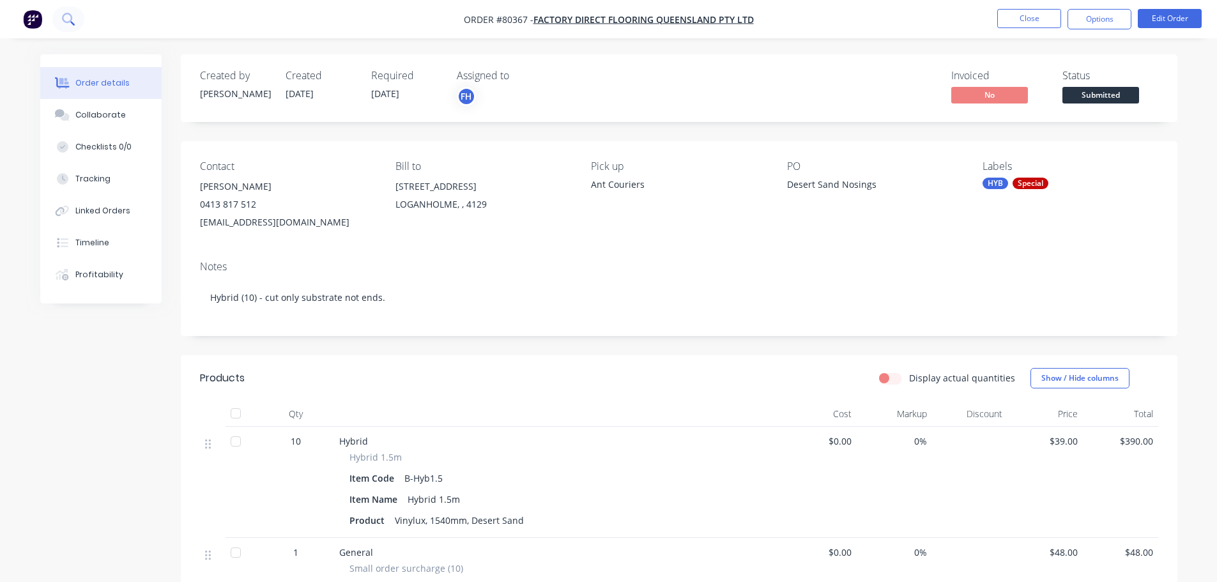
click at [69, 19] on icon at bounding box center [68, 19] width 12 height 12
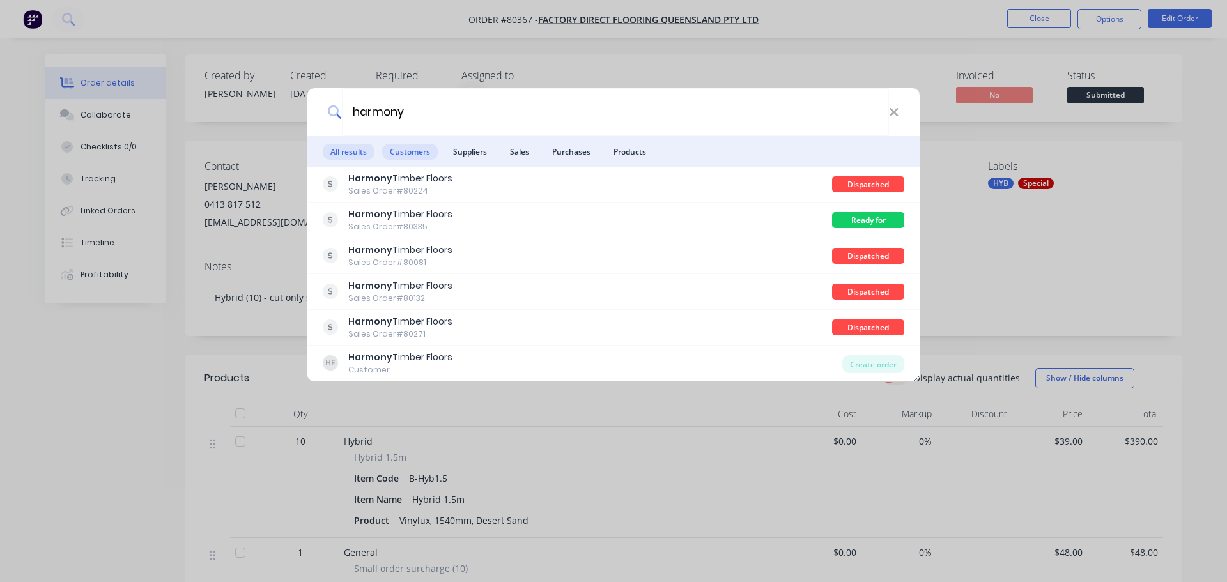
type input "harmony"
click at [408, 149] on span "Customers" at bounding box center [410, 152] width 56 height 16
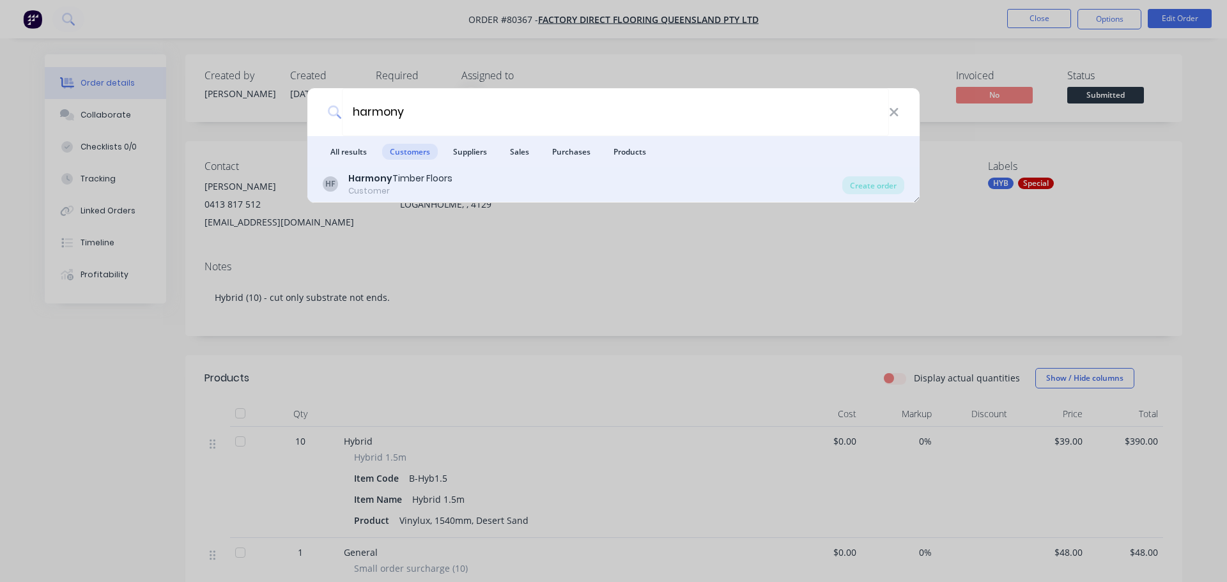
click at [403, 184] on div "Harmony Timber Floors" at bounding box center [400, 178] width 104 height 13
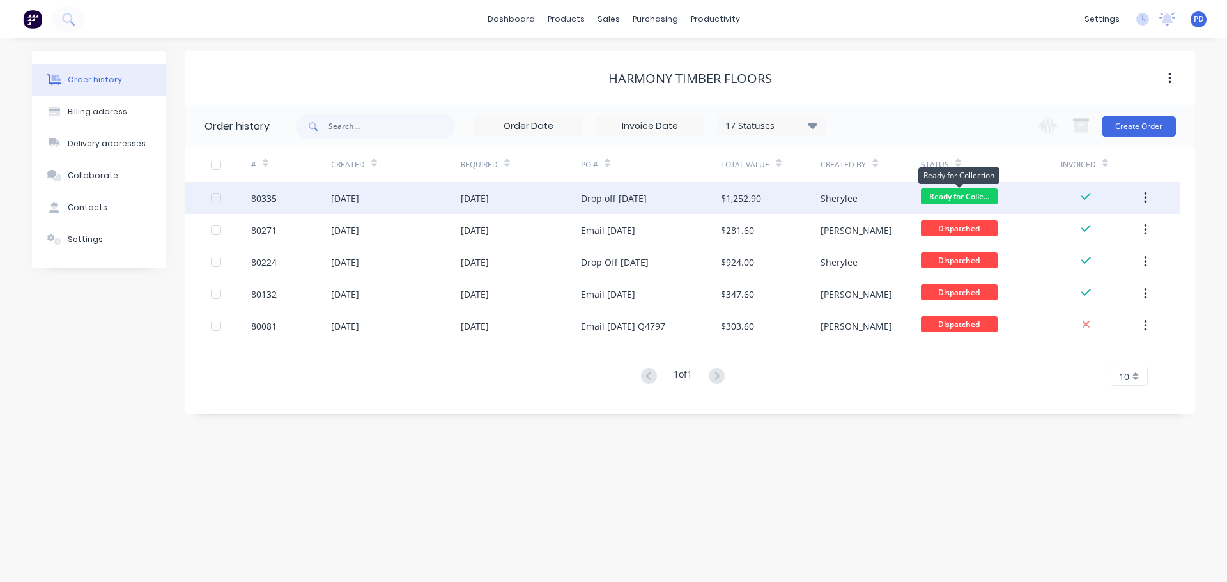
click at [932, 190] on span "Ready for Colle..." at bounding box center [959, 197] width 77 height 16
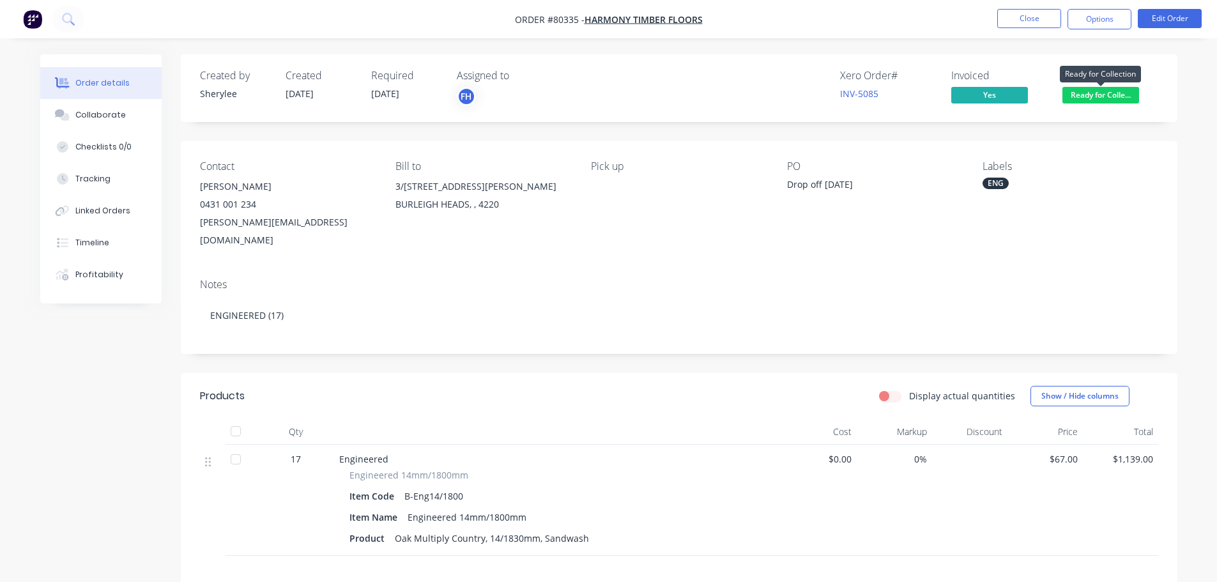
click at [1069, 88] on span "Ready for Colle..." at bounding box center [1101, 95] width 77 height 16
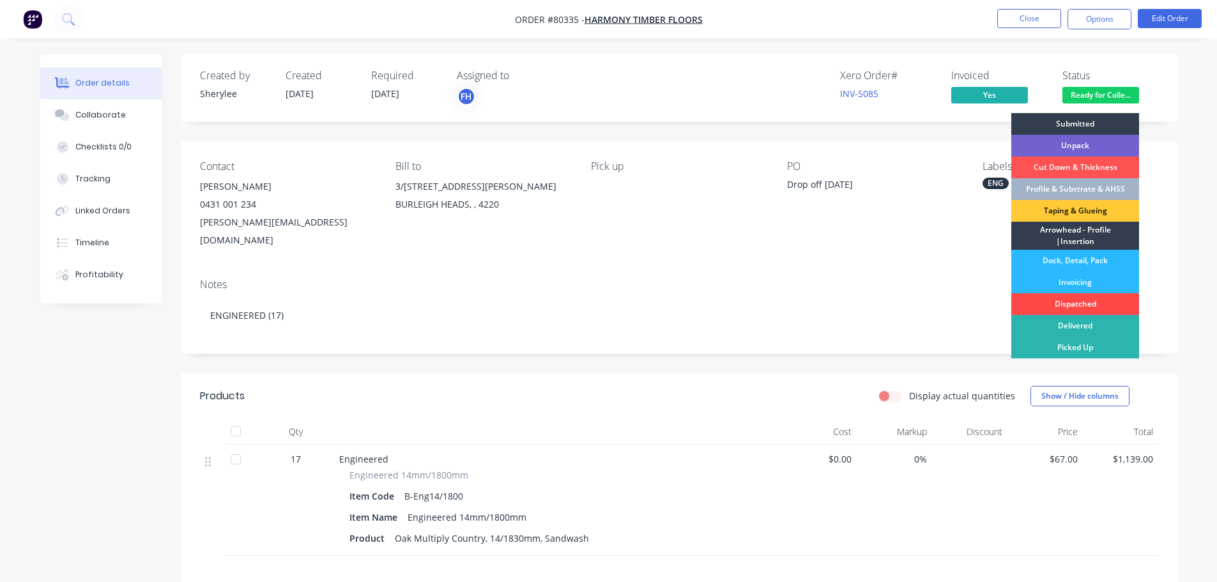
click at [1049, 305] on div "Dispatched" at bounding box center [1076, 304] width 128 height 22
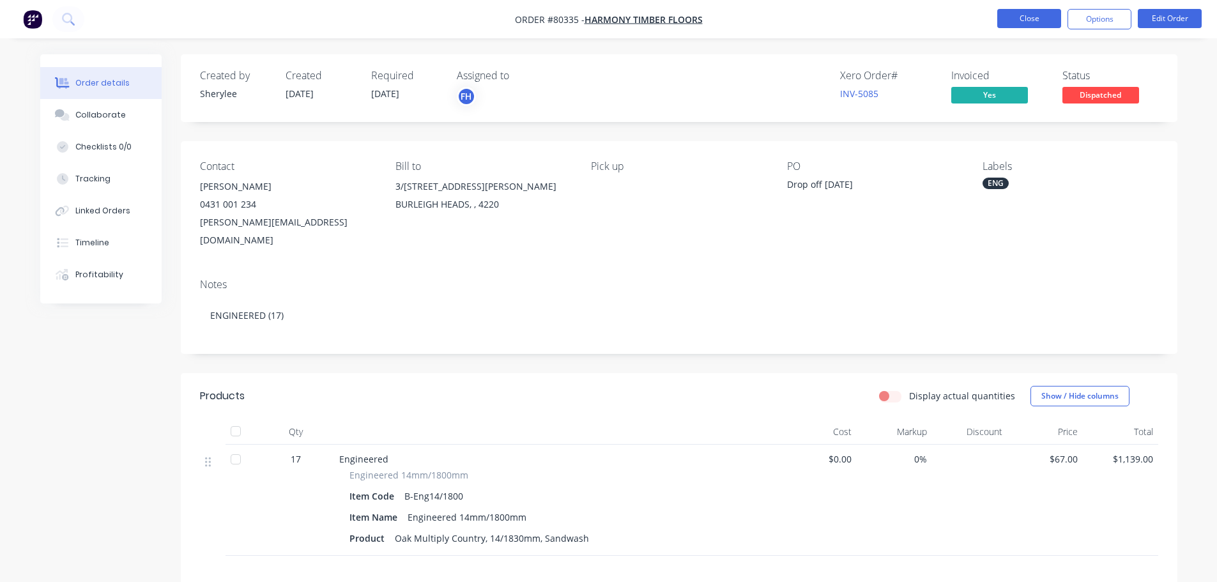
click at [1031, 21] on button "Close" at bounding box center [1030, 18] width 64 height 19
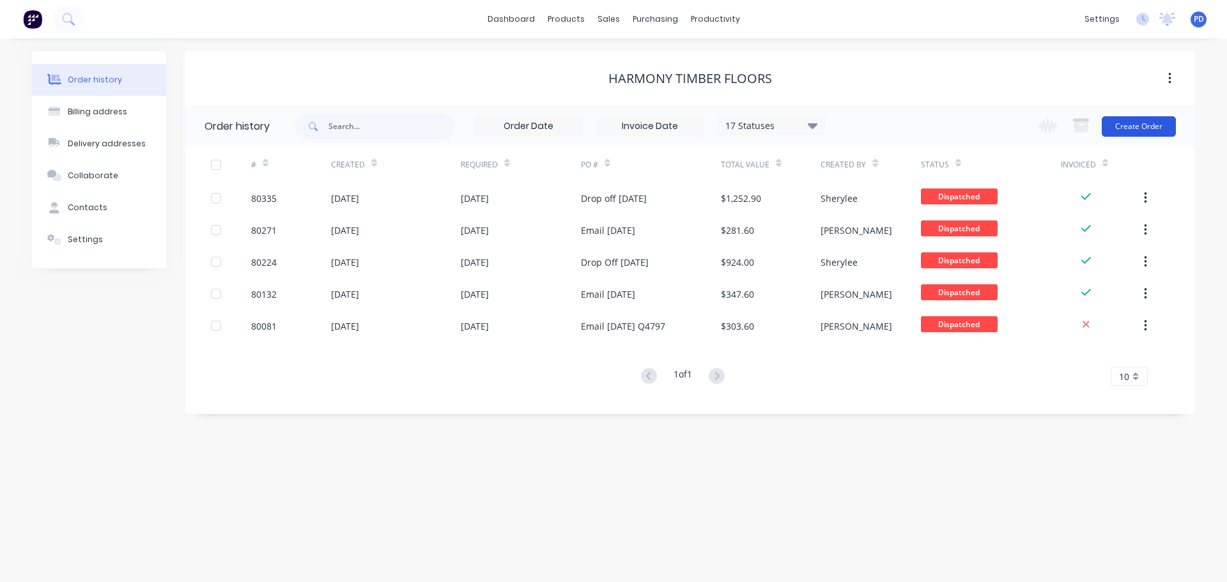
click at [1125, 127] on button "Create Order" at bounding box center [1139, 126] width 74 height 20
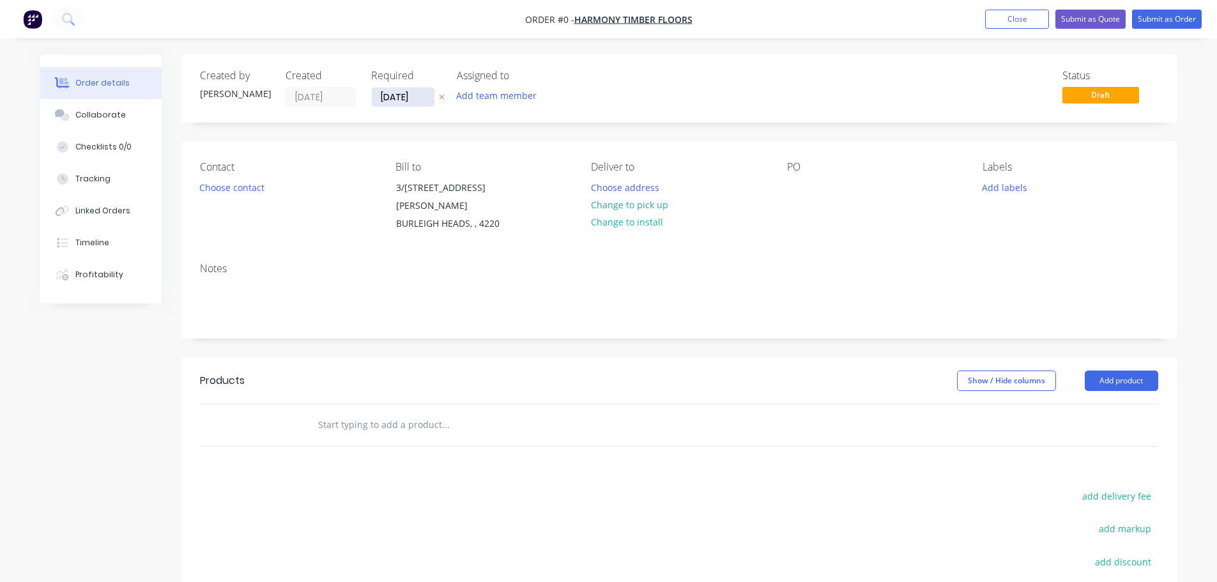
click at [417, 98] on input "[DATE]" at bounding box center [403, 97] width 63 height 19
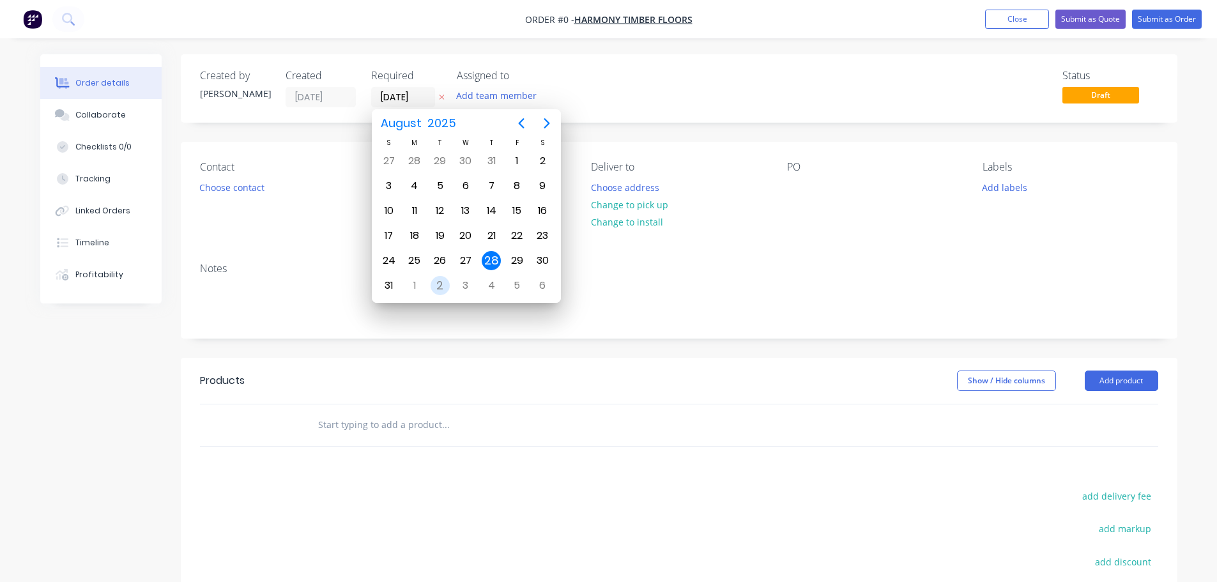
click at [450, 282] on div "2" at bounding box center [441, 286] width 26 height 24
type input "[DATE]"
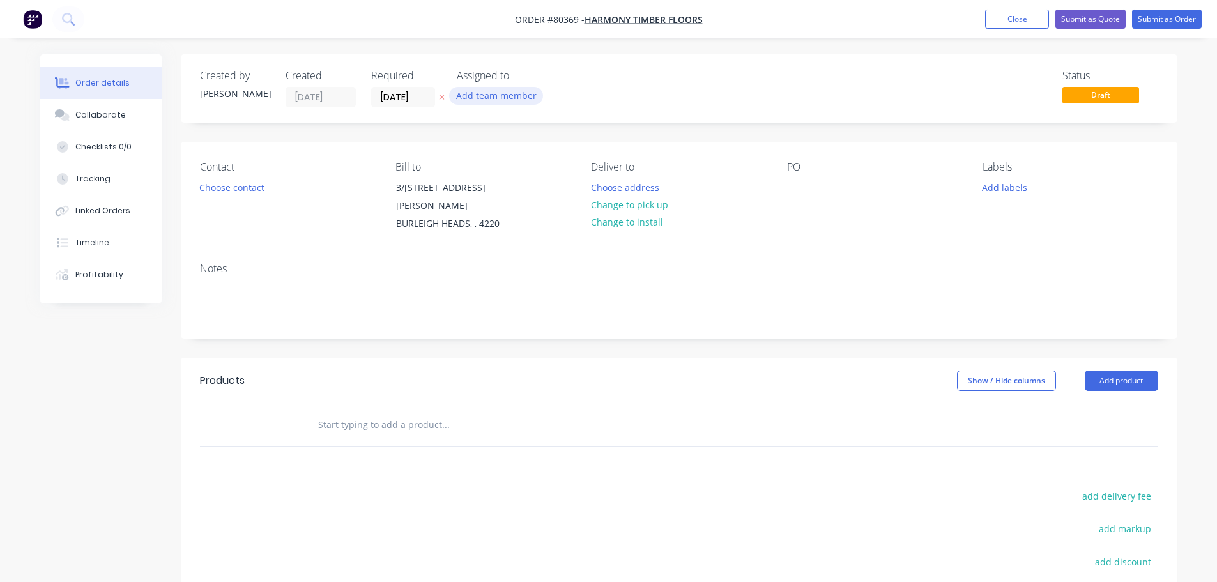
click at [486, 99] on button "Add team member" at bounding box center [496, 95] width 94 height 17
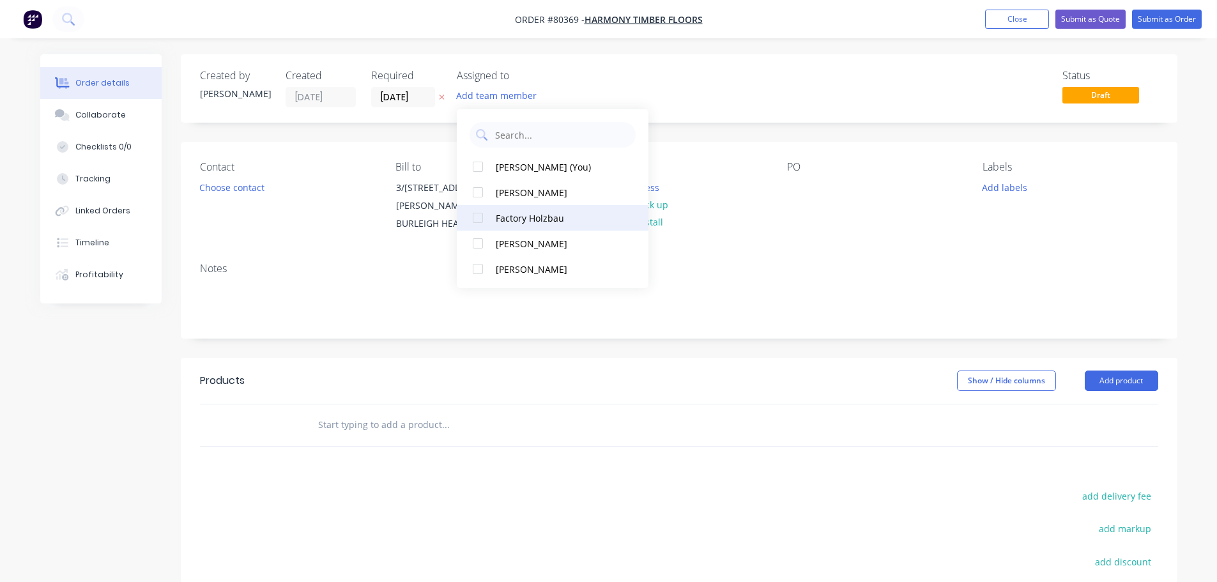
click at [475, 221] on div at bounding box center [478, 218] width 26 height 26
click at [248, 182] on button "Choose contact" at bounding box center [231, 186] width 79 height 17
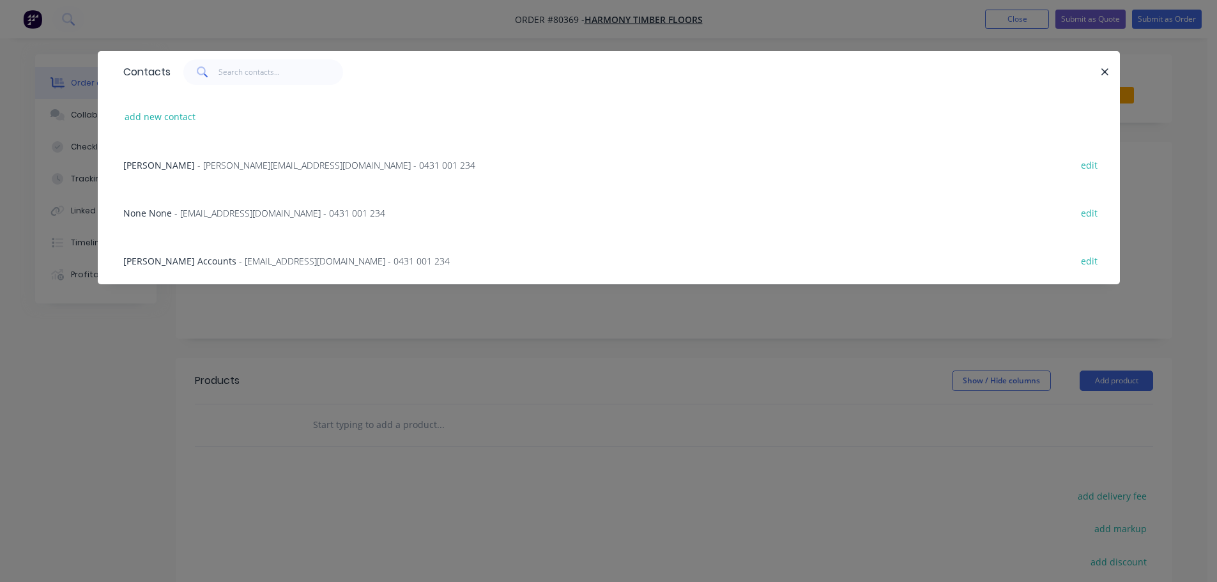
click at [168, 163] on span "[PERSON_NAME]" at bounding box center [159, 165] width 72 height 12
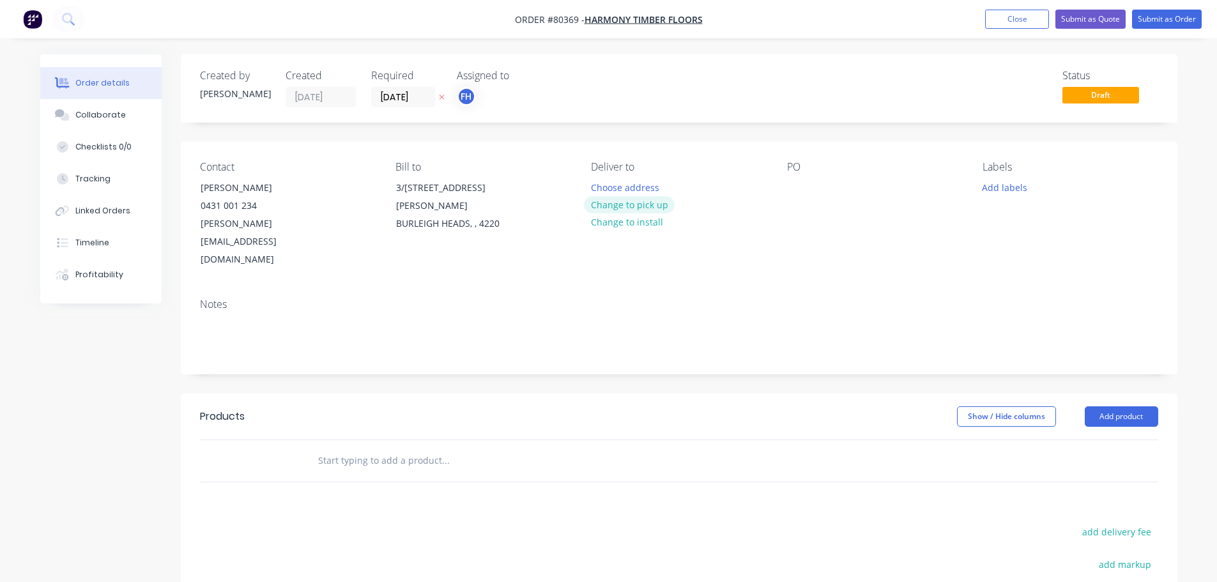
click at [637, 208] on button "Change to pick up" at bounding box center [629, 204] width 91 height 17
click at [797, 188] on div at bounding box center [797, 187] width 20 height 19
click at [1001, 185] on button "Add labels" at bounding box center [1005, 186] width 59 height 17
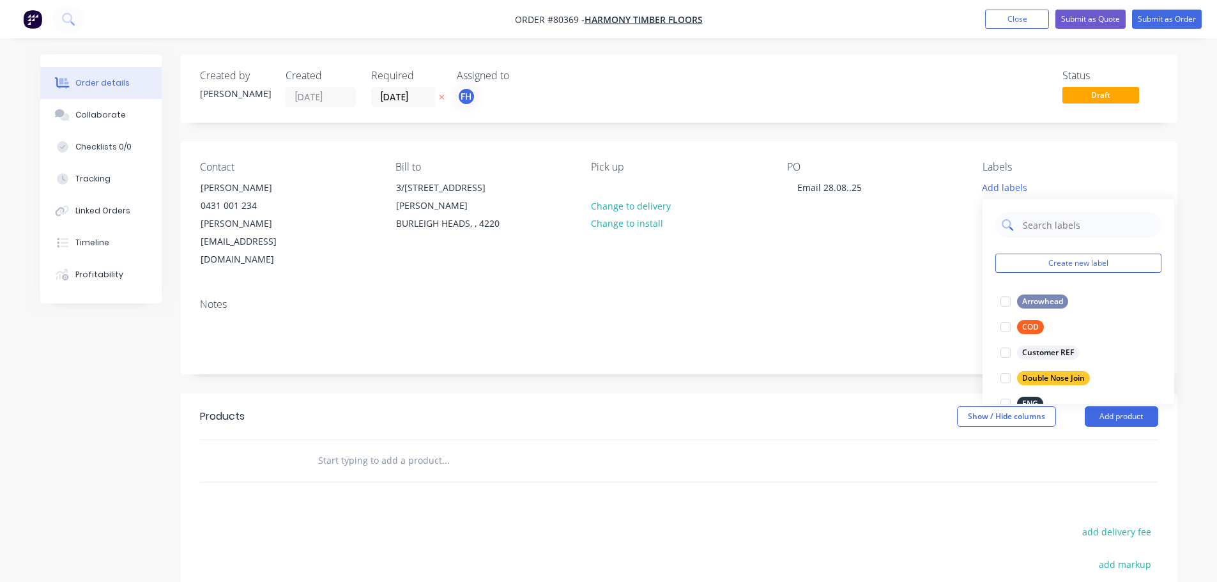
click at [1019, 220] on div at bounding box center [1079, 225] width 166 height 26
click at [1031, 222] on input "text" at bounding box center [1089, 225] width 134 height 26
click at [1004, 297] on div at bounding box center [1006, 302] width 26 height 26
drag, startPoint x: 1062, startPoint y: 224, endPoint x: 1004, endPoint y: 221, distance: 58.2
click at [1004, 221] on div "eng" at bounding box center [1079, 219] width 166 height 26
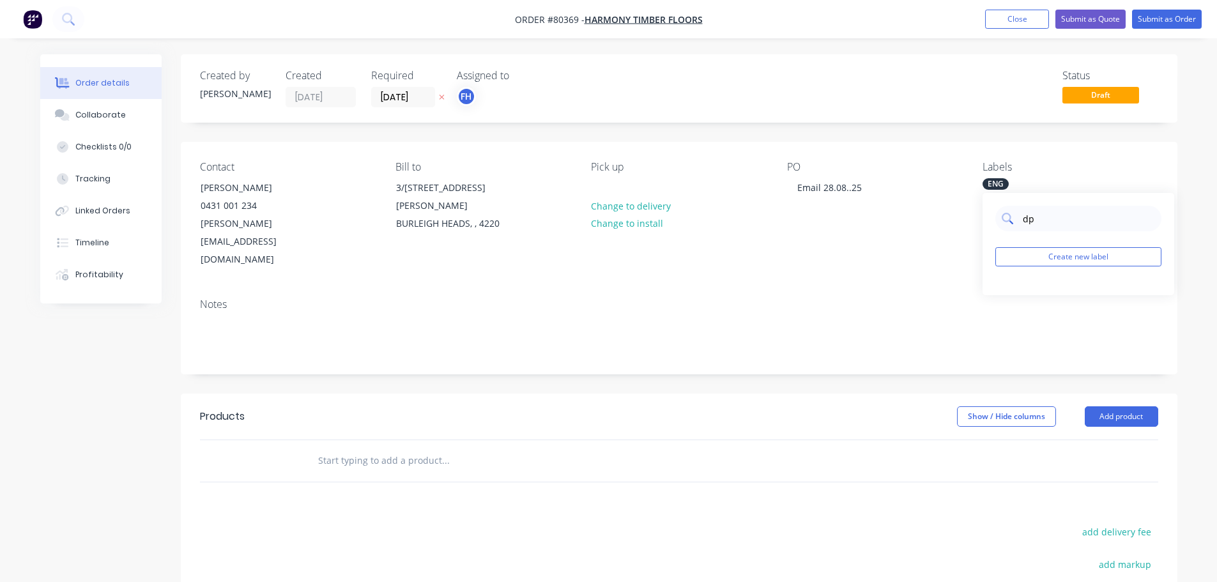
type input "d"
type input "s"
type input "pe"
click at [1004, 294] on div at bounding box center [1006, 295] width 26 height 26
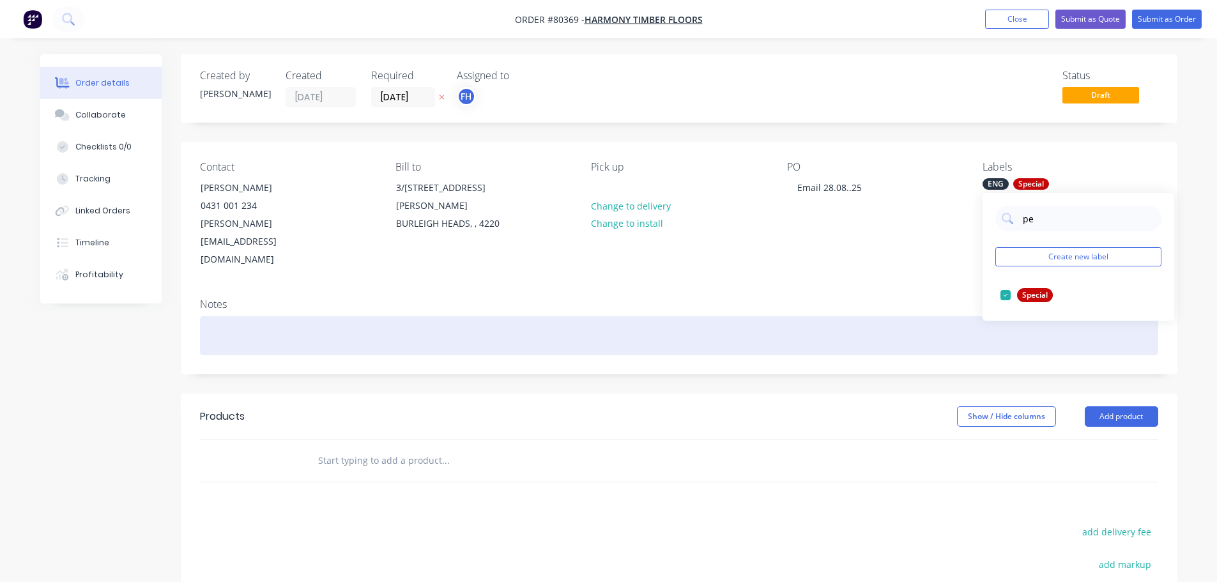
click at [212, 316] on div at bounding box center [679, 335] width 959 height 39
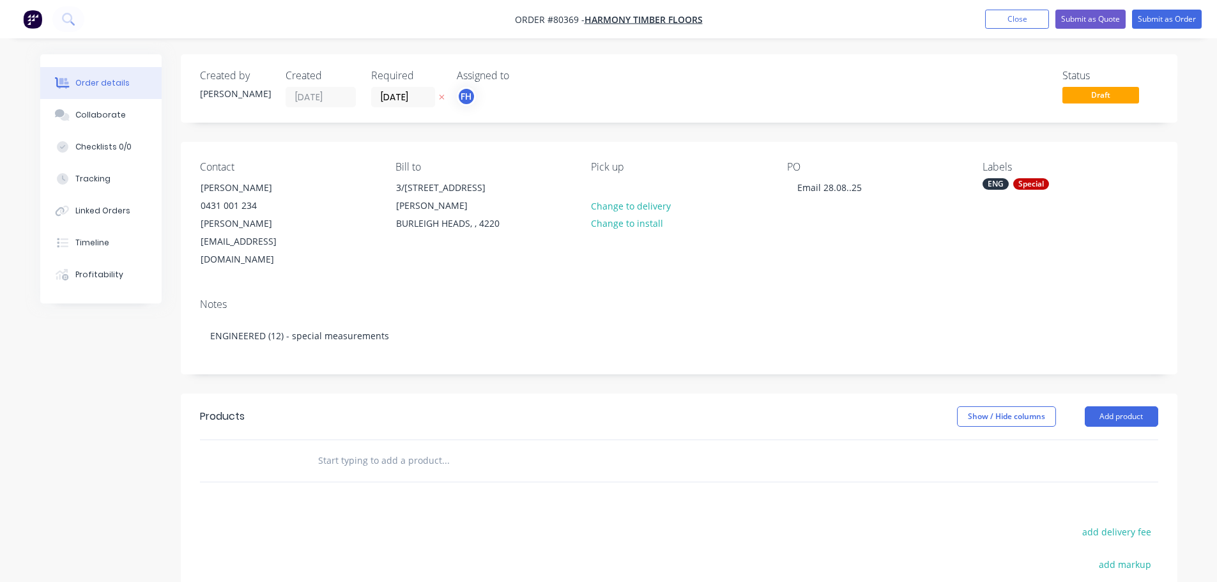
click at [383, 448] on input "text" at bounding box center [446, 461] width 256 height 26
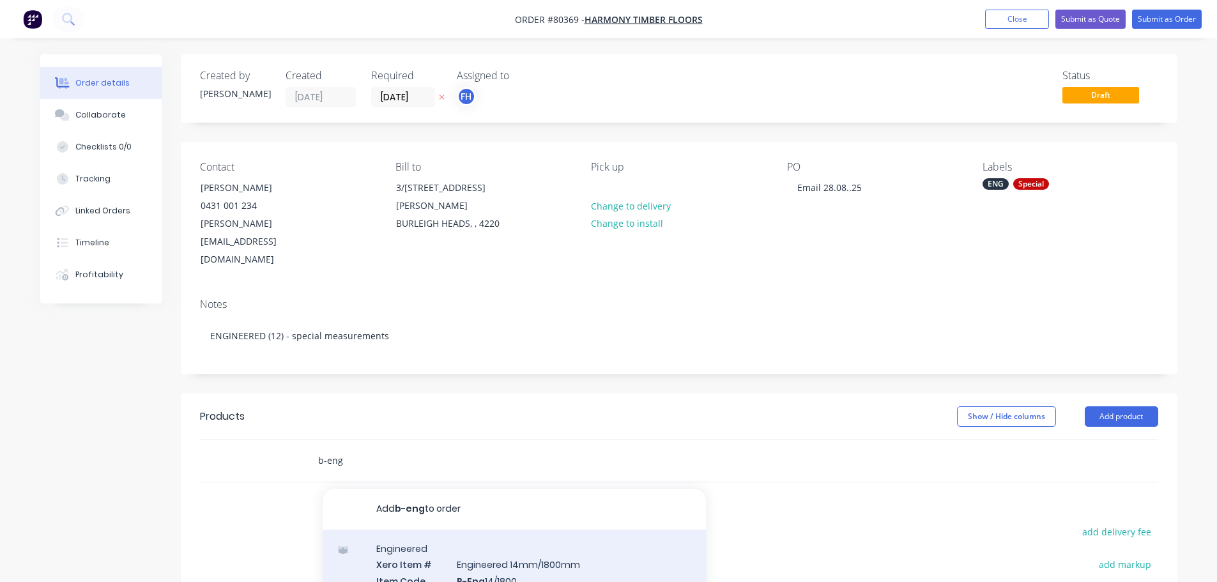
type input "b-eng"
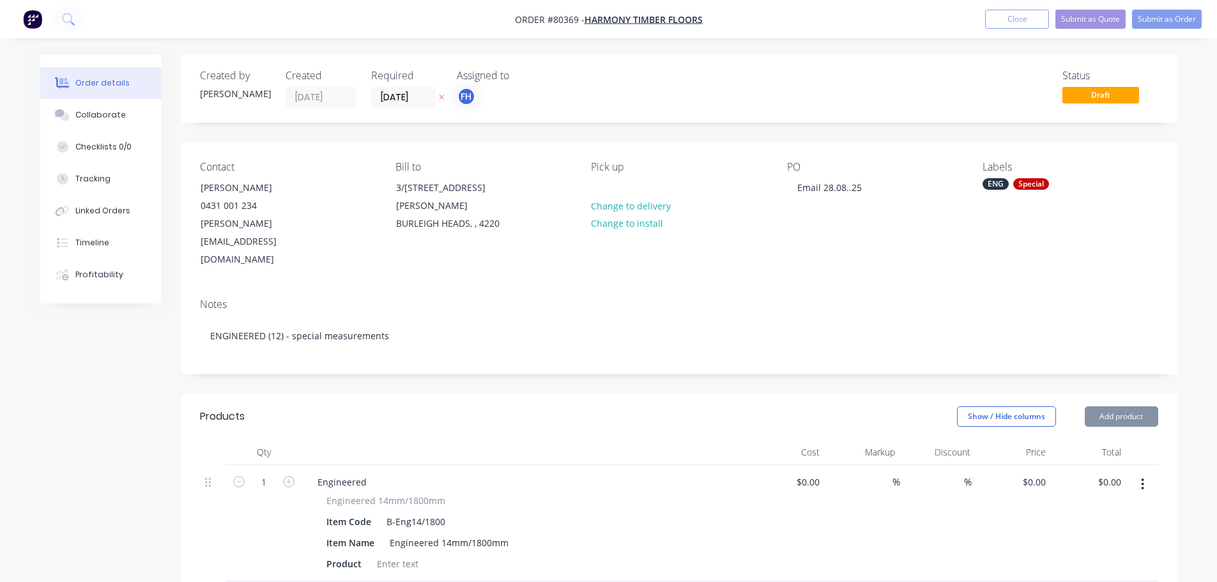
type input "$67.00"
click at [398, 555] on div at bounding box center [398, 564] width 52 height 19
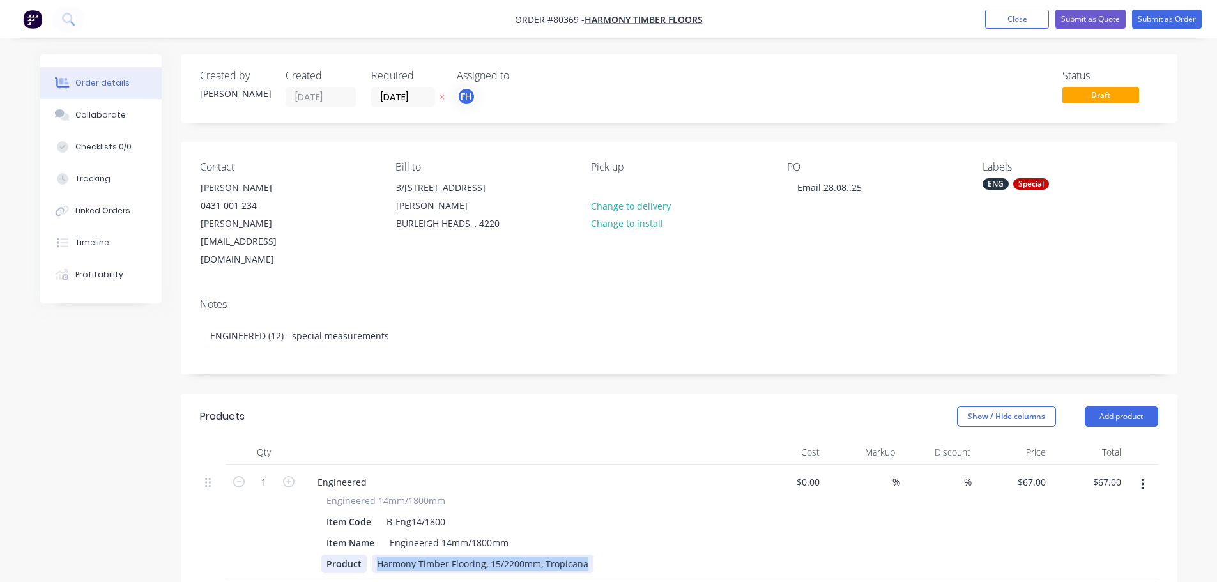
drag, startPoint x: 583, startPoint y: 527, endPoint x: 362, endPoint y: 521, distance: 220.6
click at [362, 555] on div "Product Harmony Timber Flooring, 15/2200mm, Tropicana" at bounding box center [523, 564] width 404 height 19
click at [1142, 477] on icon "button" at bounding box center [1142, 484] width 3 height 14
copy div "Harmony Timber Flooring, 15/2200mm, Tropicana"
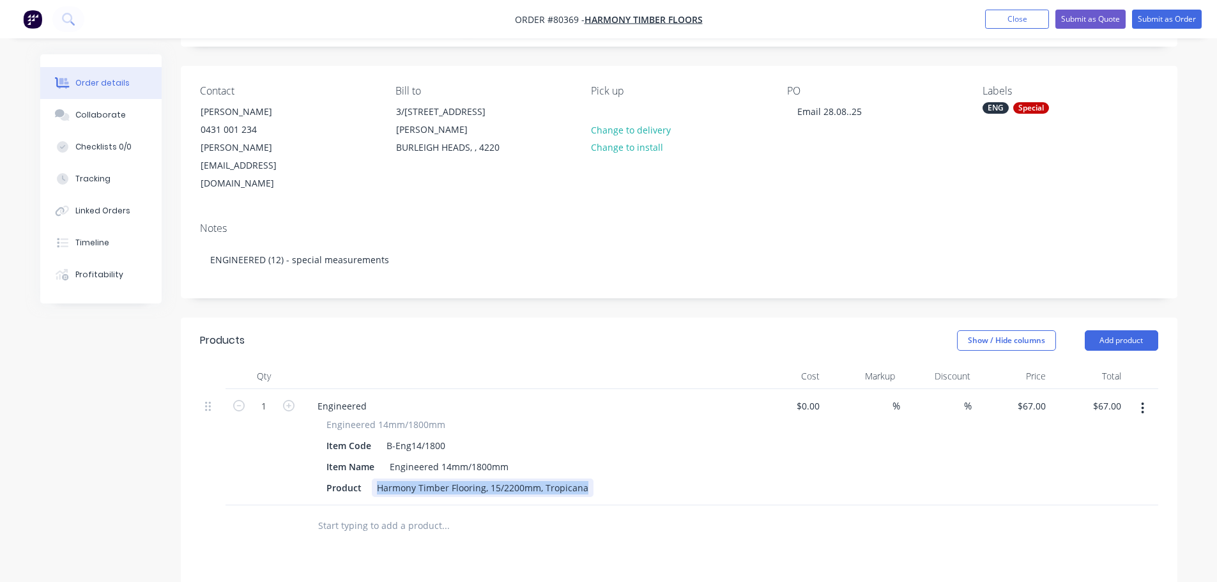
scroll to position [192, 0]
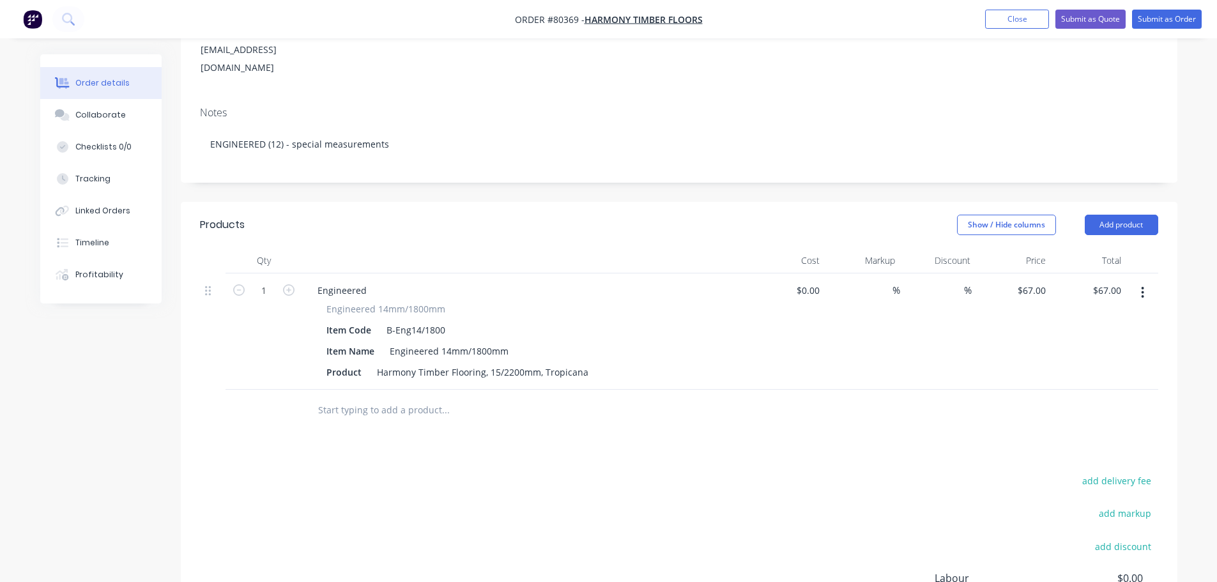
click at [358, 398] on input "text" at bounding box center [446, 411] width 256 height 26
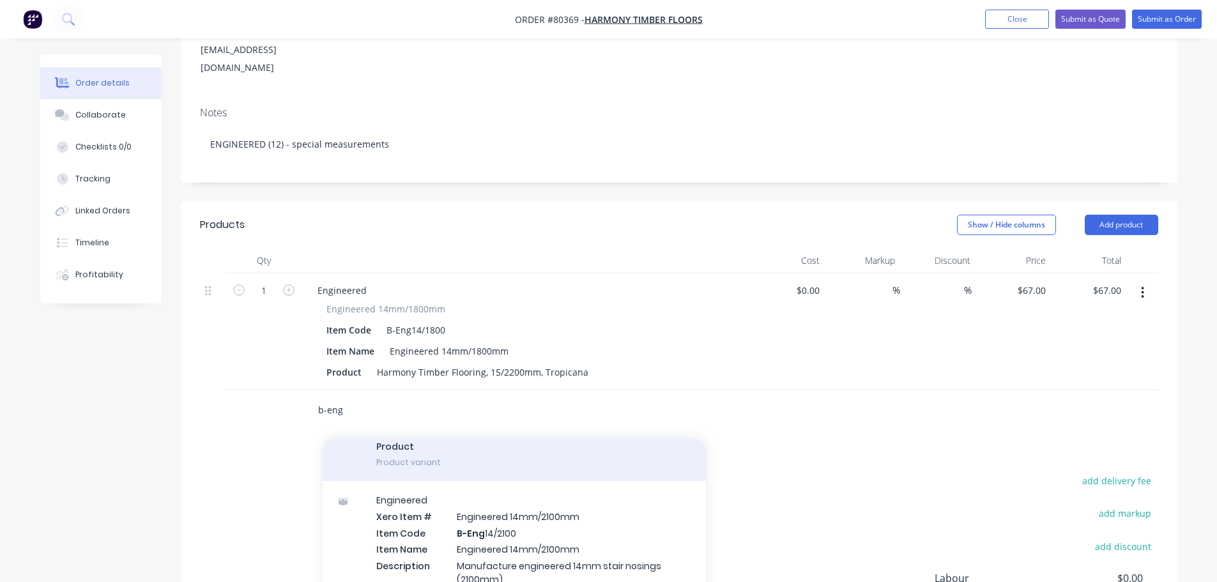
scroll to position [447, 0]
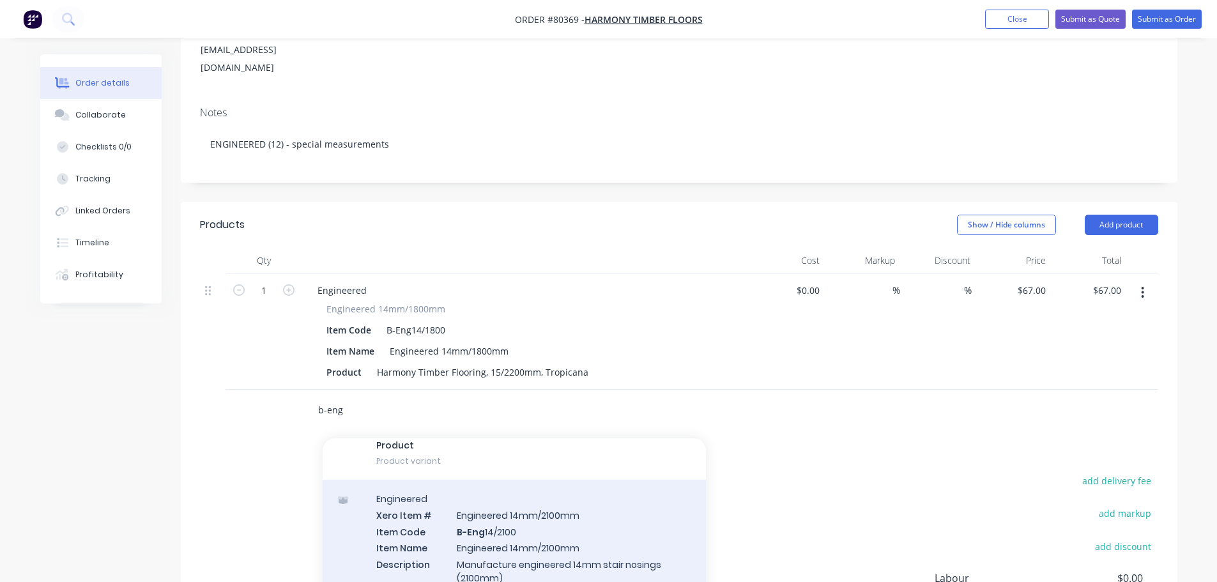
type input "b-eng"
click at [433, 502] on div "Engineered Xero Item # Engineered 14mm/2100mm Item Code B-Eng 14/2100 Item Name…" at bounding box center [514, 555] width 383 height 150
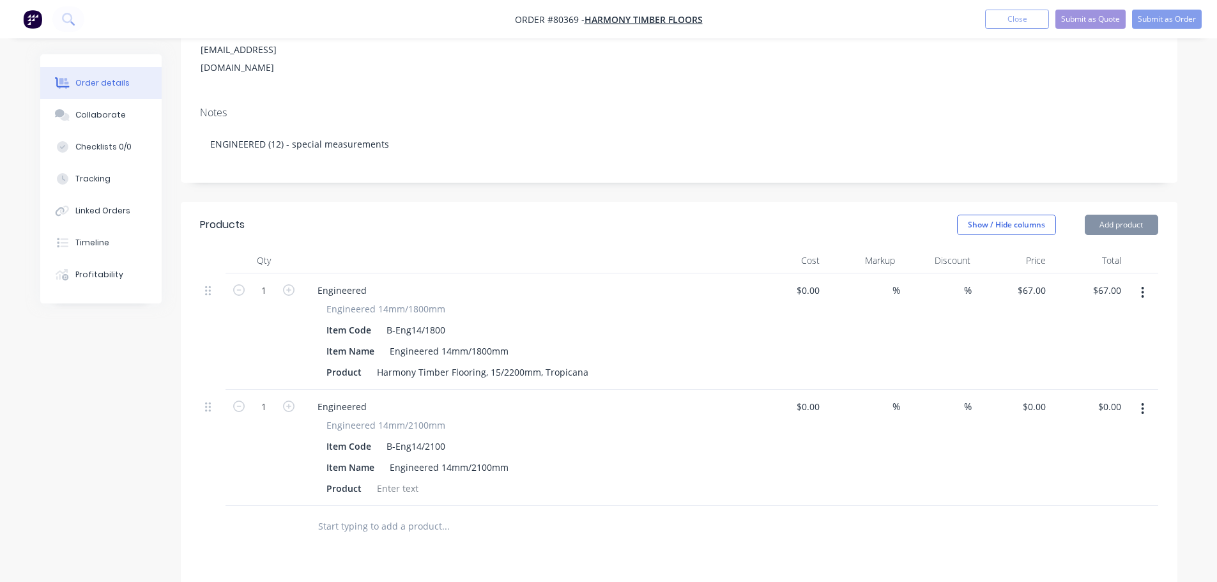
type input "$70.00"
click at [382, 479] on div at bounding box center [398, 488] width 52 height 19
paste div
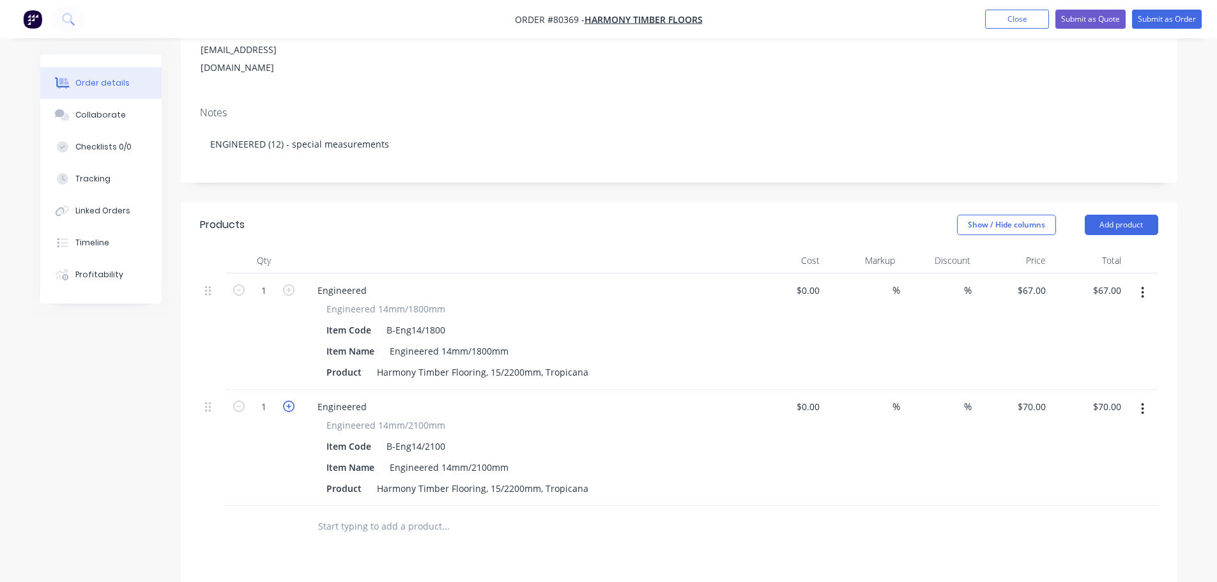
click at [290, 401] on icon "button" at bounding box center [289, 407] width 12 height 12
type input "2"
type input "$140.00"
click at [290, 401] on icon "button" at bounding box center [289, 407] width 12 height 12
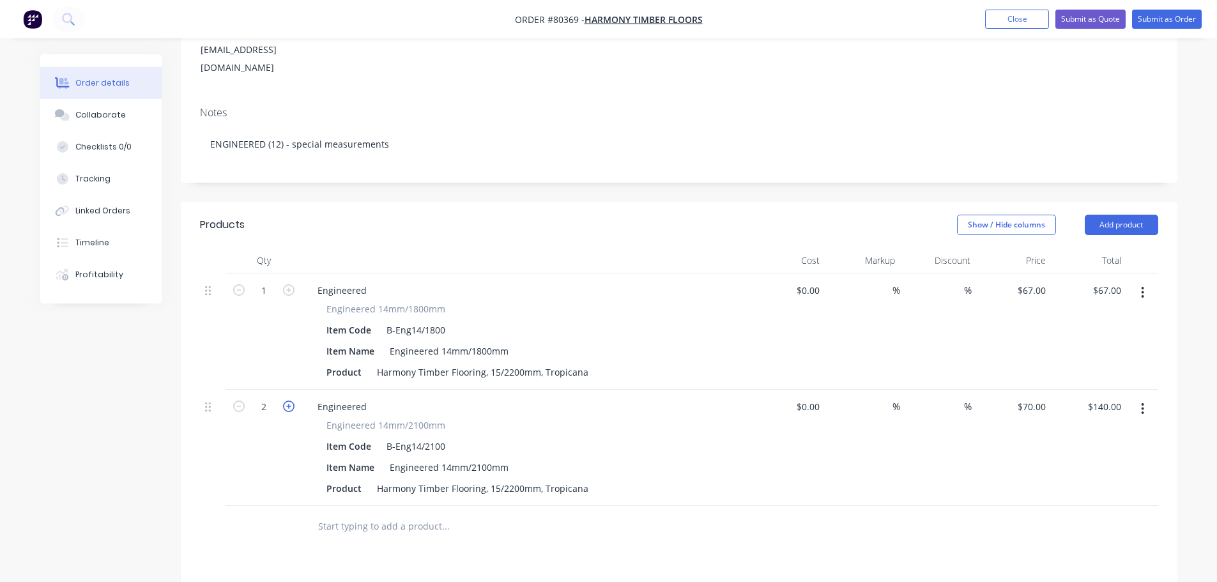
click at [290, 401] on icon "button" at bounding box center [289, 407] width 12 height 12
type input "5"
type input "$210.00"
click at [290, 401] on icon "button" at bounding box center [289, 407] width 12 height 12
type input "6"
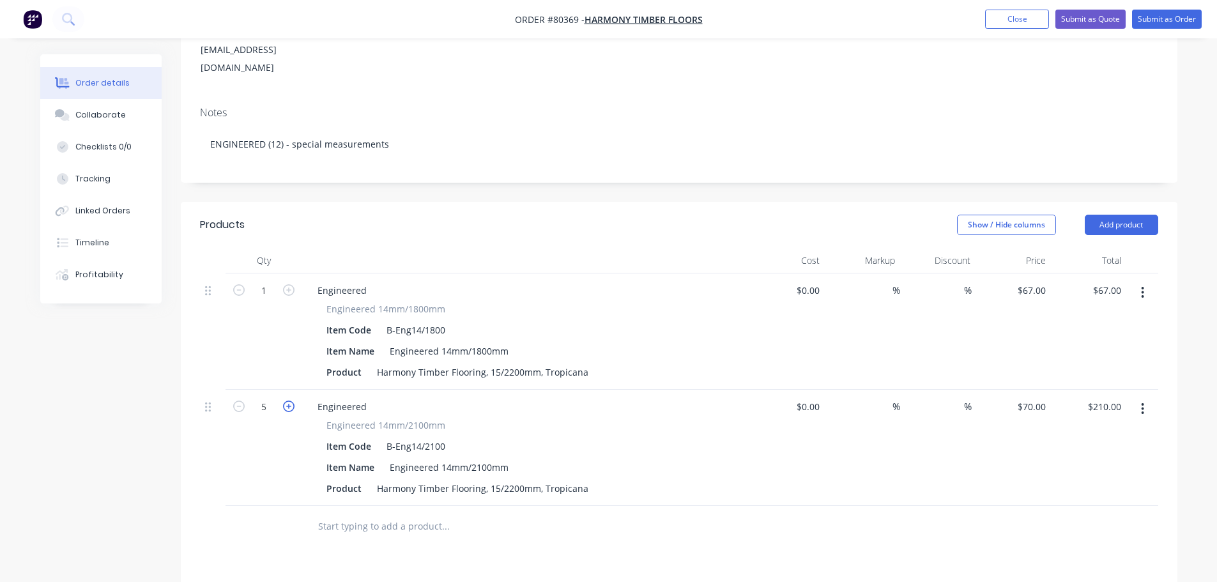
type input "$350.00"
click at [290, 401] on icon "button" at bounding box center [289, 407] width 12 height 12
type input "7"
type input "$490.00"
click at [290, 401] on icon "button" at bounding box center [289, 407] width 12 height 12
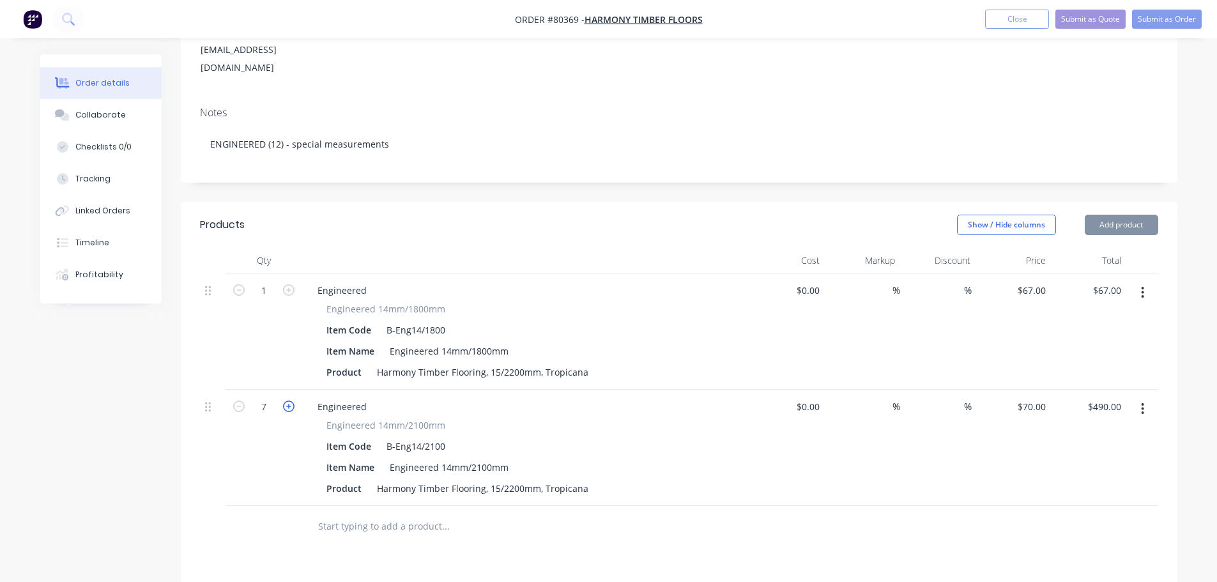
click at [290, 401] on icon "button" at bounding box center [289, 407] width 12 height 12
type input "9"
type input "$560.00"
click at [290, 401] on icon "button" at bounding box center [289, 407] width 12 height 12
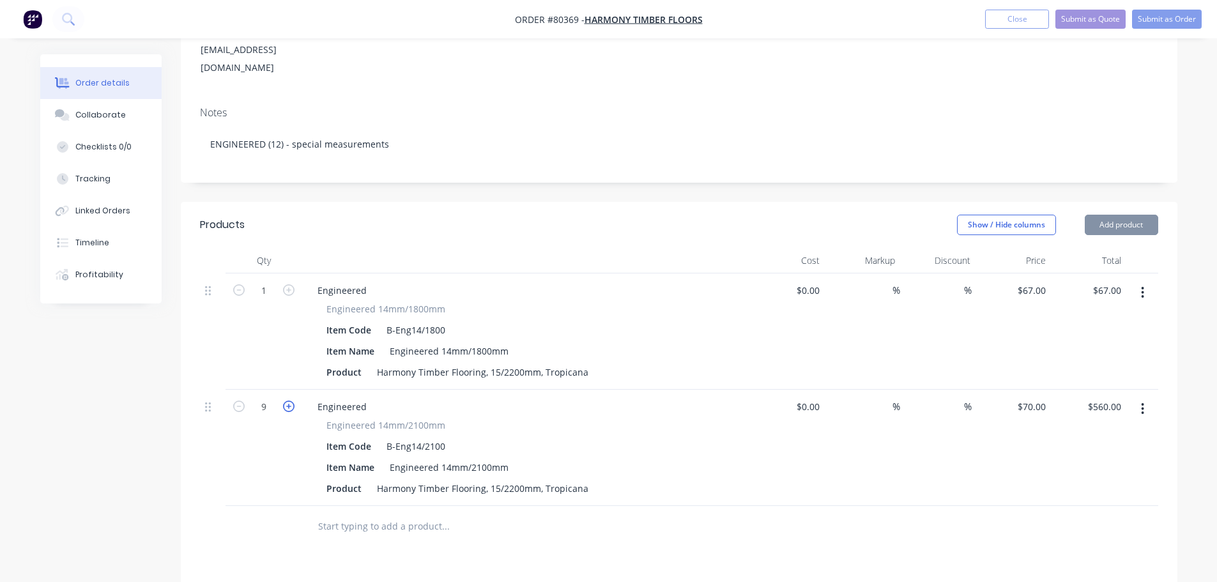
type input "11"
type input "$700.00"
click at [290, 401] on icon "button" at bounding box center [289, 407] width 12 height 12
type input "12"
type input "$840.00"
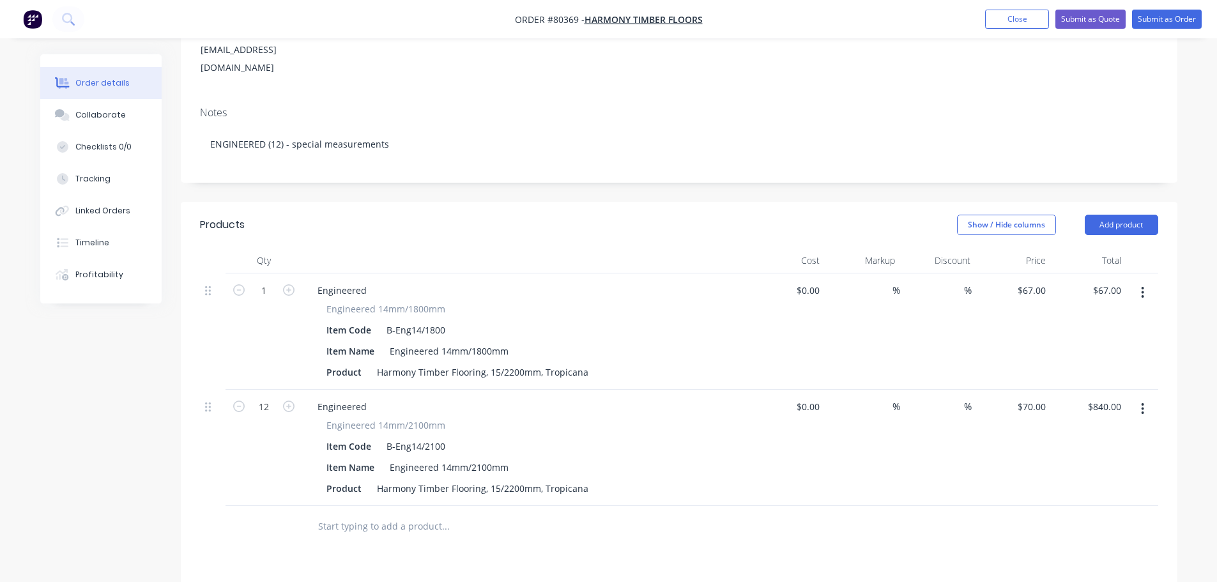
click at [1141, 286] on icon "button" at bounding box center [1142, 293] width 3 height 14
click at [1069, 390] on button "Delete" at bounding box center [1097, 403] width 121 height 26
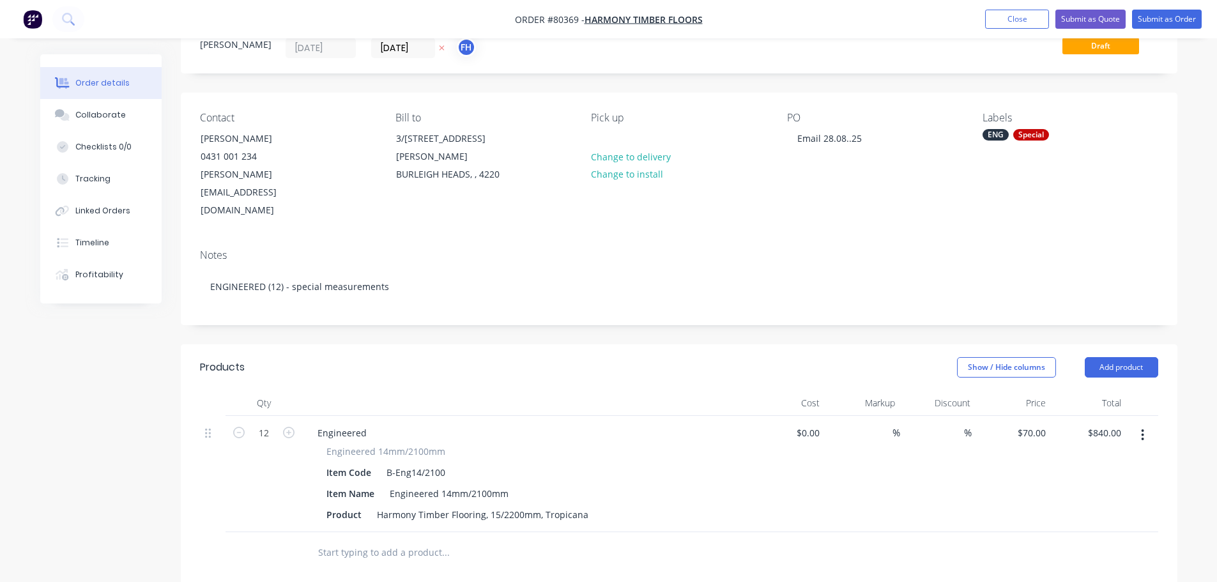
scroll to position [0, 0]
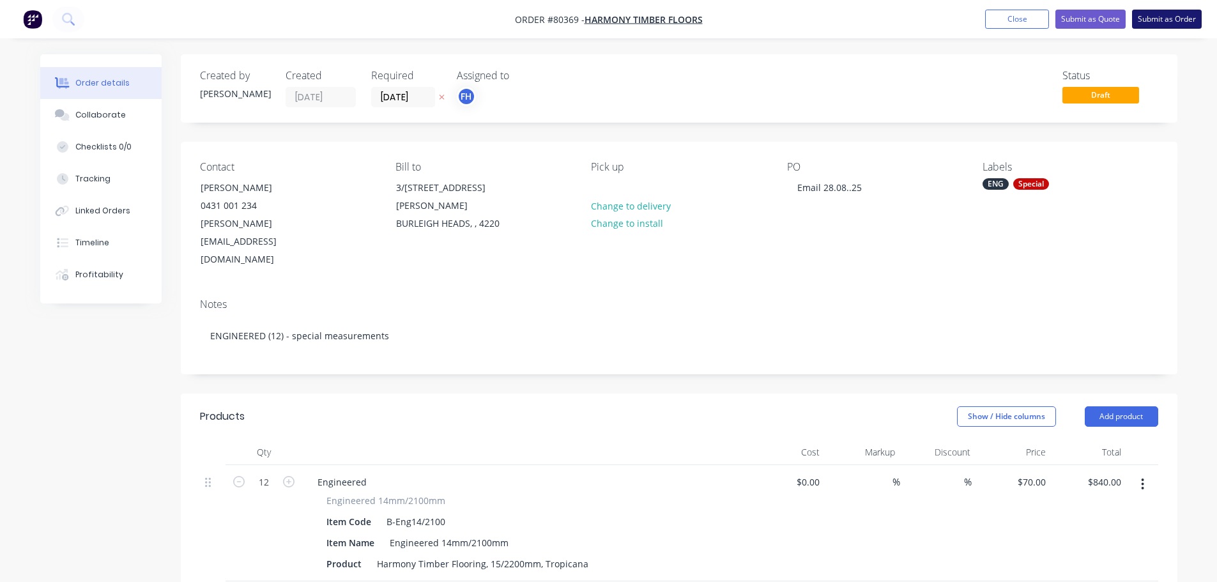
click at [1156, 23] on button "Submit as Order" at bounding box center [1167, 19] width 70 height 19
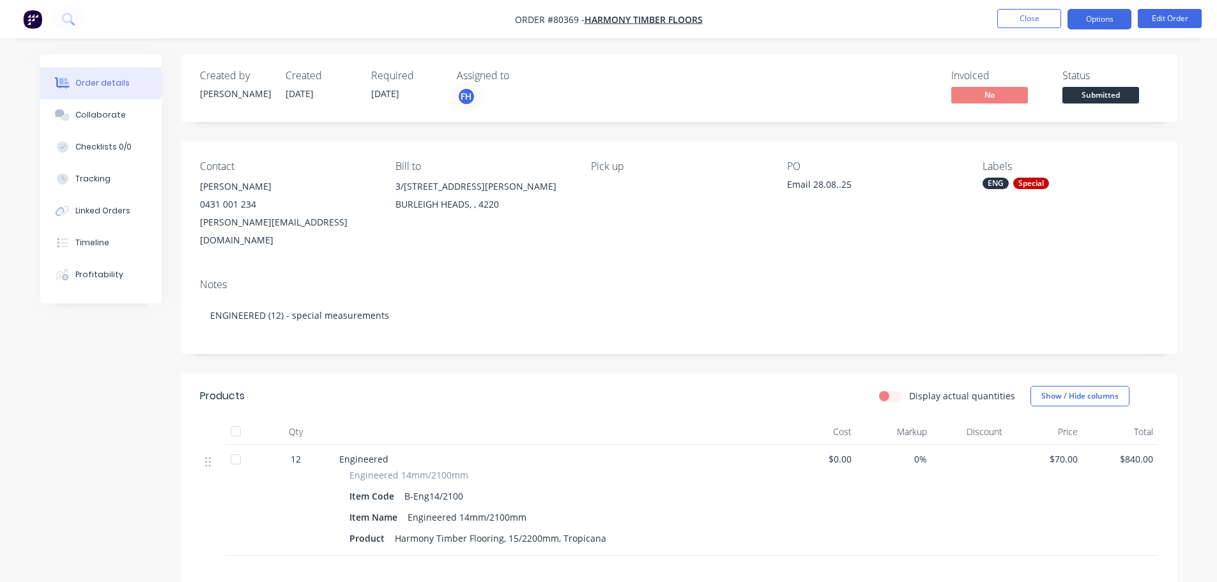
click at [1108, 18] on button "Options" at bounding box center [1100, 19] width 64 height 20
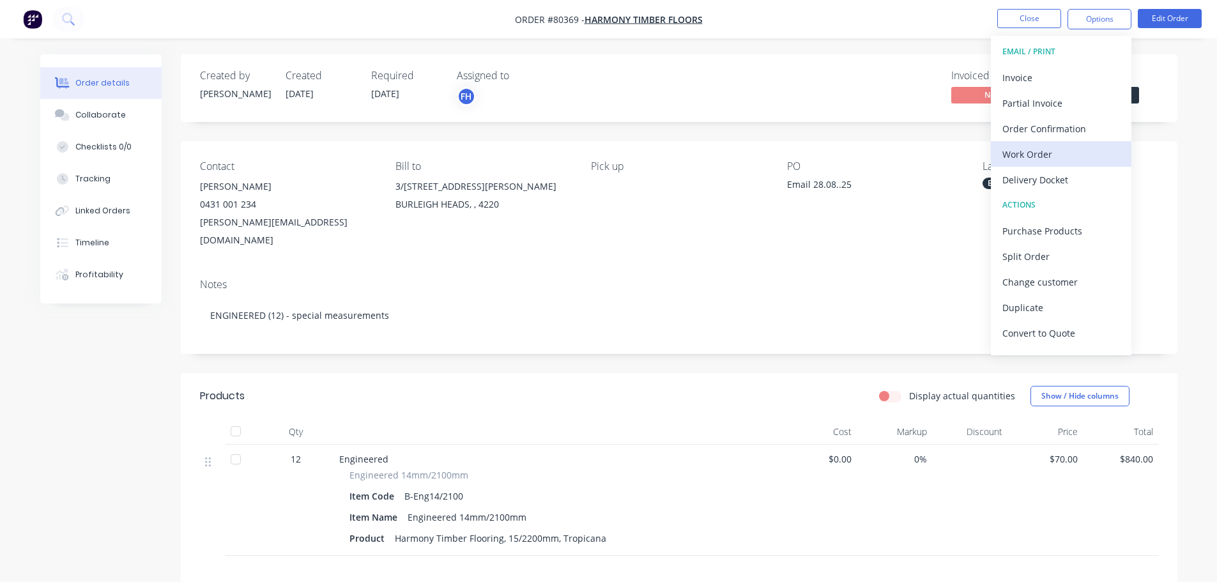
click at [1065, 155] on div "Work Order" at bounding box center [1062, 154] width 118 height 19
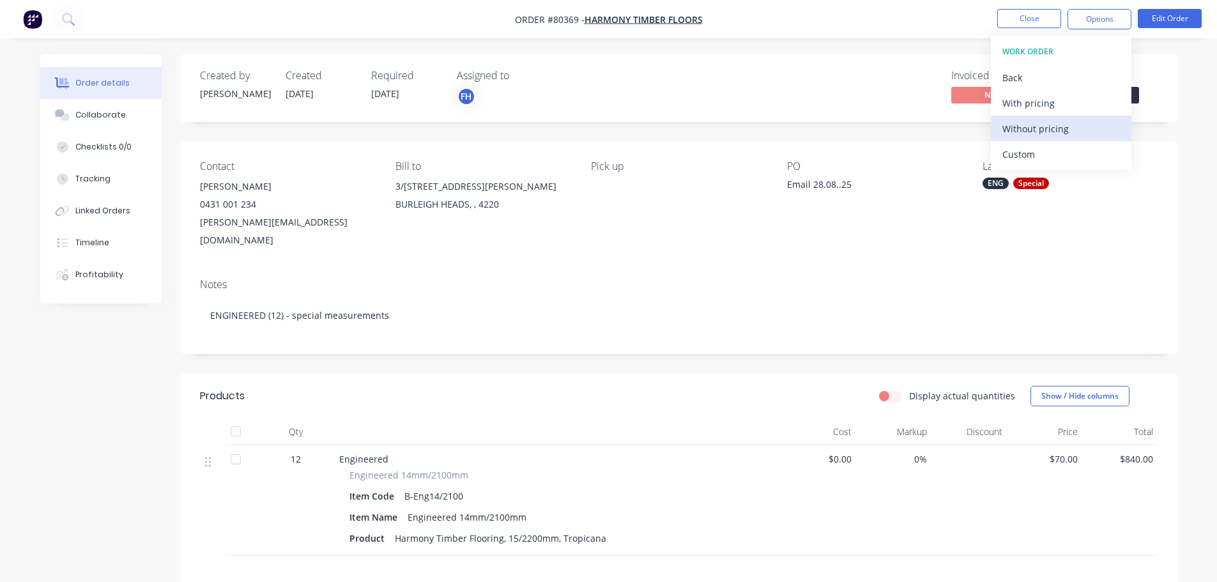
click at [1048, 137] on div "Without pricing" at bounding box center [1062, 129] width 118 height 19
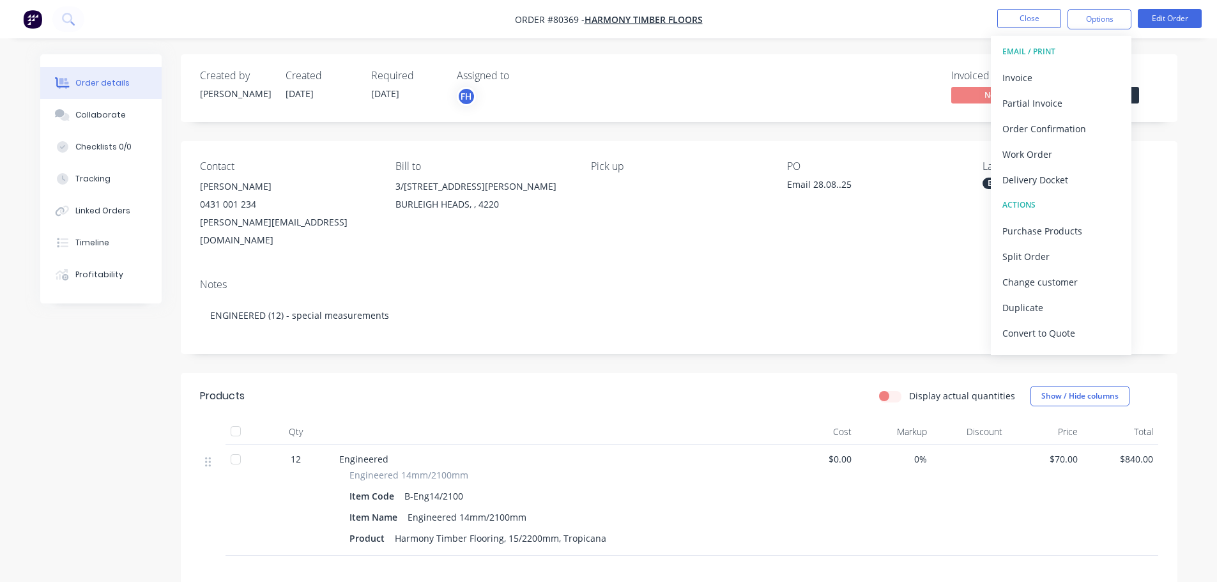
click at [952, 236] on div "Contact [PERSON_NAME] [PHONE_NUMBER] [PERSON_NAME][EMAIL_ADDRESS][DOMAIN_NAME] …" at bounding box center [679, 204] width 997 height 127
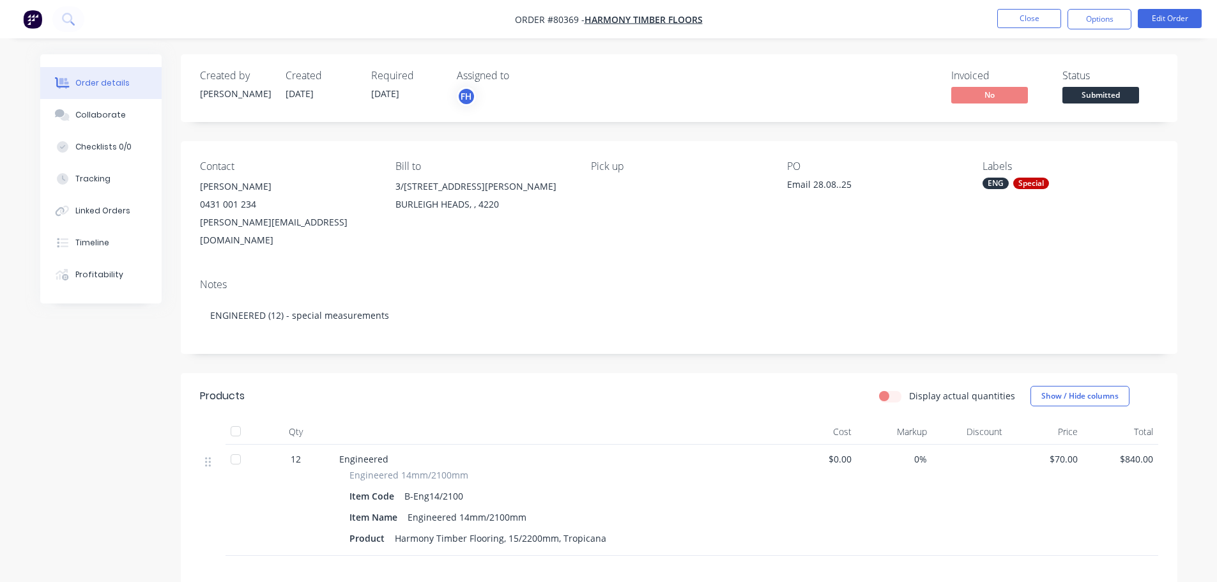
click at [1007, 168] on div "Labels" at bounding box center [1070, 166] width 175 height 12
click at [1157, 18] on button "Edit Order" at bounding box center [1170, 18] width 64 height 19
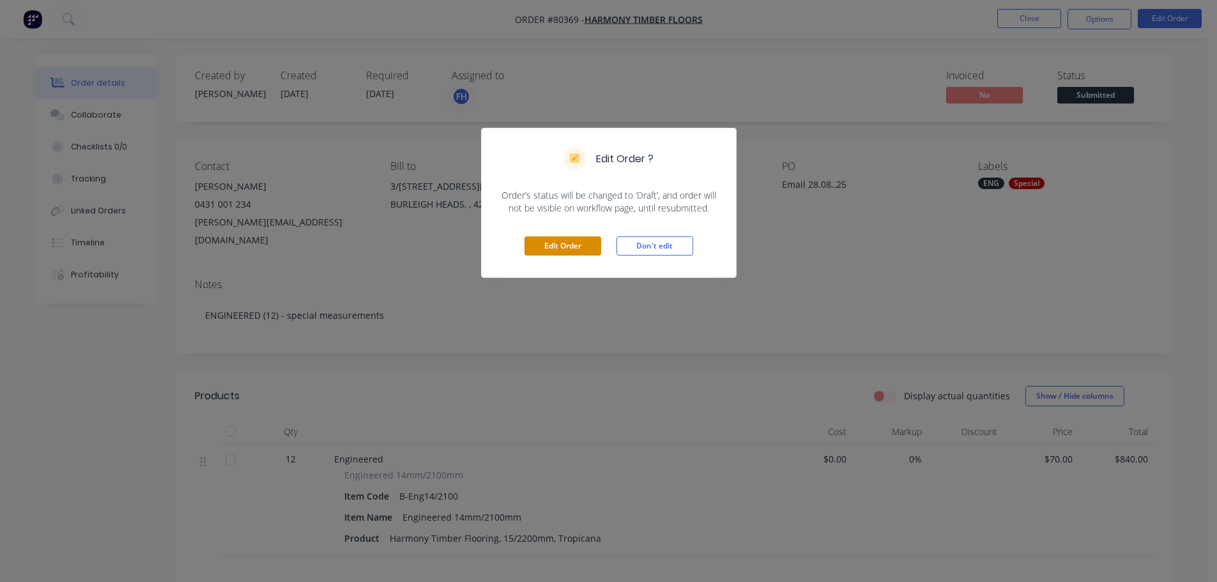
click at [543, 245] on button "Edit Order" at bounding box center [563, 245] width 77 height 19
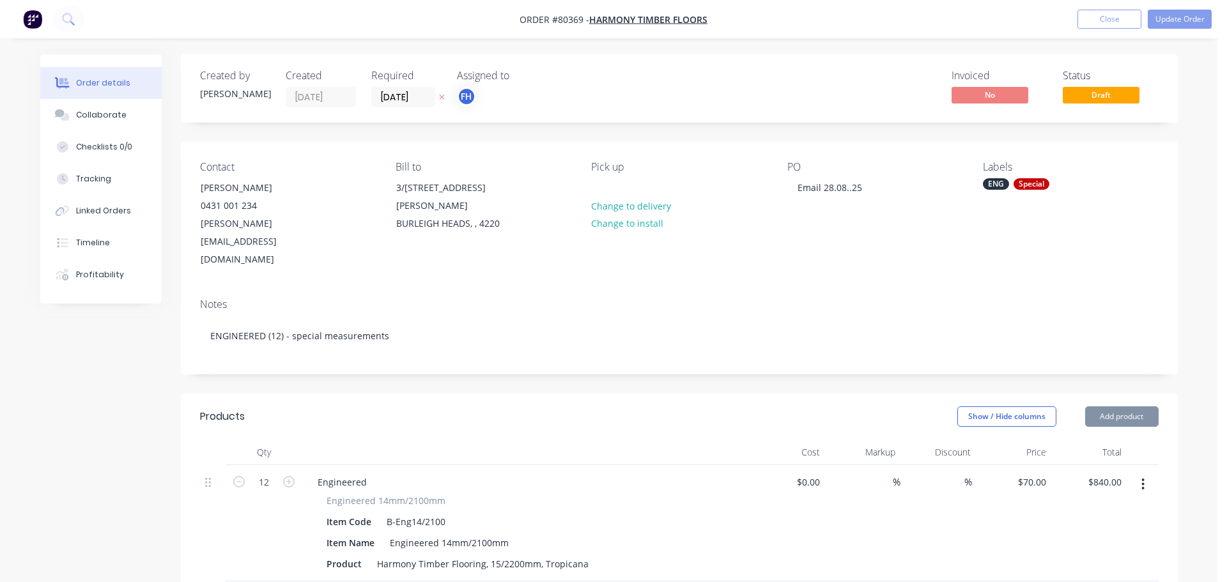
type input "$70.00"
type input "$840.00"
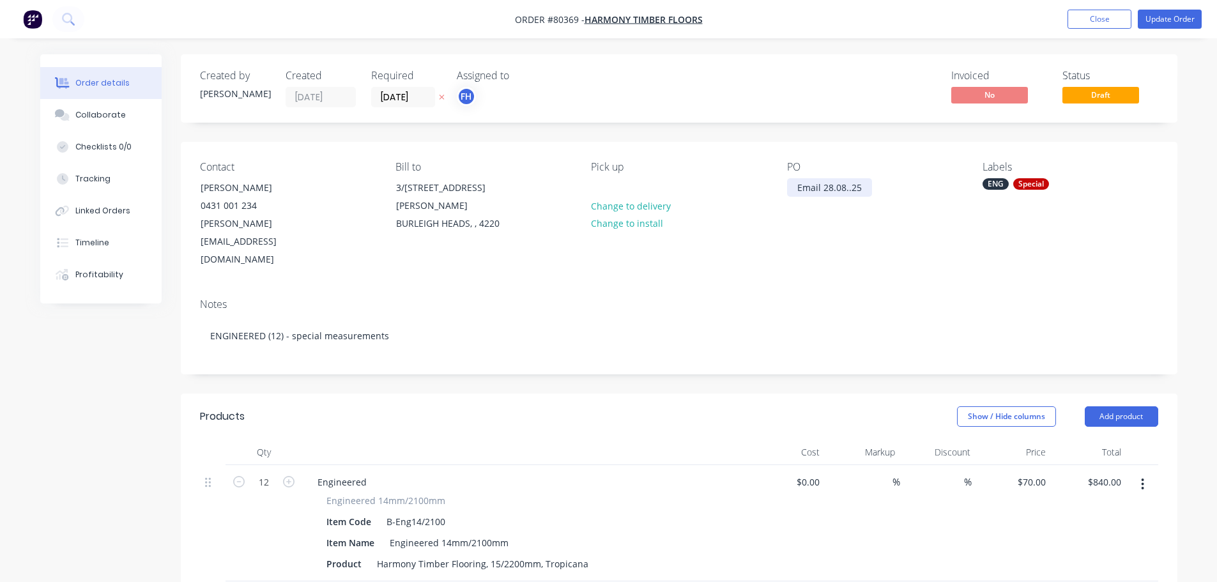
click at [847, 185] on div "Email 28.08..25" at bounding box center [829, 187] width 85 height 19
click at [1036, 183] on div "Special" at bounding box center [1032, 184] width 36 height 12
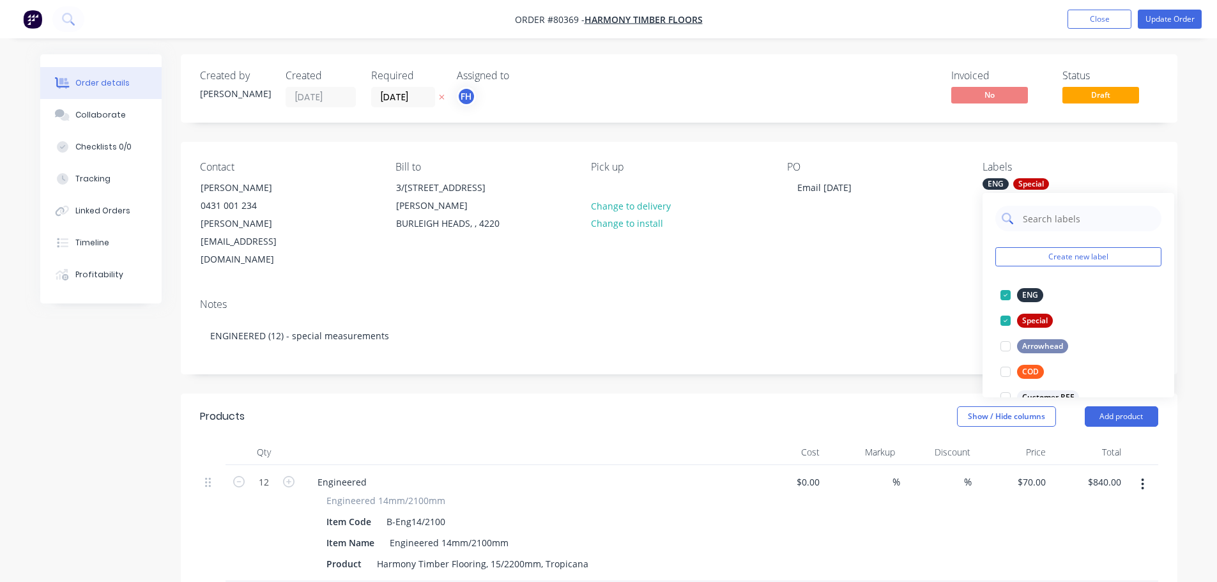
click at [1035, 217] on input "text" at bounding box center [1089, 219] width 134 height 26
type input "pr"
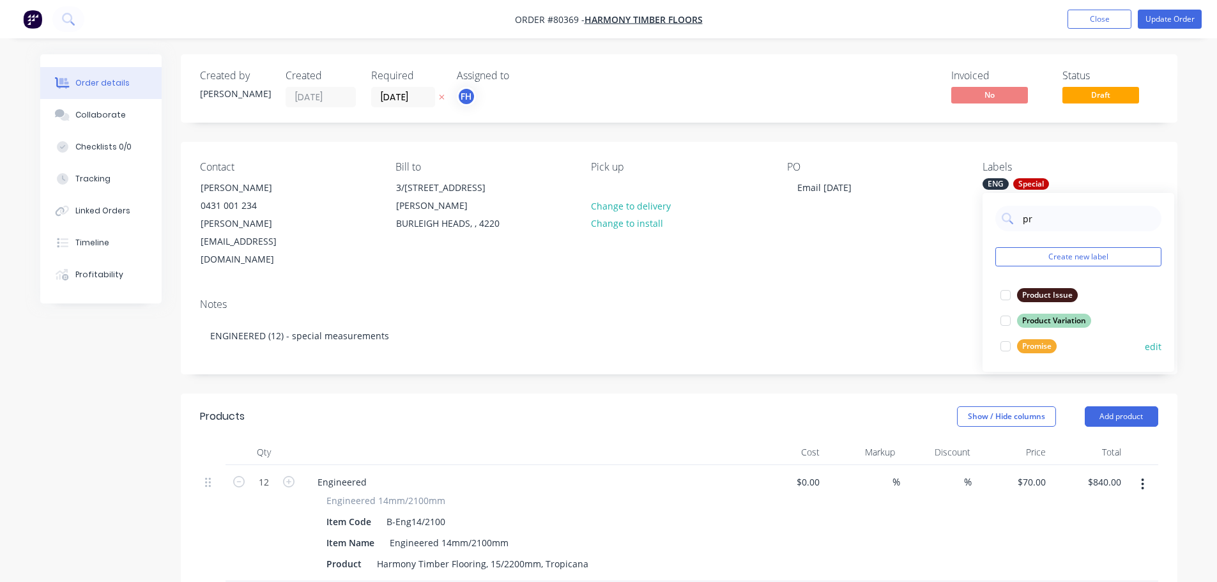
click at [1006, 344] on div at bounding box center [1006, 347] width 26 height 26
click at [917, 288] on div "Notes ENGINEERED (12) - special measurements" at bounding box center [679, 331] width 997 height 86
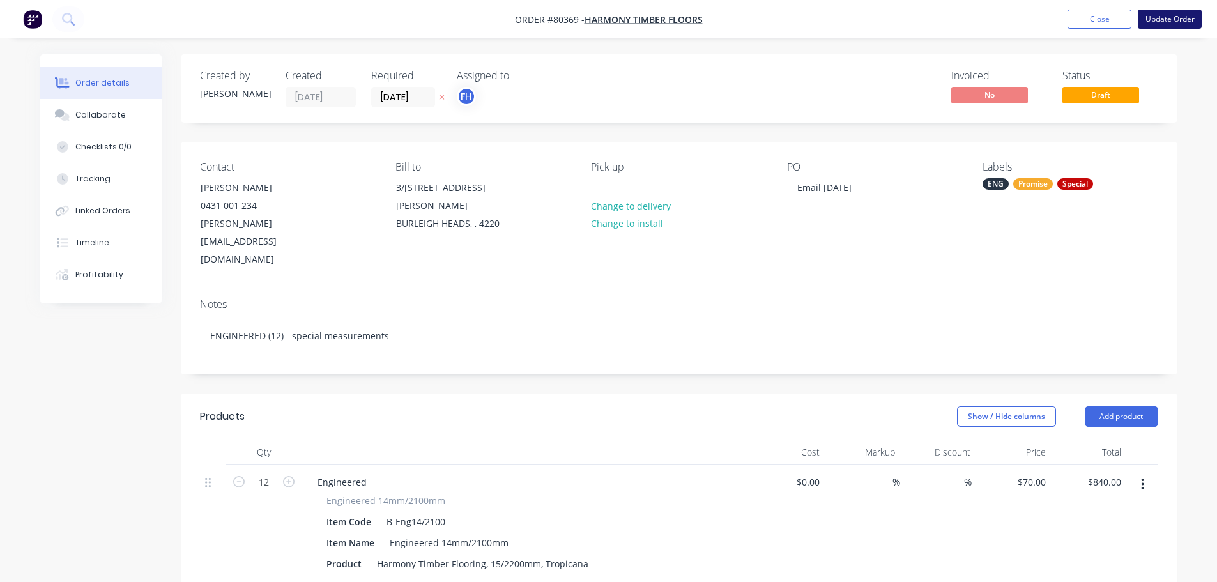
click at [1168, 19] on button "Update Order" at bounding box center [1170, 19] width 64 height 19
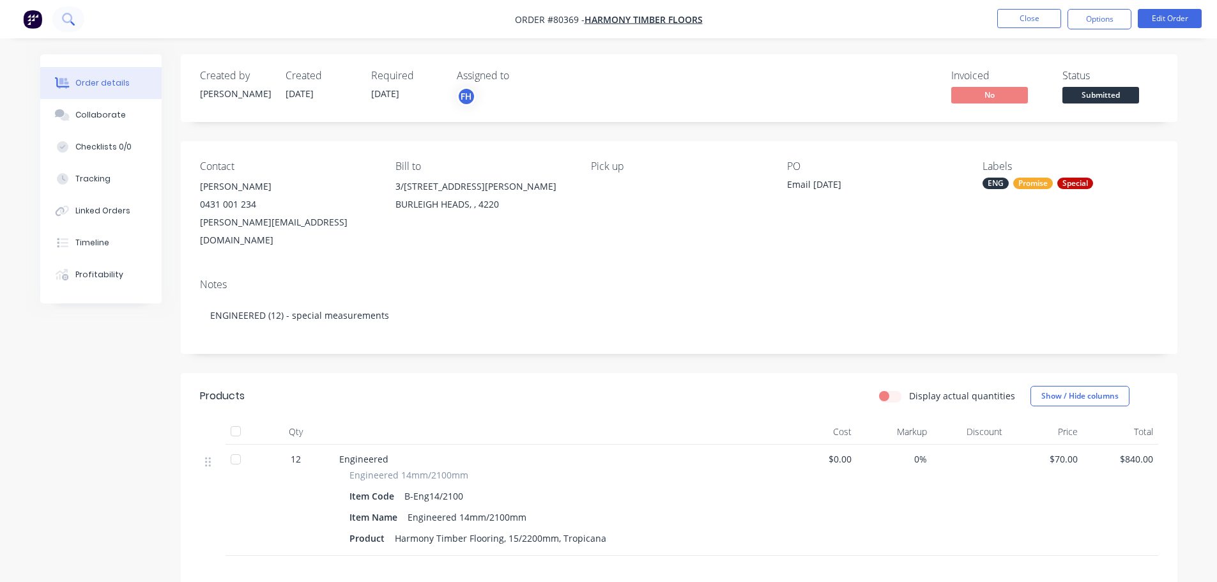
click at [68, 21] on icon at bounding box center [68, 19] width 12 height 12
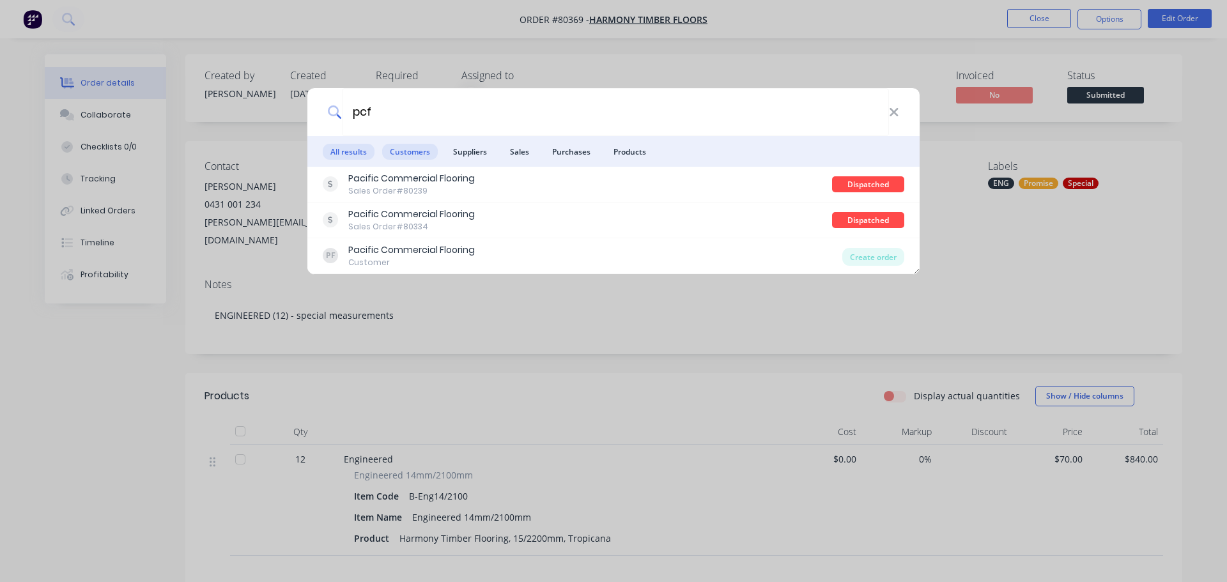
type input "pcf"
click at [415, 155] on span "Customers" at bounding box center [410, 152] width 56 height 16
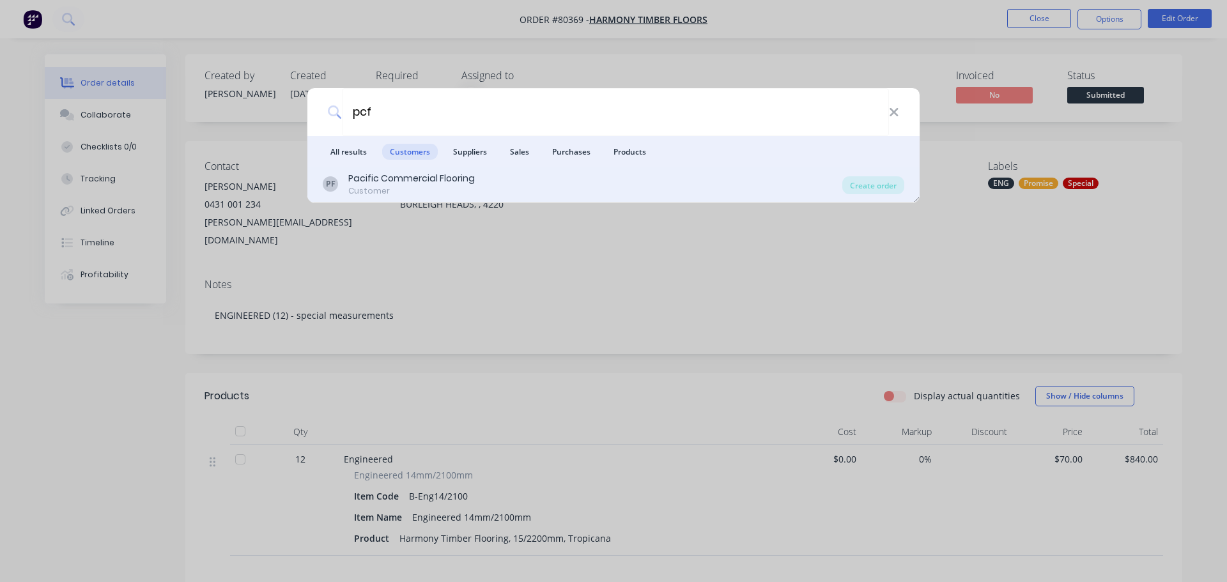
click at [415, 173] on div "Pacific Commercial Flooring" at bounding box center [411, 178] width 127 height 13
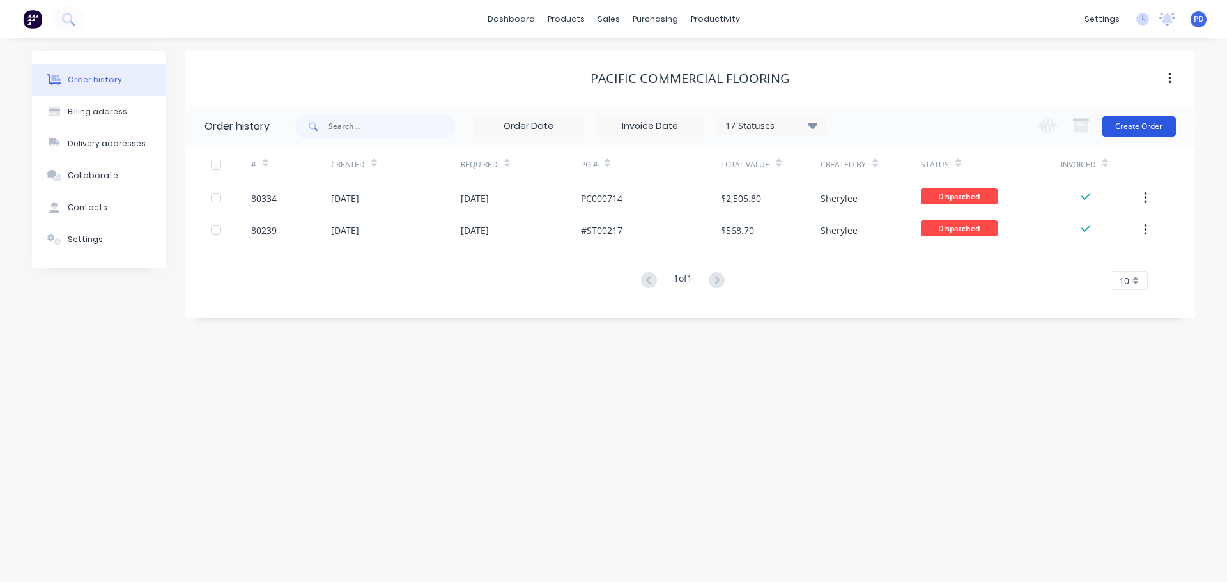
click at [1136, 136] on button "Create Order" at bounding box center [1139, 126] width 74 height 20
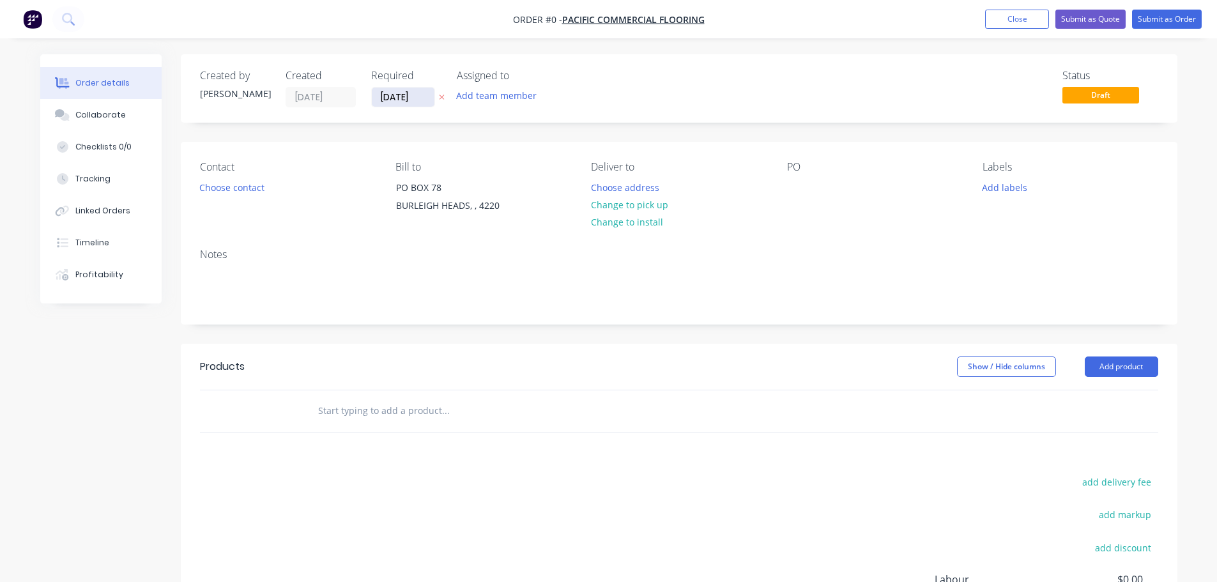
click at [417, 100] on input "[DATE]" at bounding box center [403, 97] width 63 height 19
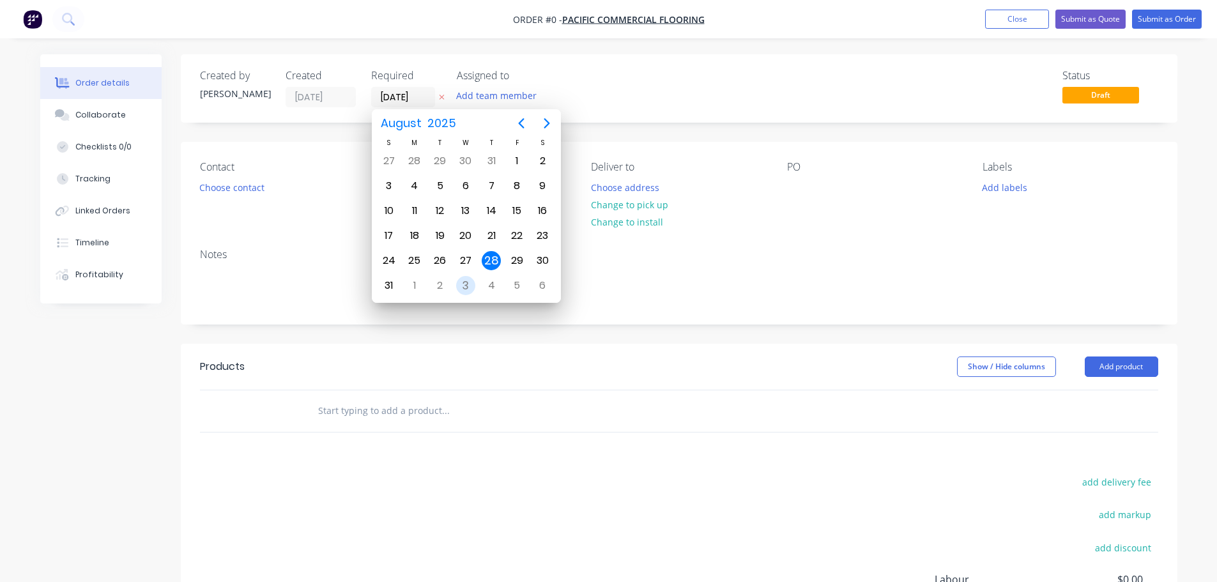
click at [466, 279] on div "3" at bounding box center [465, 285] width 19 height 19
type input "[DATE]"
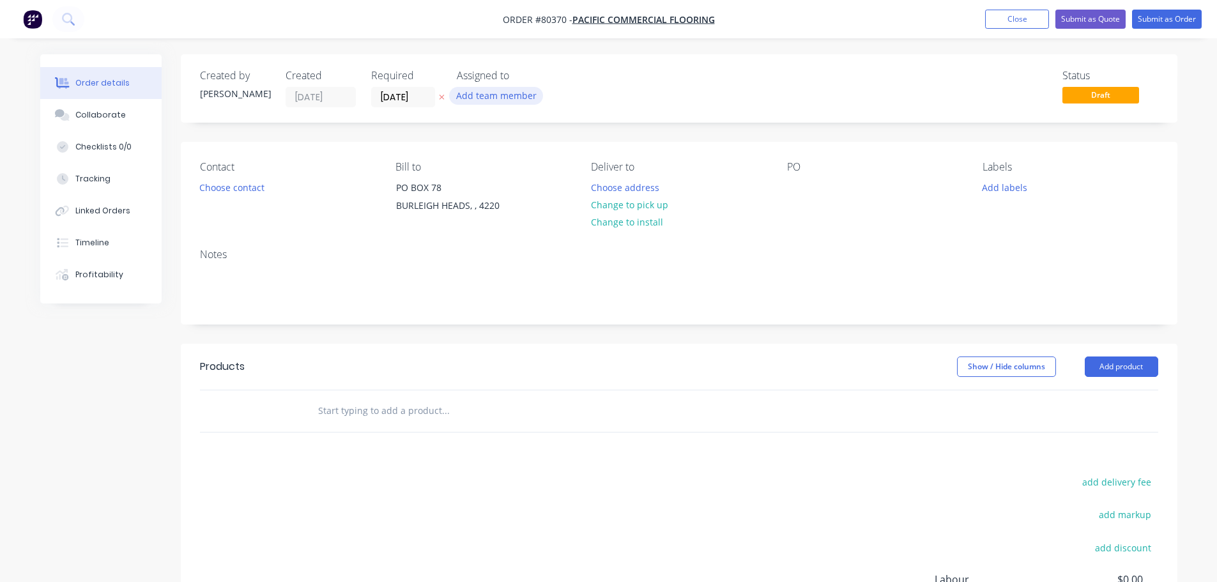
click at [493, 96] on button "Add team member" at bounding box center [496, 95] width 94 height 17
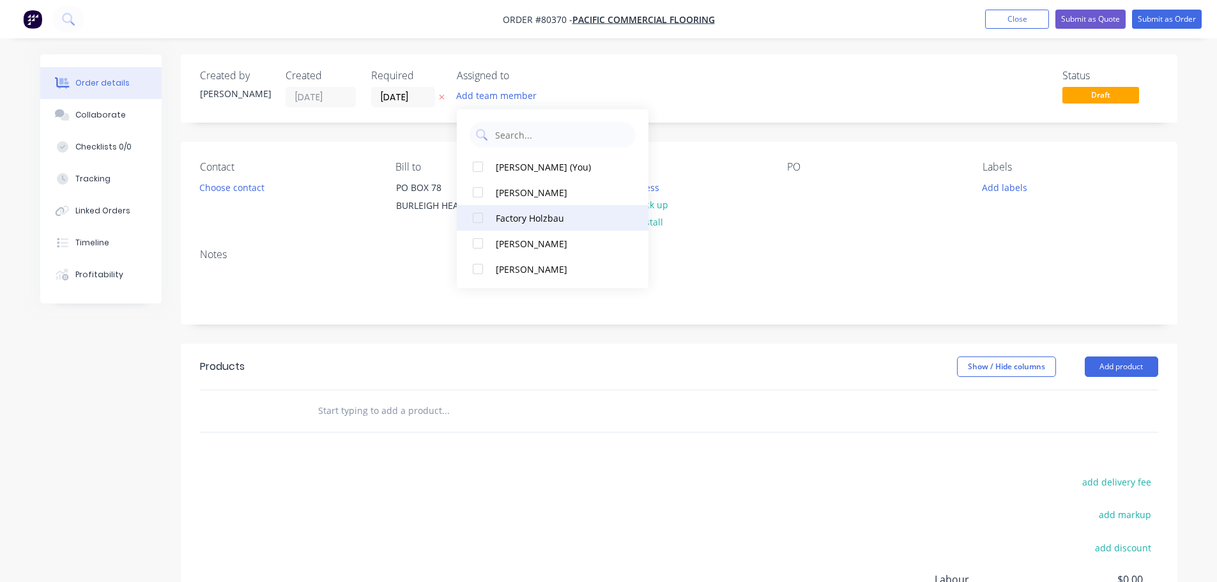
click at [477, 214] on div at bounding box center [478, 218] width 26 height 26
click at [251, 182] on button "Choose contact" at bounding box center [231, 186] width 79 height 17
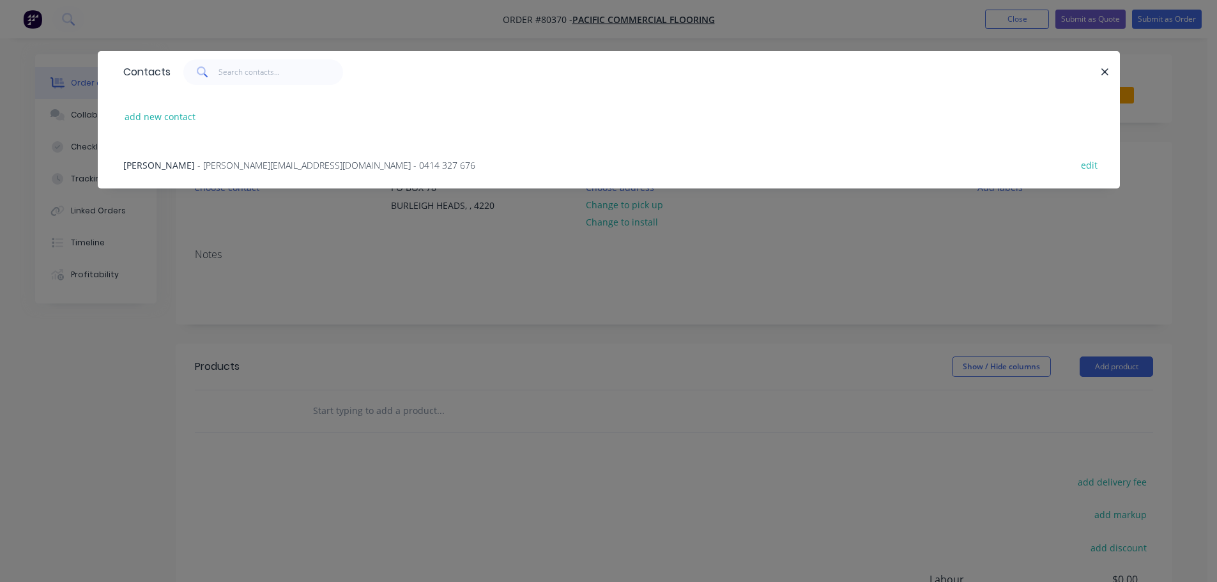
click at [166, 169] on span "[PERSON_NAME]" at bounding box center [159, 165] width 72 height 12
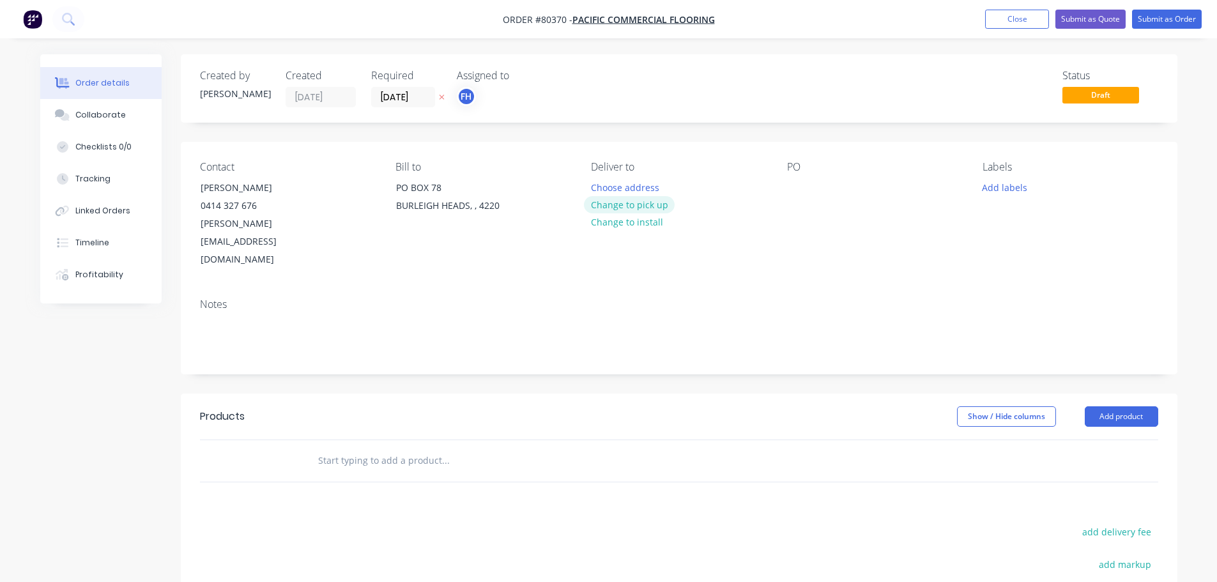
click at [635, 205] on button "Change to pick up" at bounding box center [629, 204] width 91 height 17
click at [797, 195] on div at bounding box center [797, 187] width 20 height 19
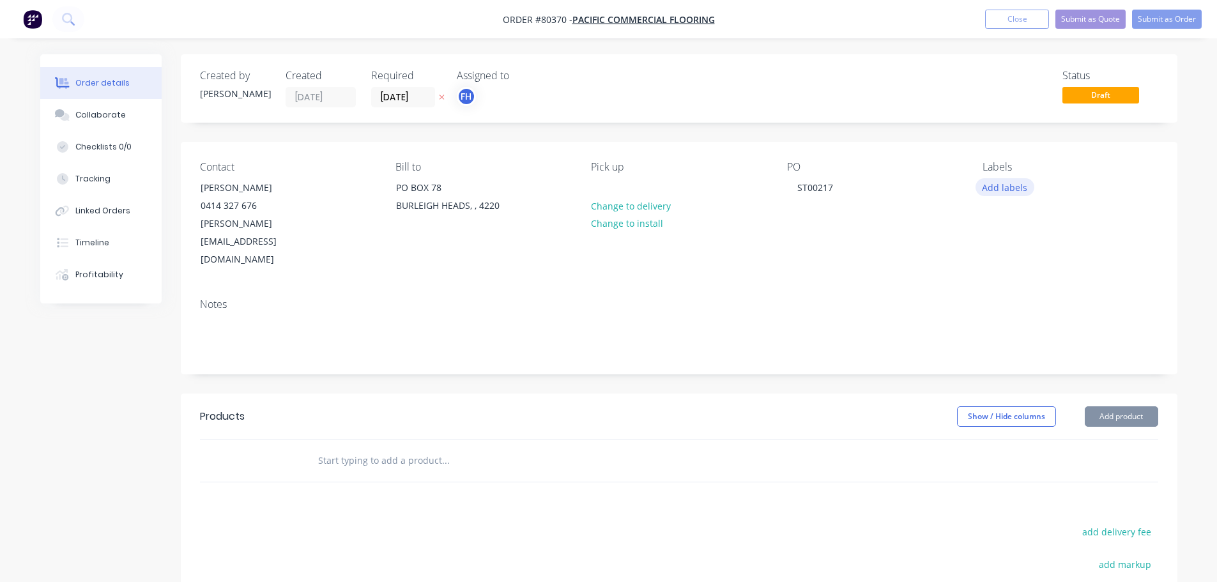
click at [1011, 186] on button "Add labels" at bounding box center [1005, 186] width 59 height 17
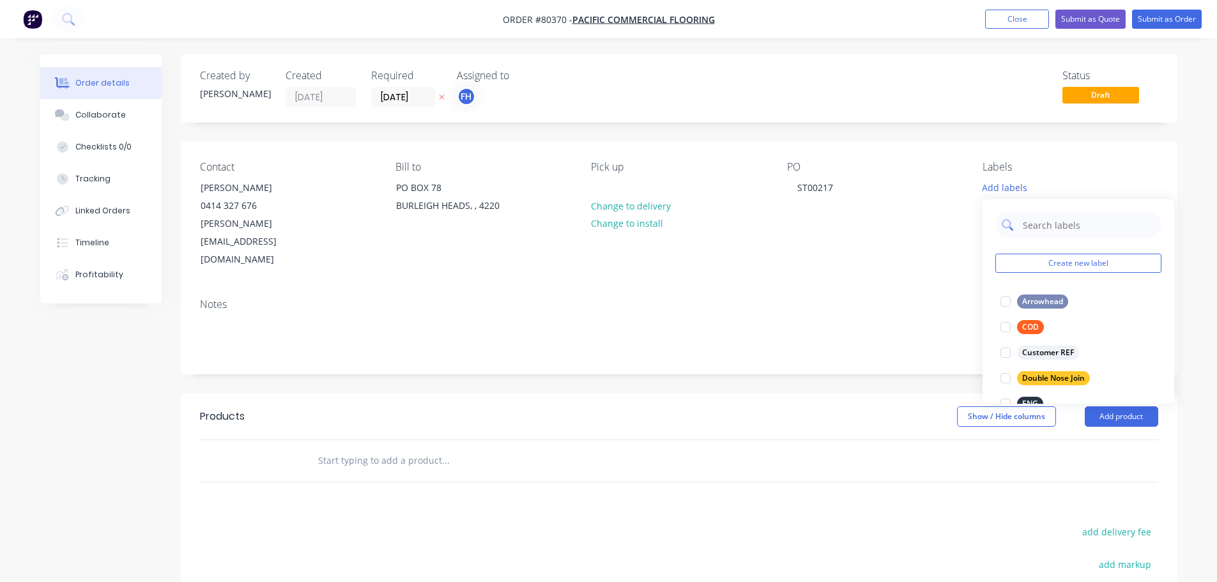
click at [1047, 224] on input "text" at bounding box center [1089, 225] width 134 height 26
type input "en"
drag, startPoint x: 1007, startPoint y: 306, endPoint x: 986, endPoint y: 284, distance: 30.7
click at [1007, 306] on div at bounding box center [1006, 302] width 26 height 26
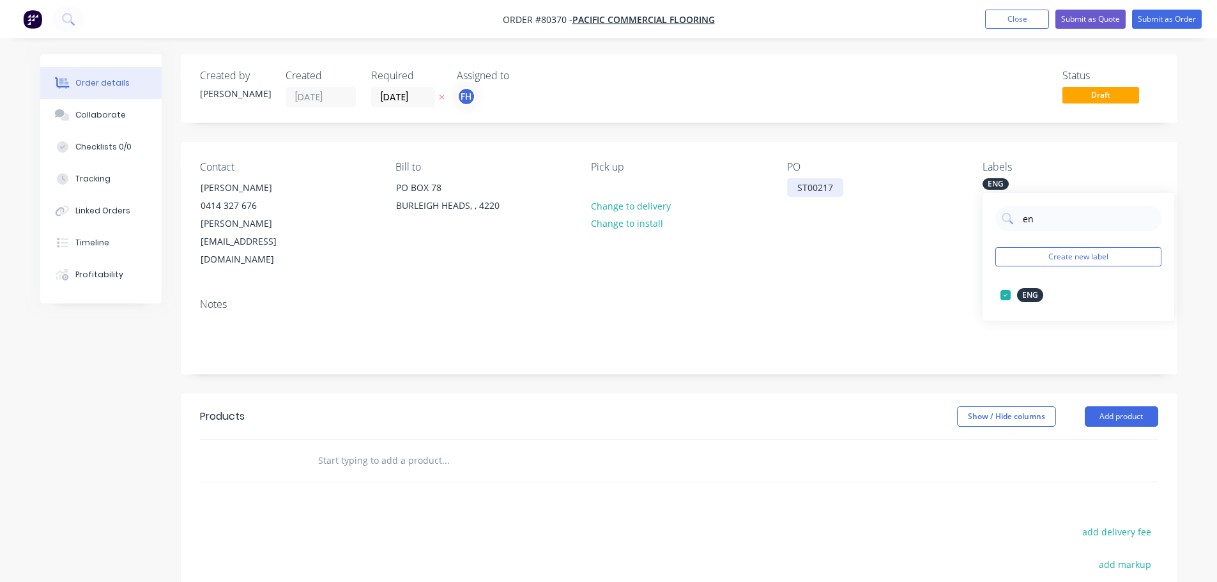
drag, startPoint x: 836, startPoint y: 176, endPoint x: 840, endPoint y: 185, distance: 10.6
click at [836, 178] on div "PO ST00217" at bounding box center [874, 215] width 175 height 108
click at [849, 194] on div "PO ST00217" at bounding box center [874, 215] width 175 height 108
click at [840, 193] on div "ST00217" at bounding box center [815, 187] width 56 height 19
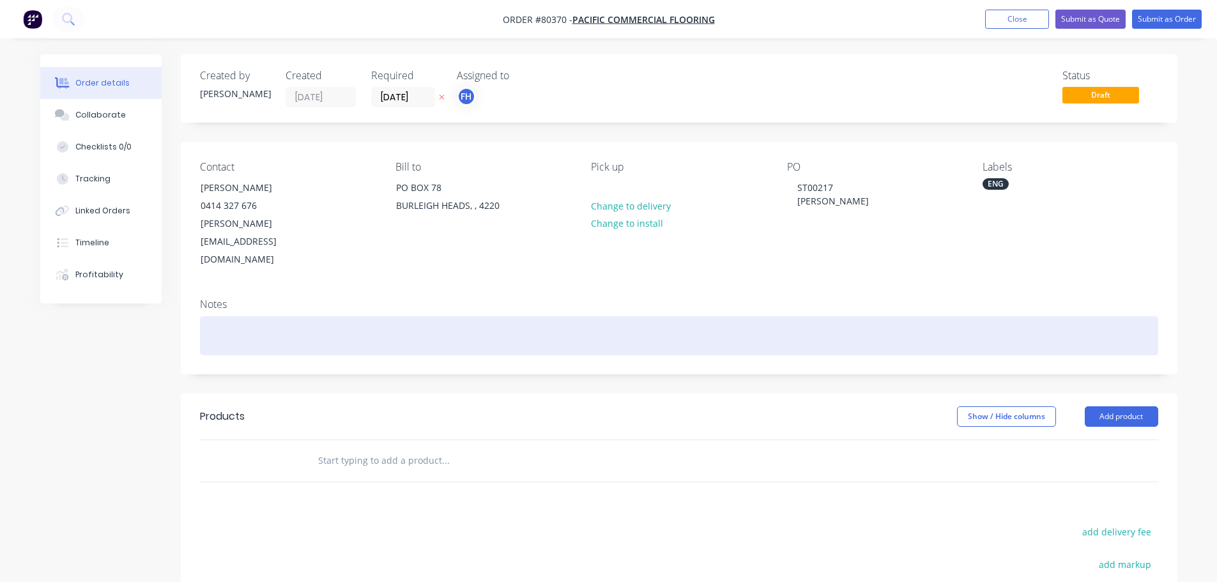
click at [222, 316] on div at bounding box center [679, 335] width 959 height 39
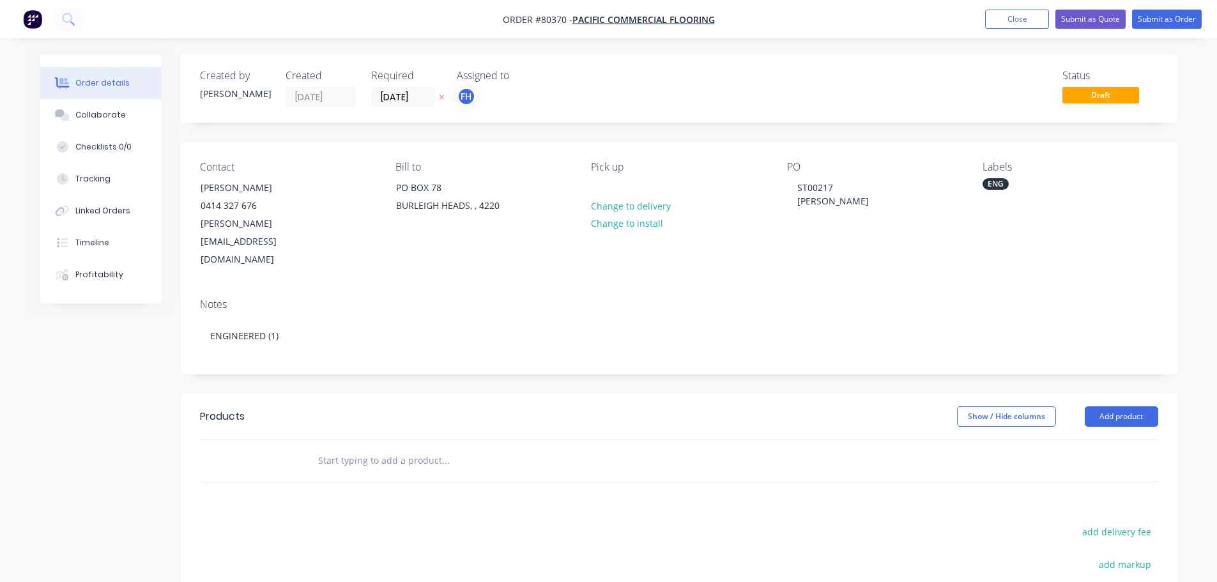
click at [403, 448] on input "text" at bounding box center [446, 461] width 256 height 26
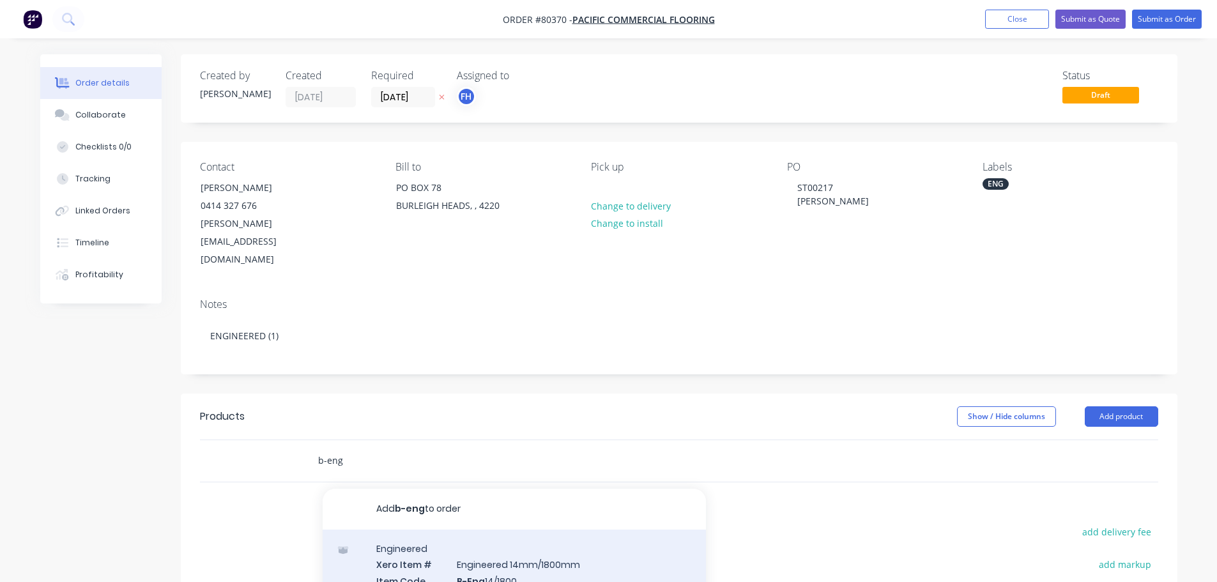
type input "b-eng"
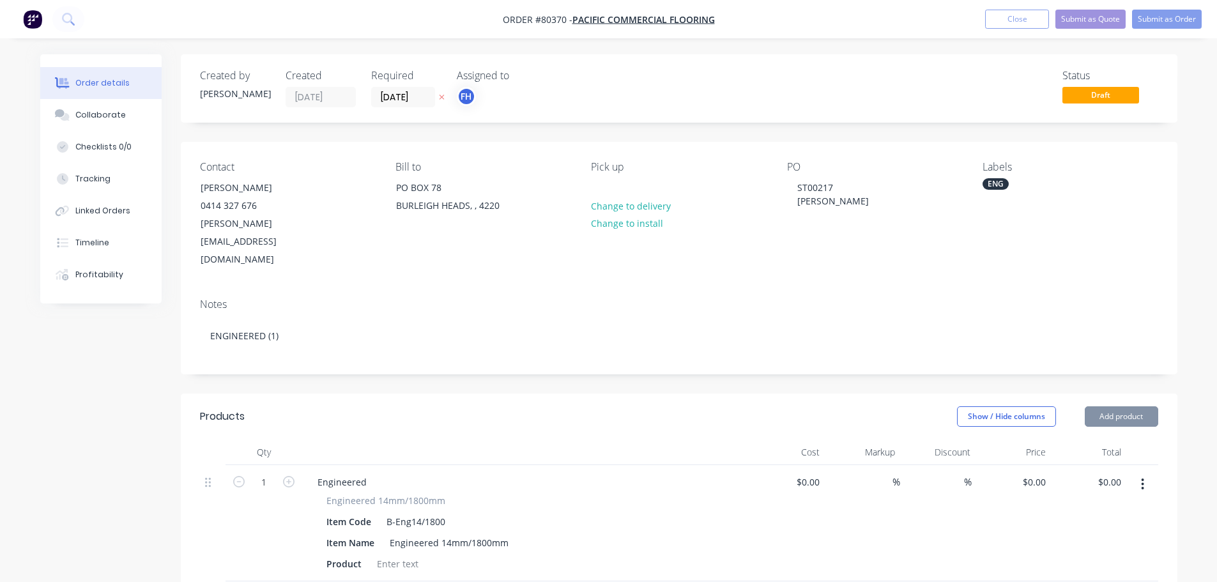
type input "$67.00"
click at [439, 555] on div "Product" at bounding box center [523, 564] width 404 height 19
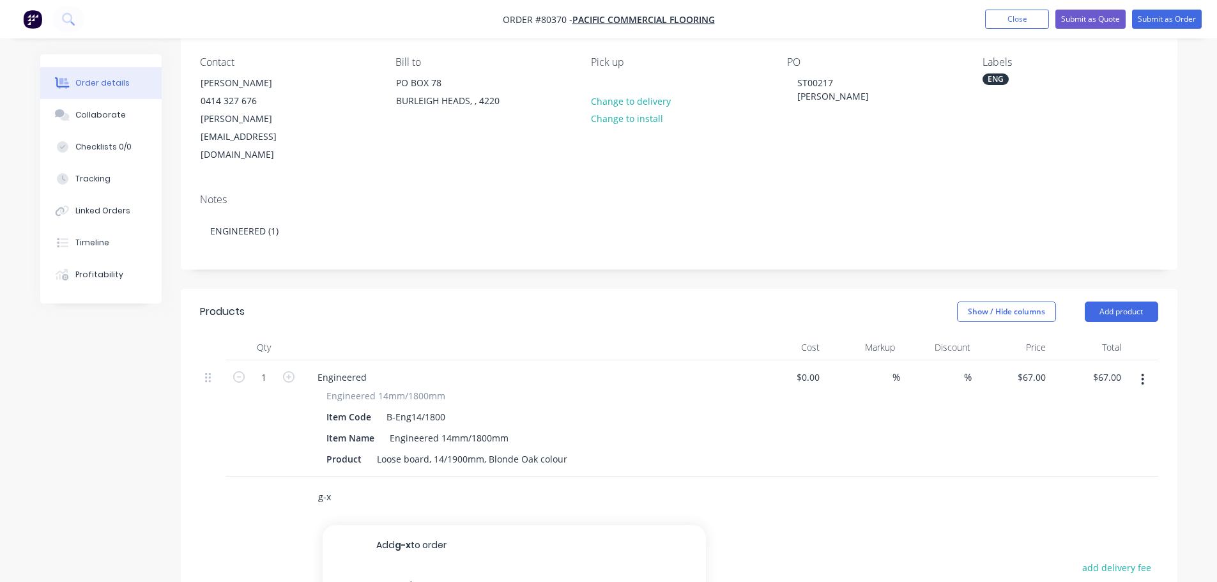
scroll to position [128, 0]
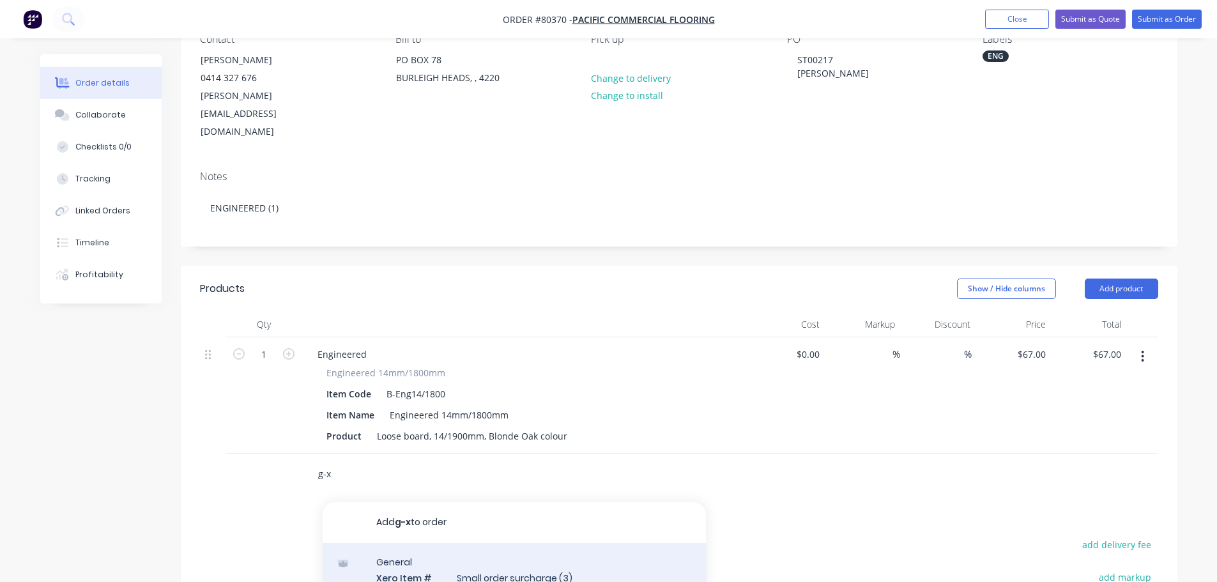
type input "g-x"
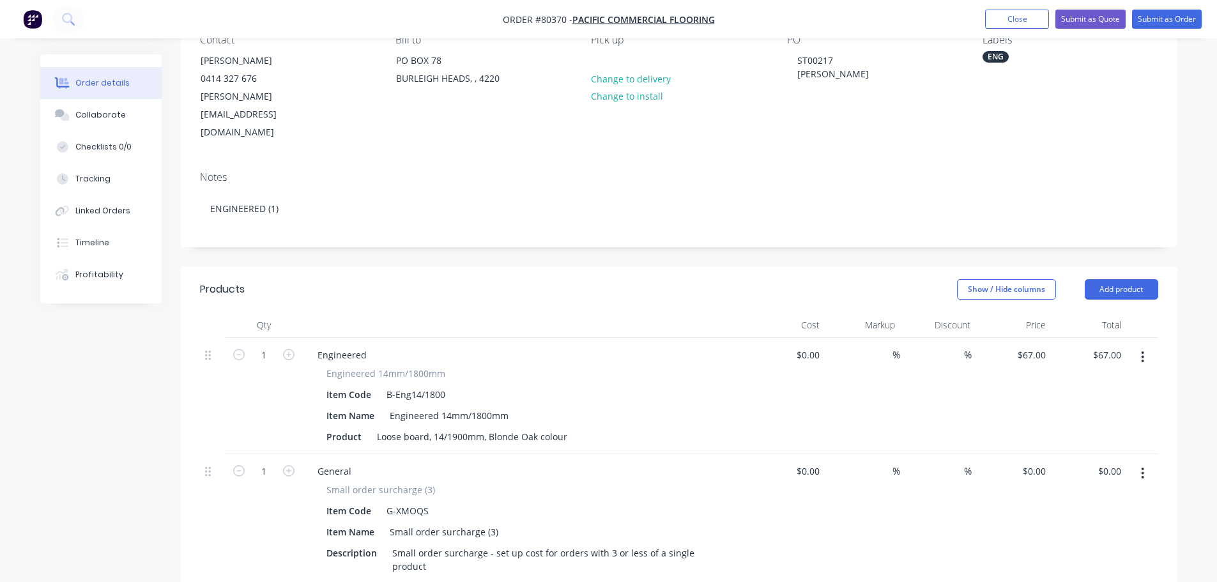
scroll to position [256, 0]
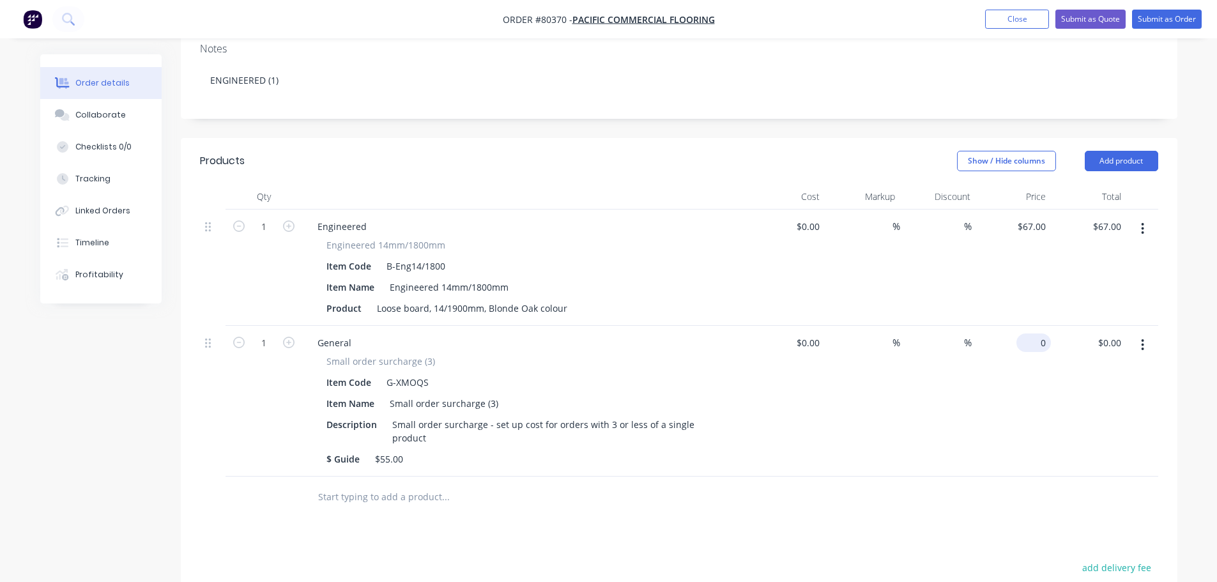
click at [1031, 326] on div "0 $0.00" at bounding box center [1013, 401] width 75 height 151
type input "$55.00"
click at [603, 95] on div "Created by [PERSON_NAME] Created [DATE] Required [DATE] Assigned to FH Status D…" at bounding box center [679, 312] width 997 height 1026
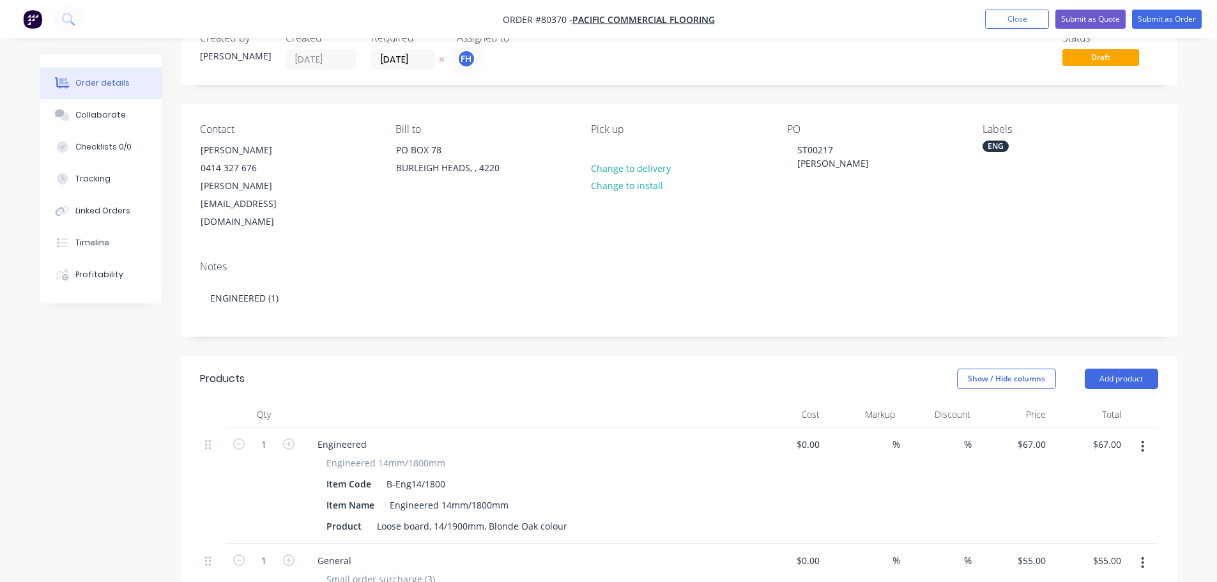
scroll to position [0, 0]
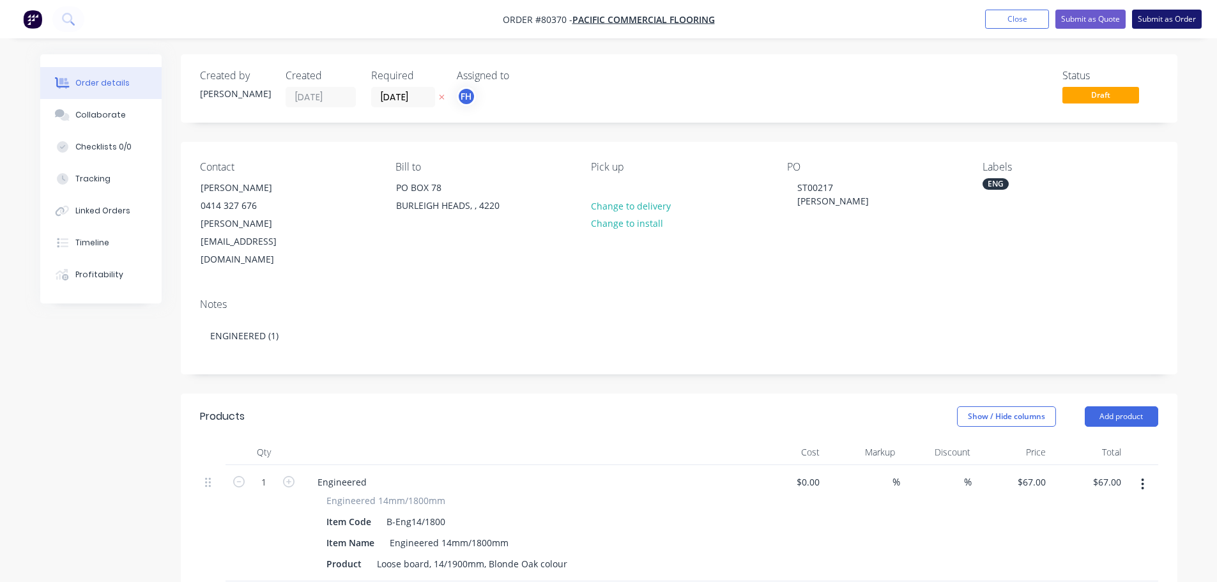
click at [1157, 22] on button "Submit as Order" at bounding box center [1167, 19] width 70 height 19
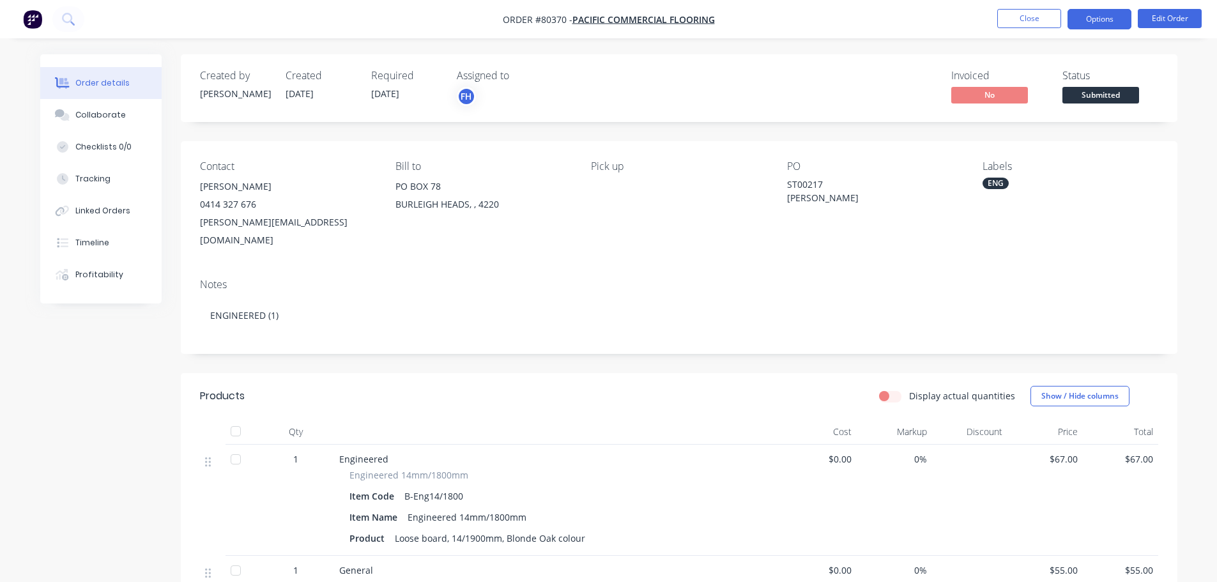
click at [1087, 27] on button "Options" at bounding box center [1100, 19] width 64 height 20
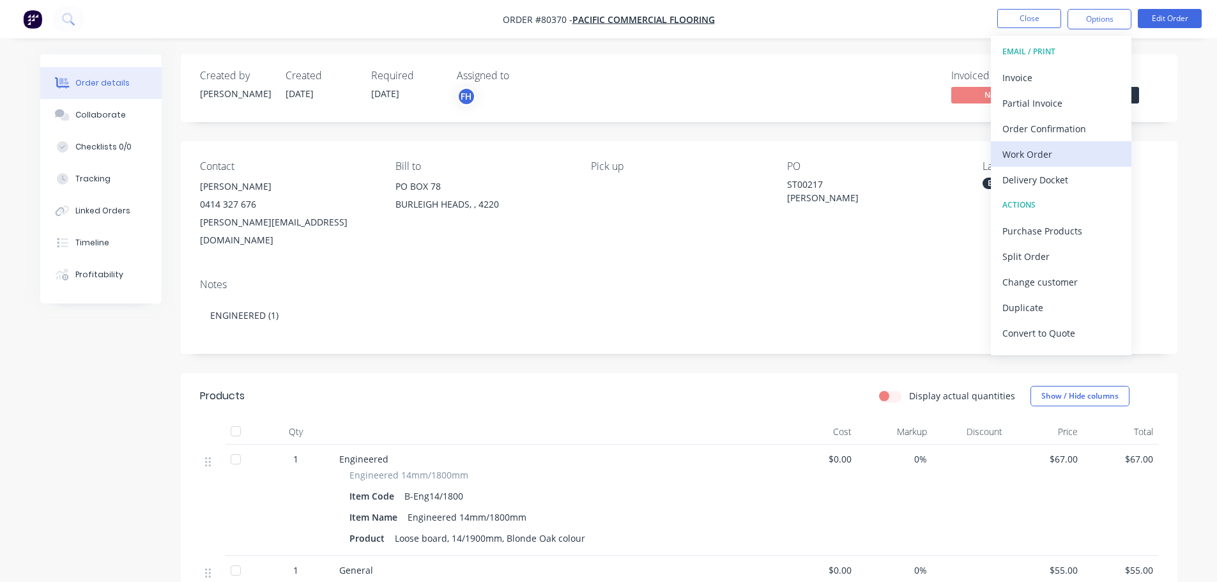
click at [1050, 146] on div "Work Order" at bounding box center [1062, 154] width 118 height 19
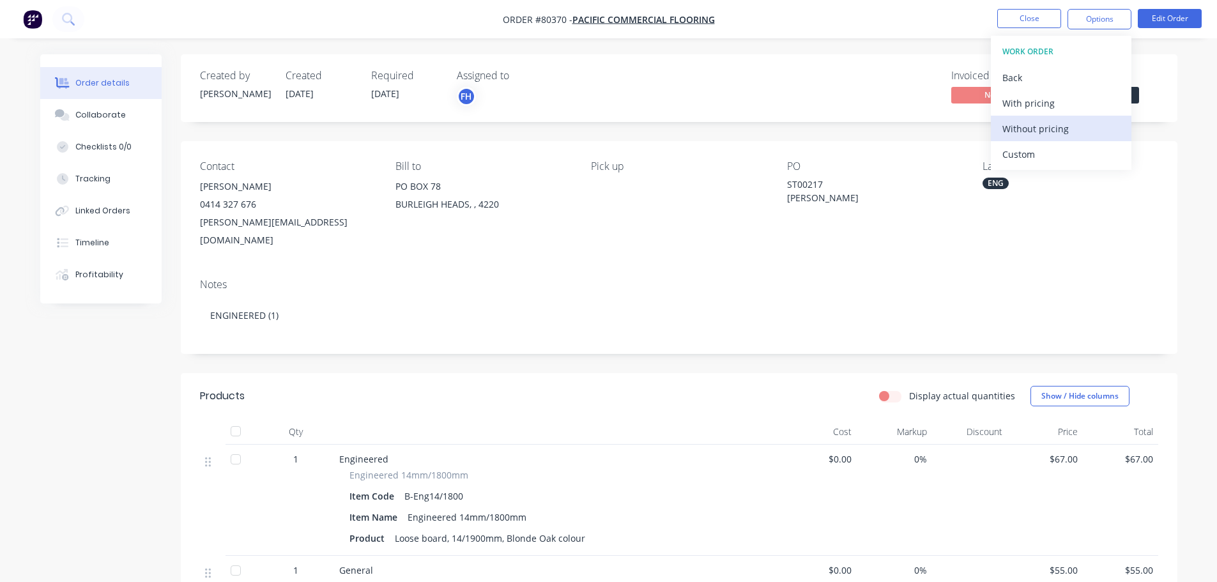
click at [1038, 124] on div "Without pricing" at bounding box center [1062, 129] width 118 height 19
